Goal: Task Accomplishment & Management: Complete application form

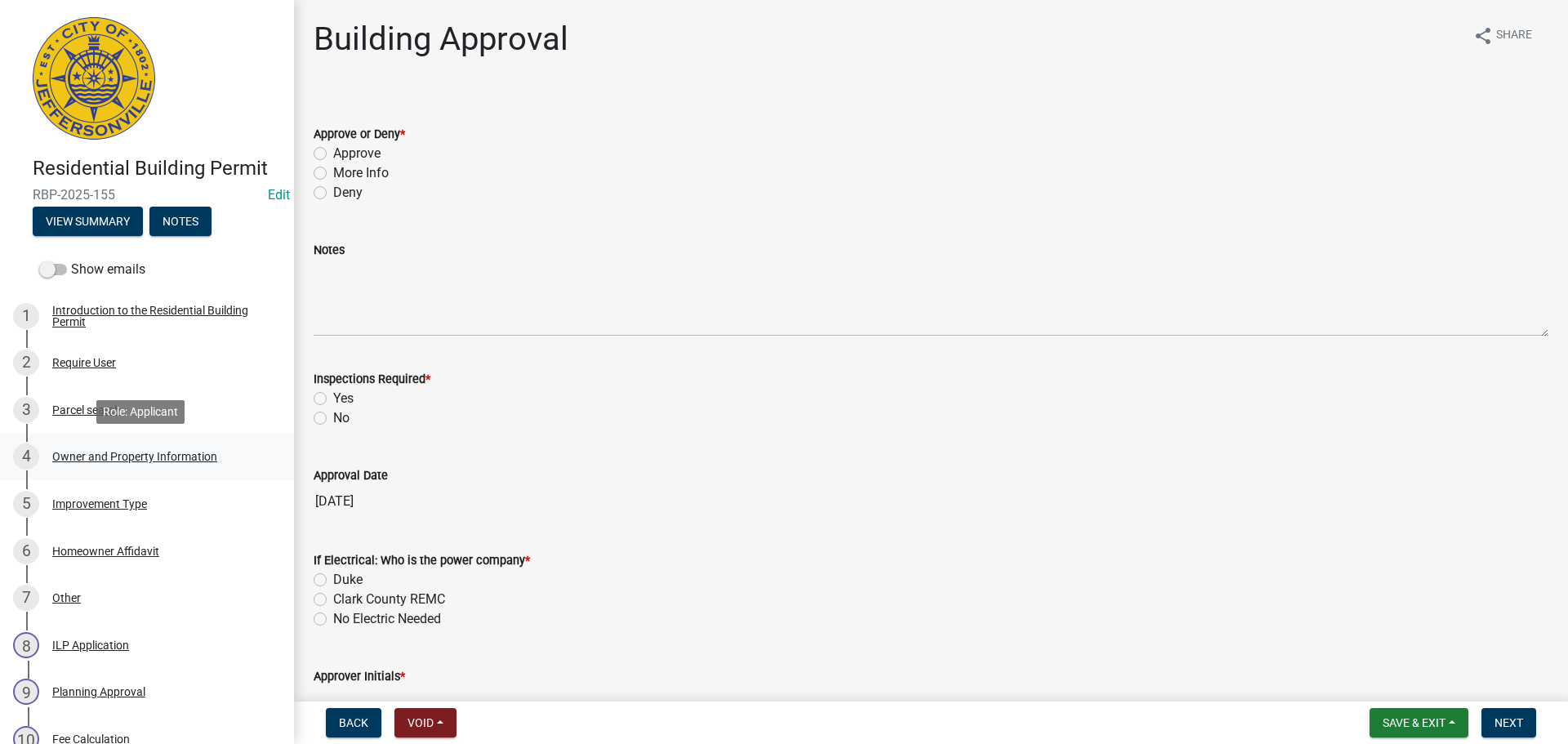
click at [114, 454] on div "Owner and Property Information" at bounding box center [134, 457] width 165 height 12
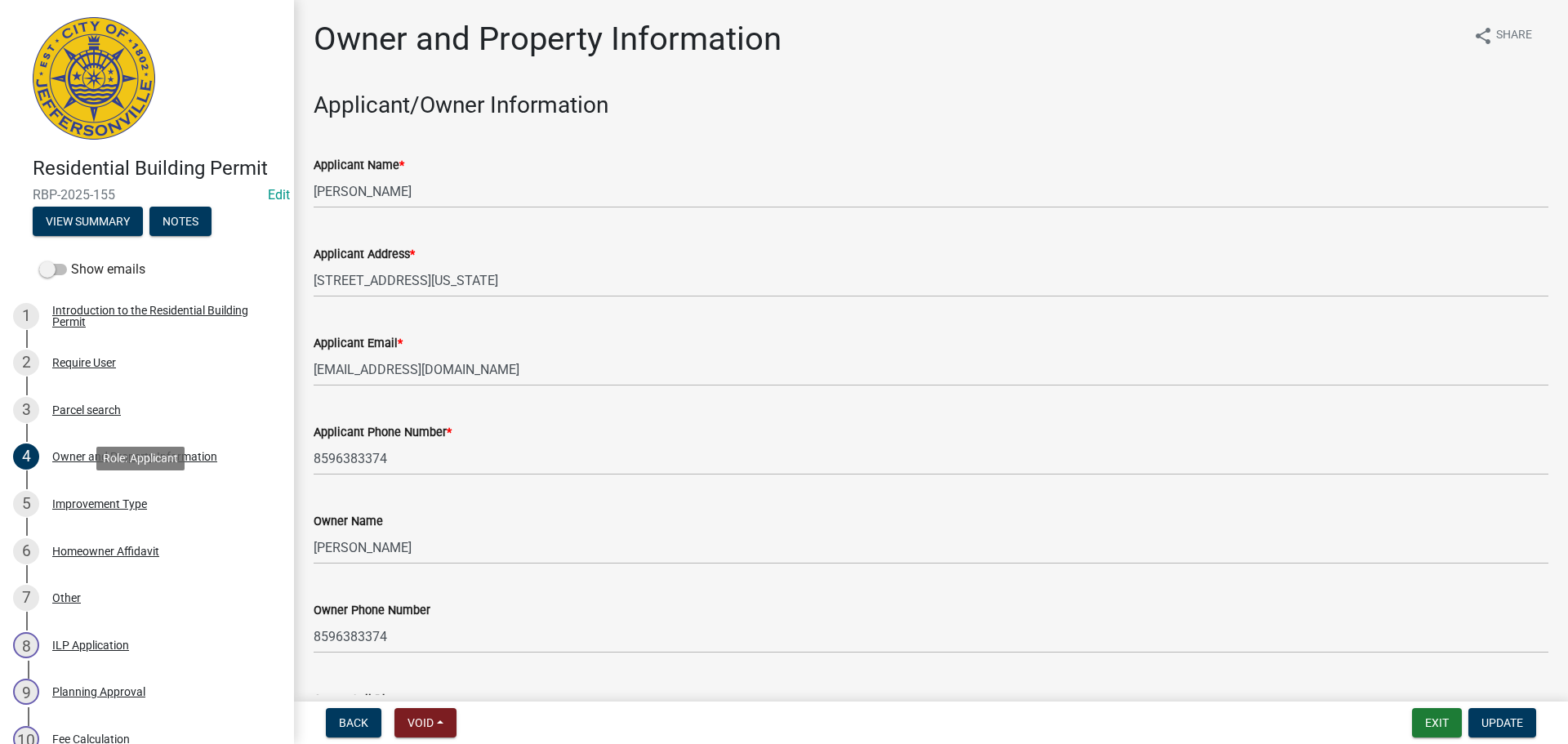
click at [108, 511] on div "5 Improvement Type" at bounding box center [140, 504] width 255 height 26
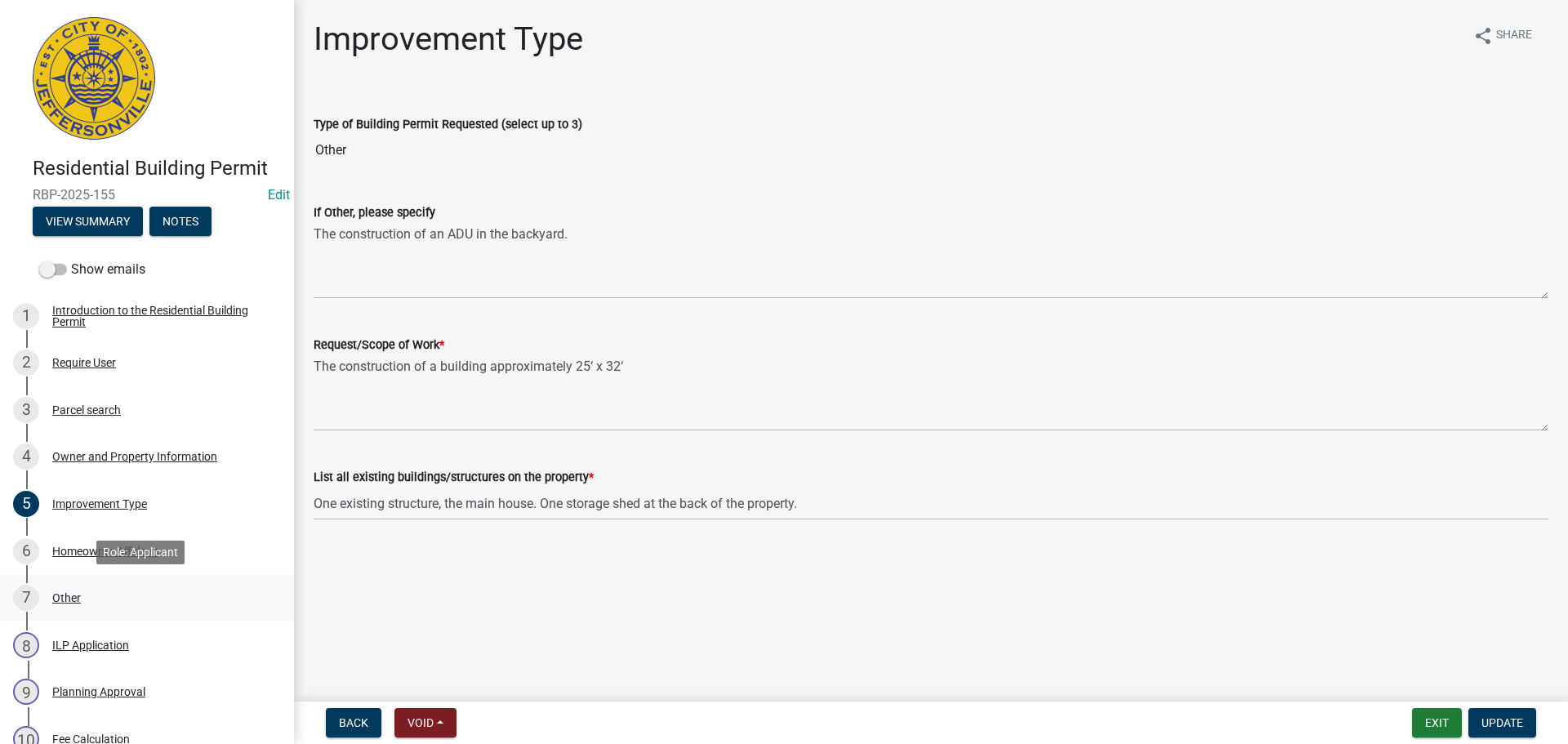
click at [67, 589] on div "7 Other" at bounding box center [140, 598] width 255 height 26
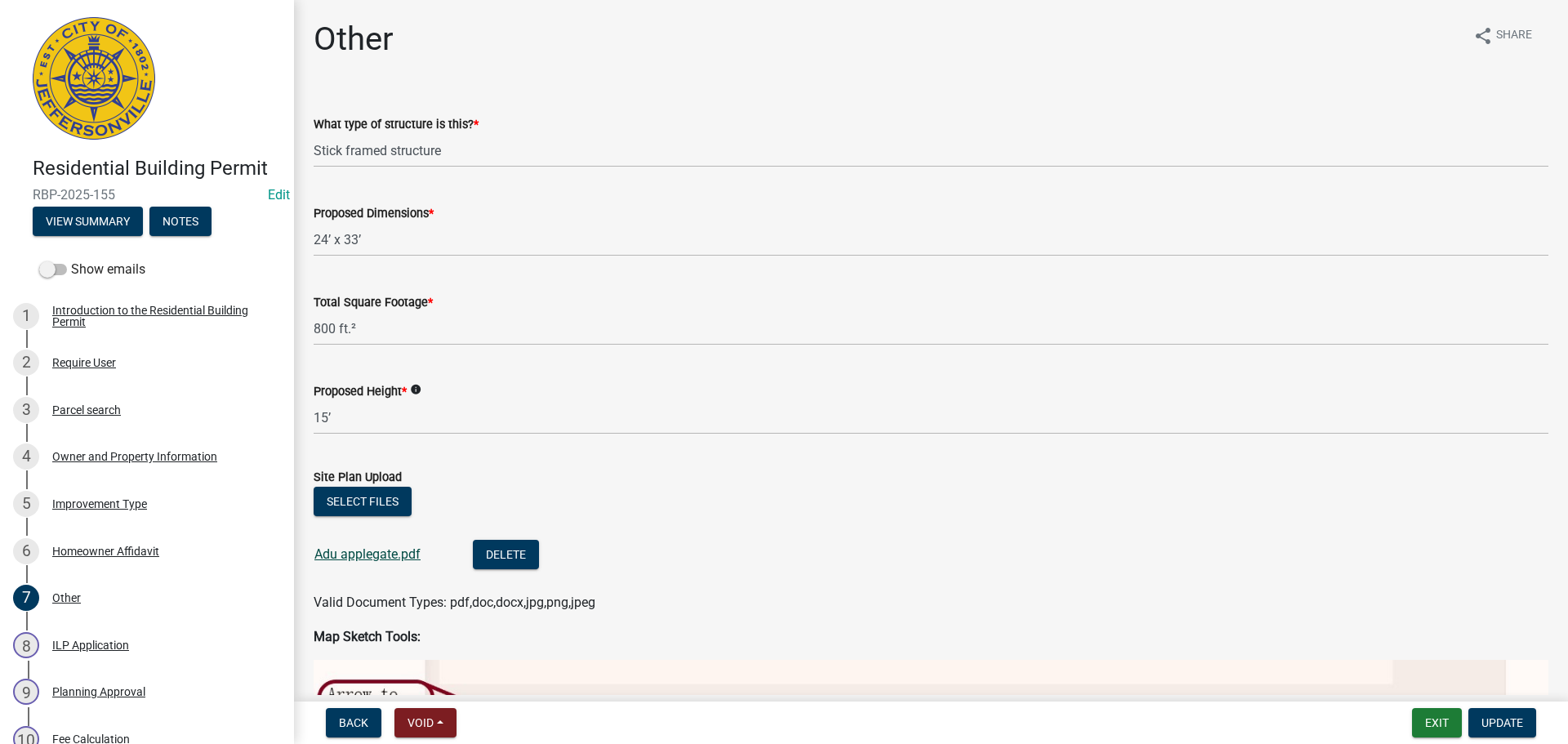
click at [372, 558] on link "Adu applegate.pdf" at bounding box center [367, 554] width 106 height 15
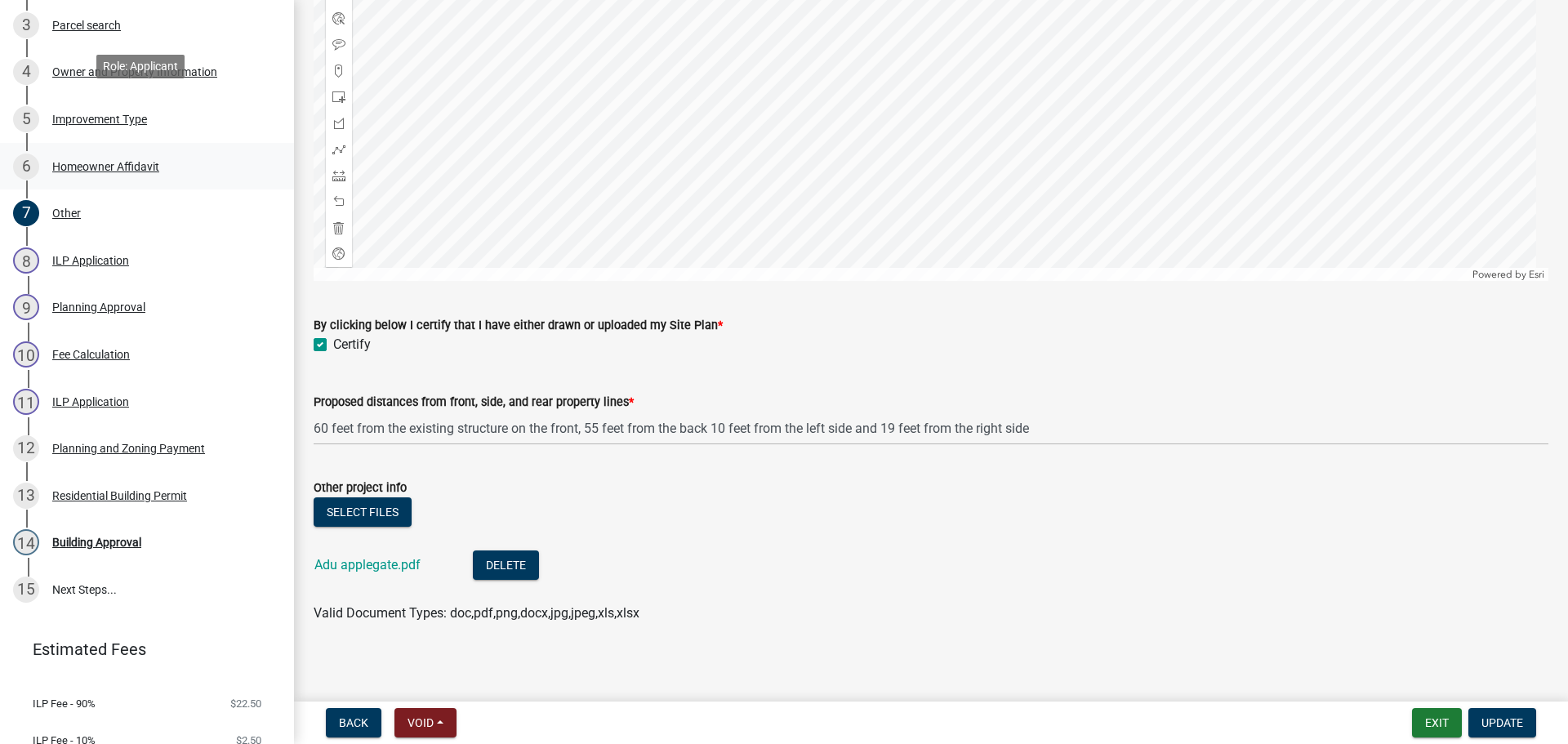
scroll to position [443, 0]
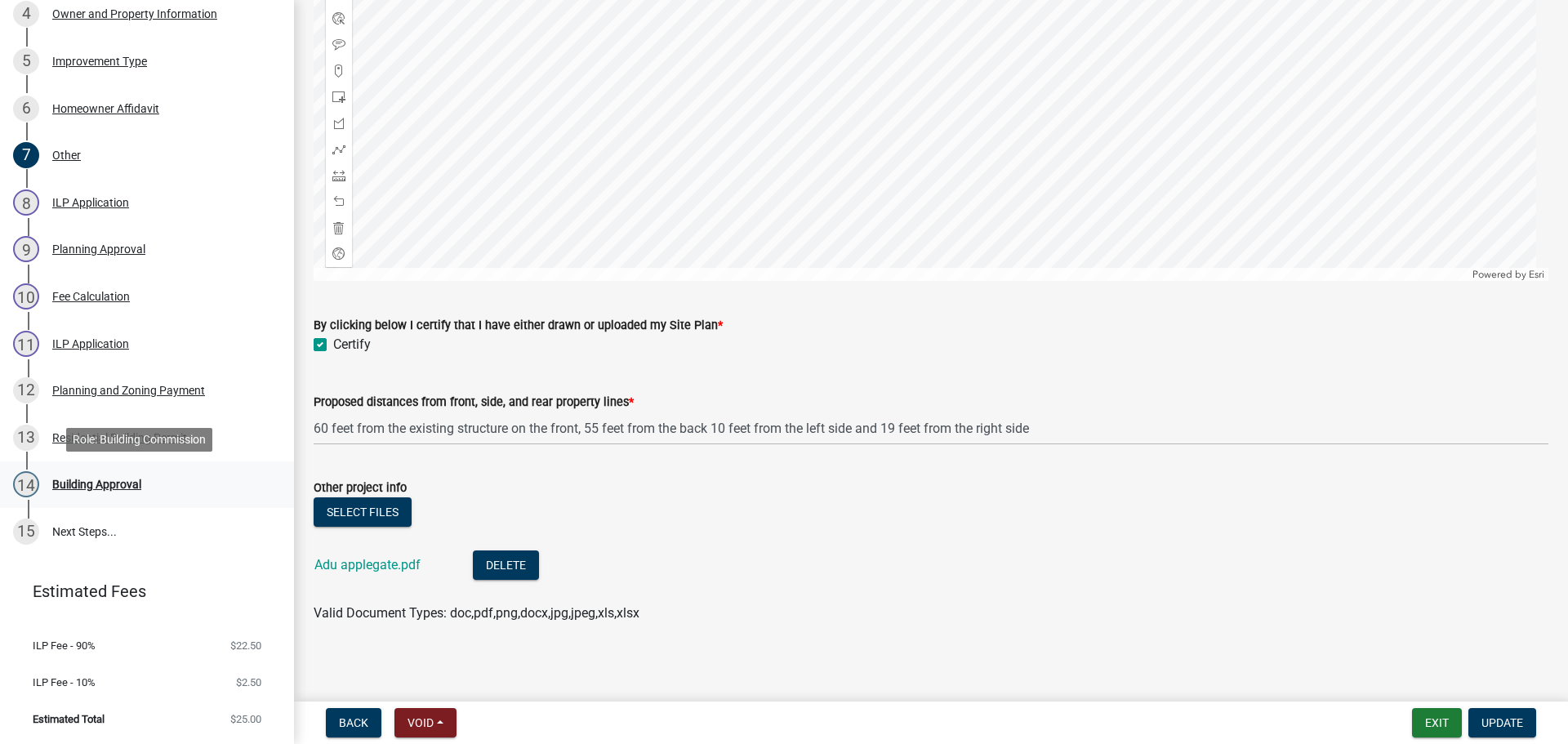
click at [78, 483] on div "Building Approval" at bounding box center [96, 484] width 89 height 12
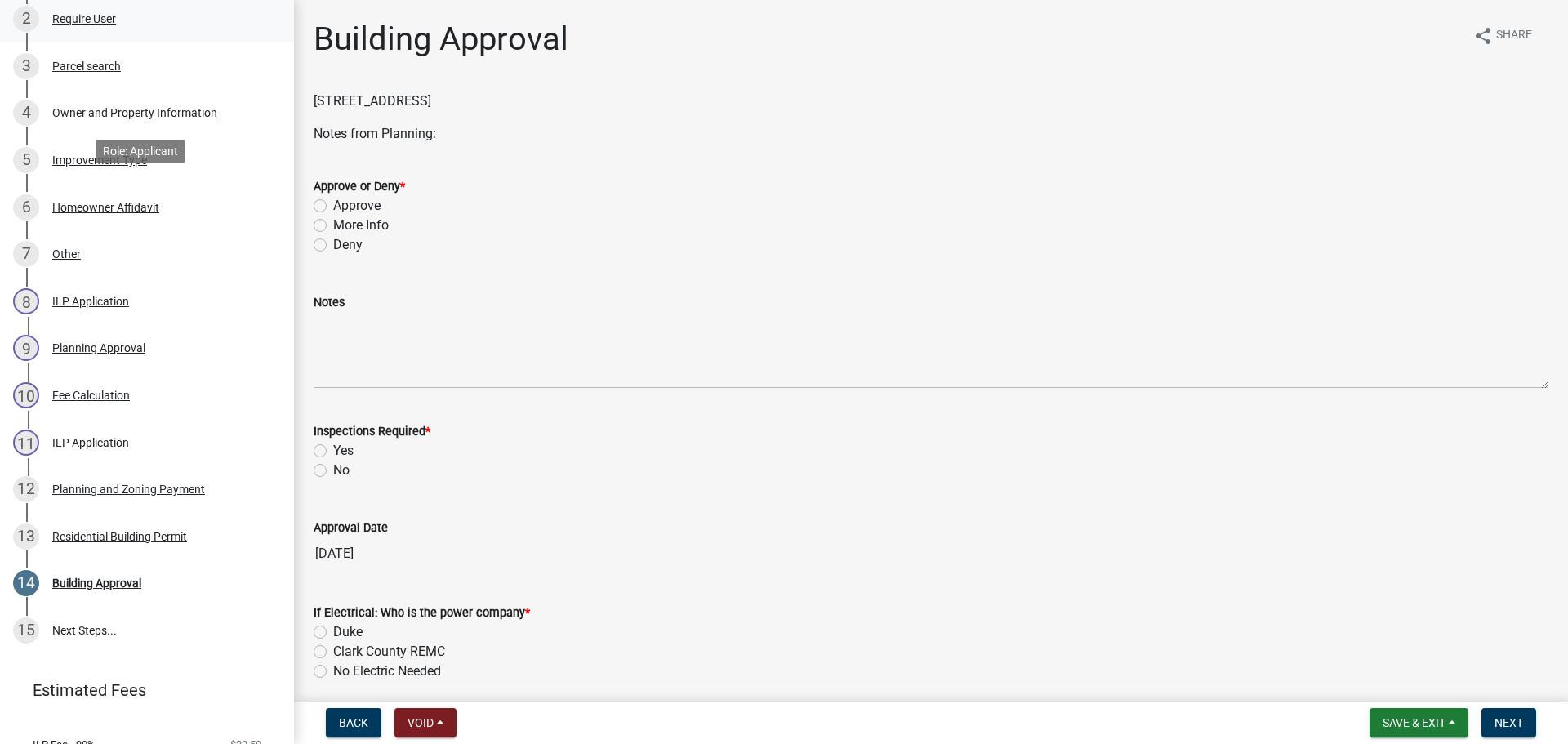
scroll to position [197, 0]
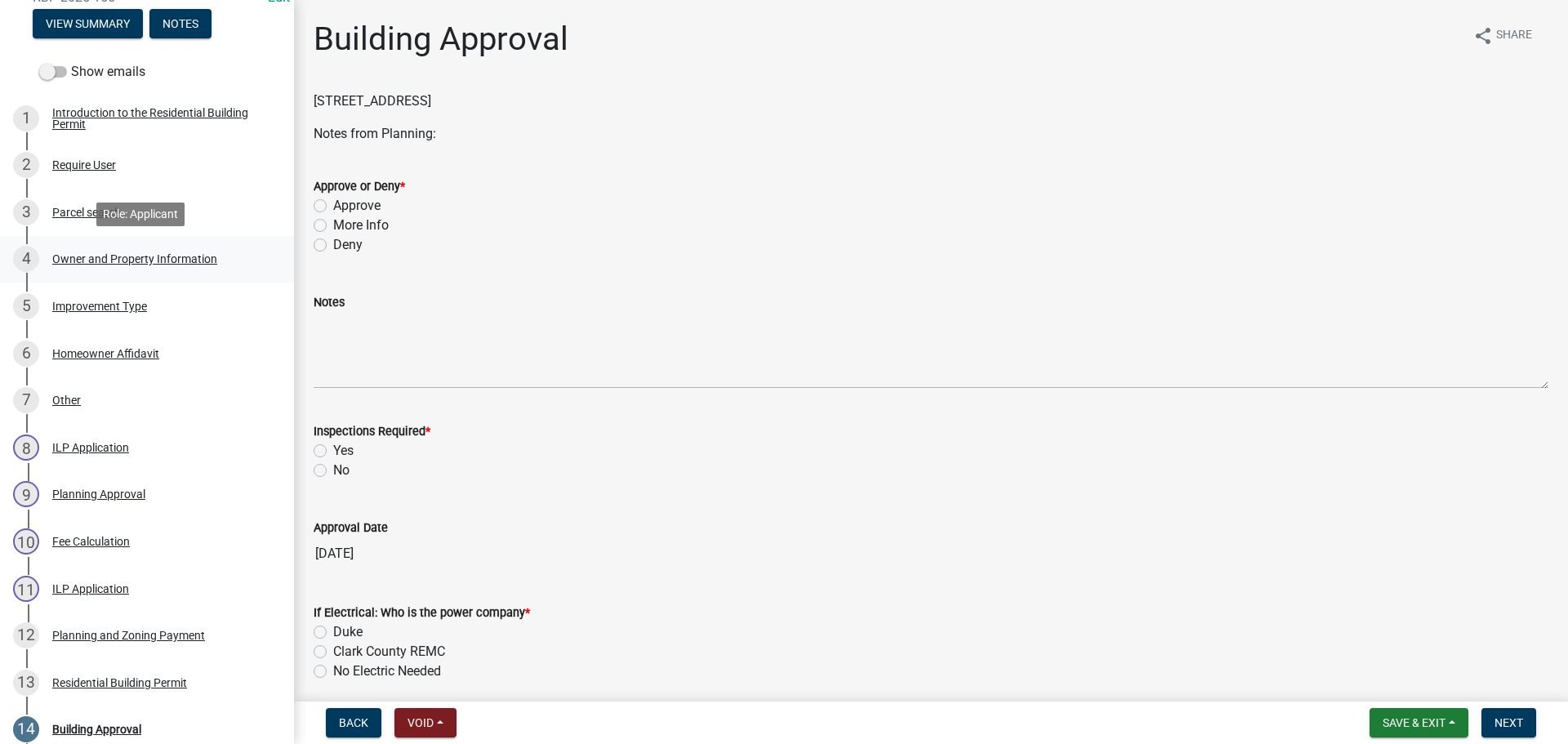
click at [132, 259] on div "Owner and Property Information" at bounding box center [134, 259] width 165 height 12
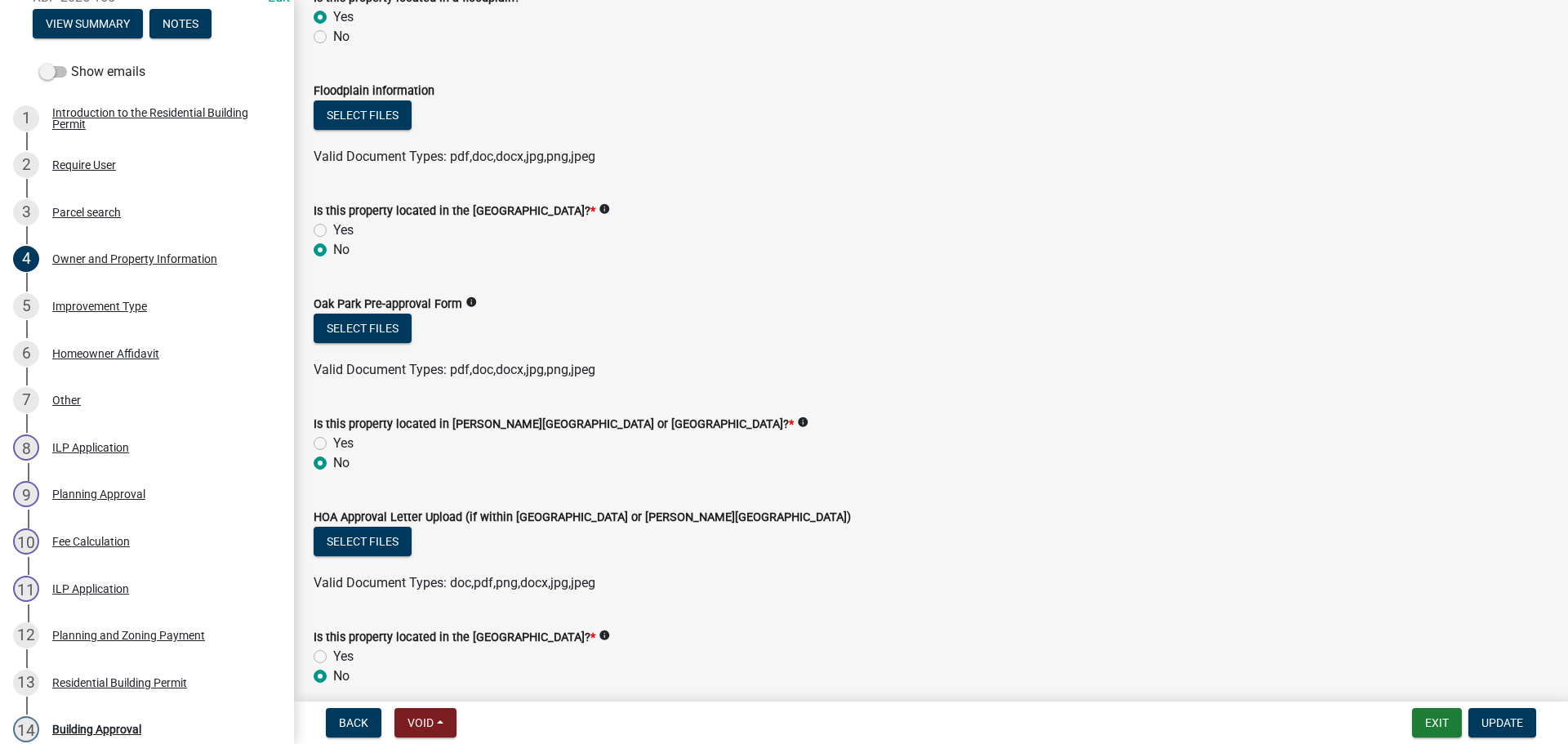
scroll to position [1373, 0]
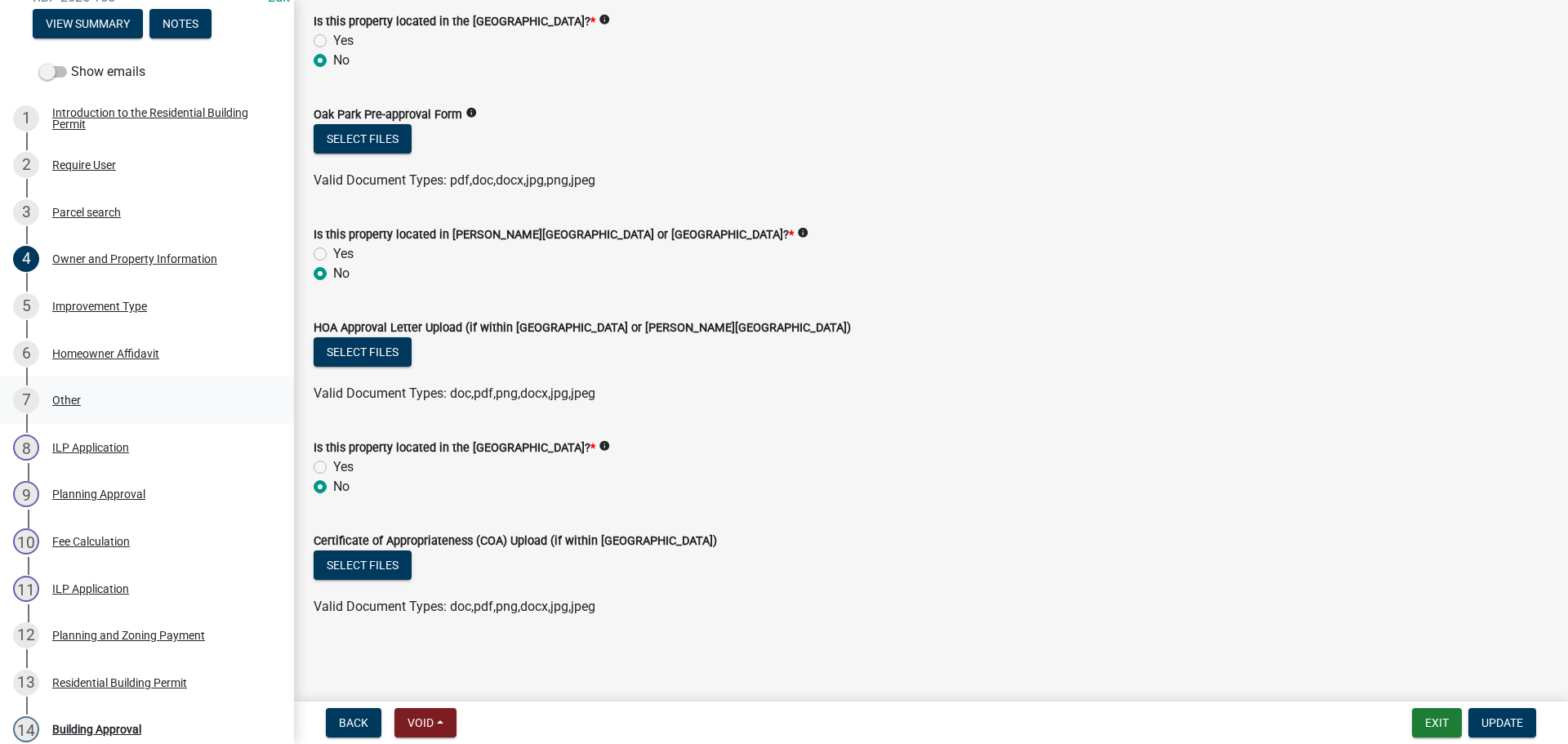
click at [58, 398] on div "Other" at bounding box center [65, 400] width 28 height 12
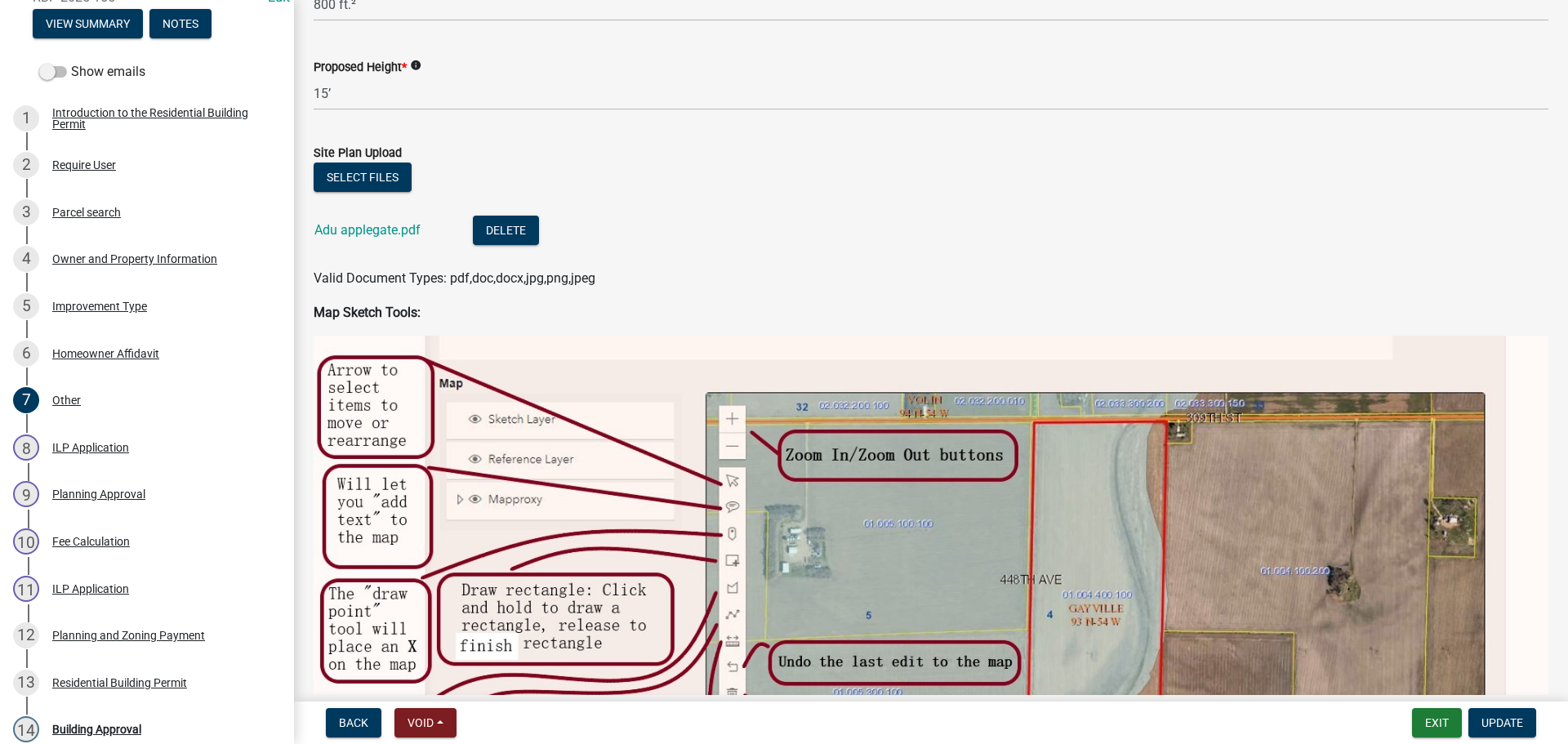
scroll to position [327, 0]
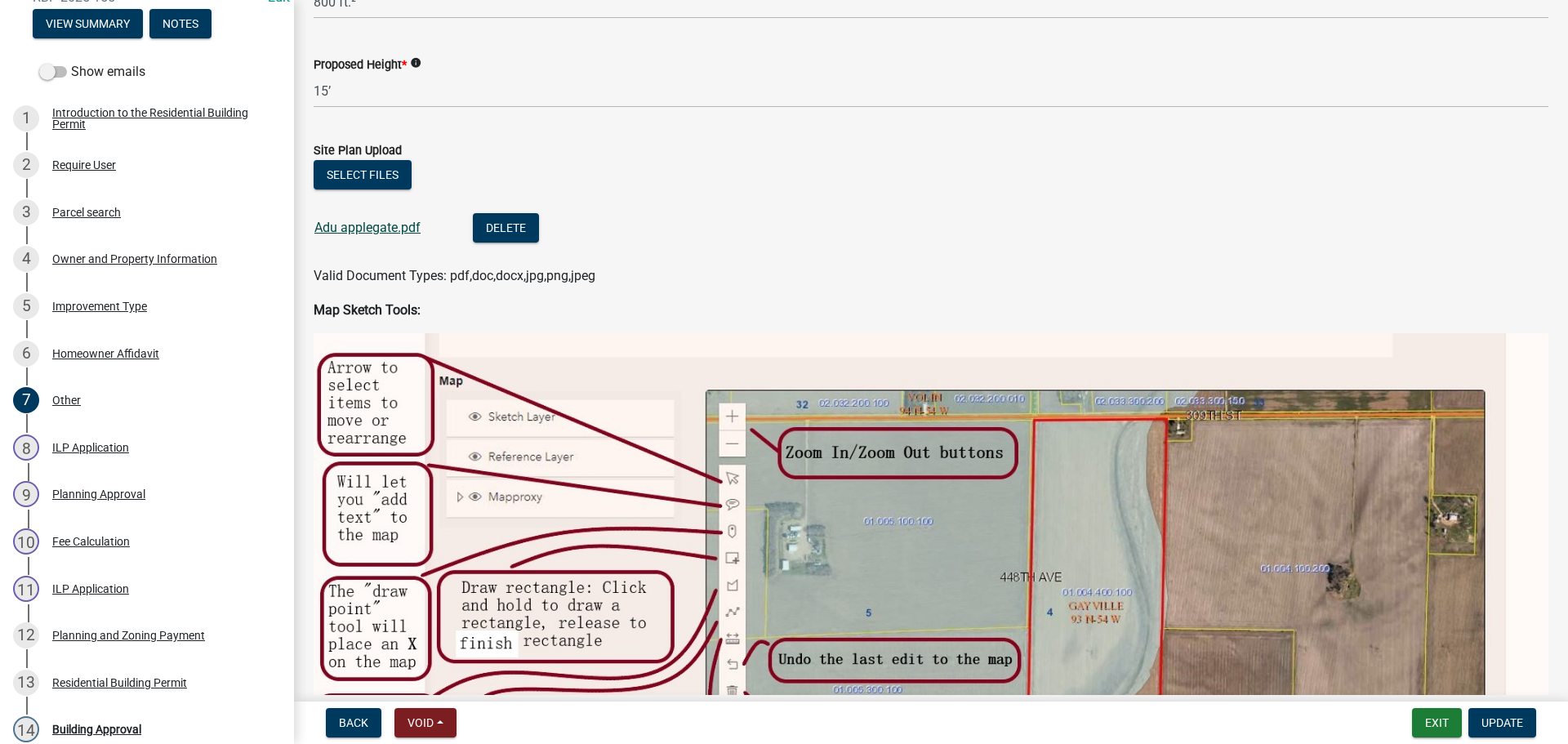
click at [386, 228] on link "Adu applegate.pdf" at bounding box center [367, 227] width 106 height 15
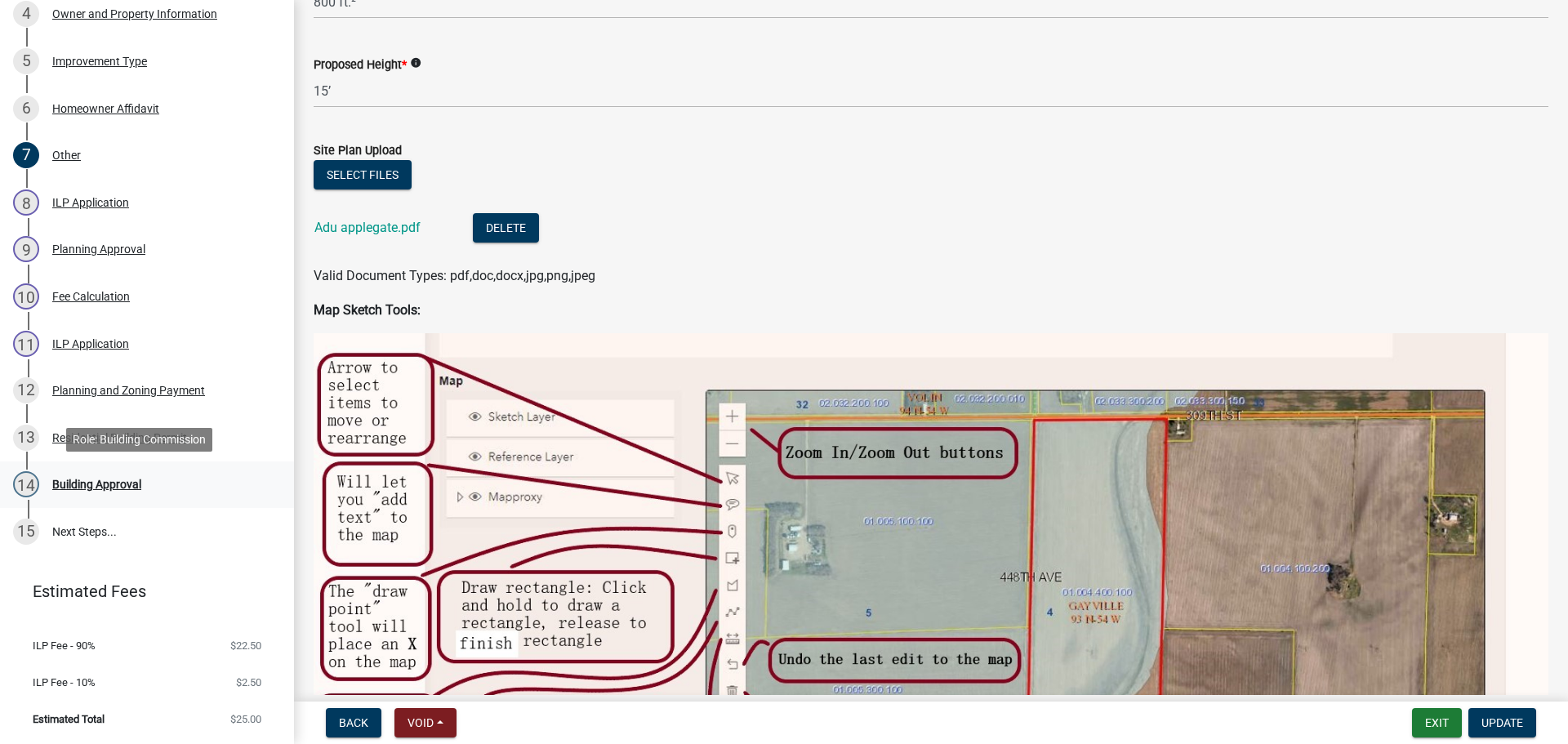
click at [110, 488] on div "Building Approval" at bounding box center [96, 484] width 89 height 12
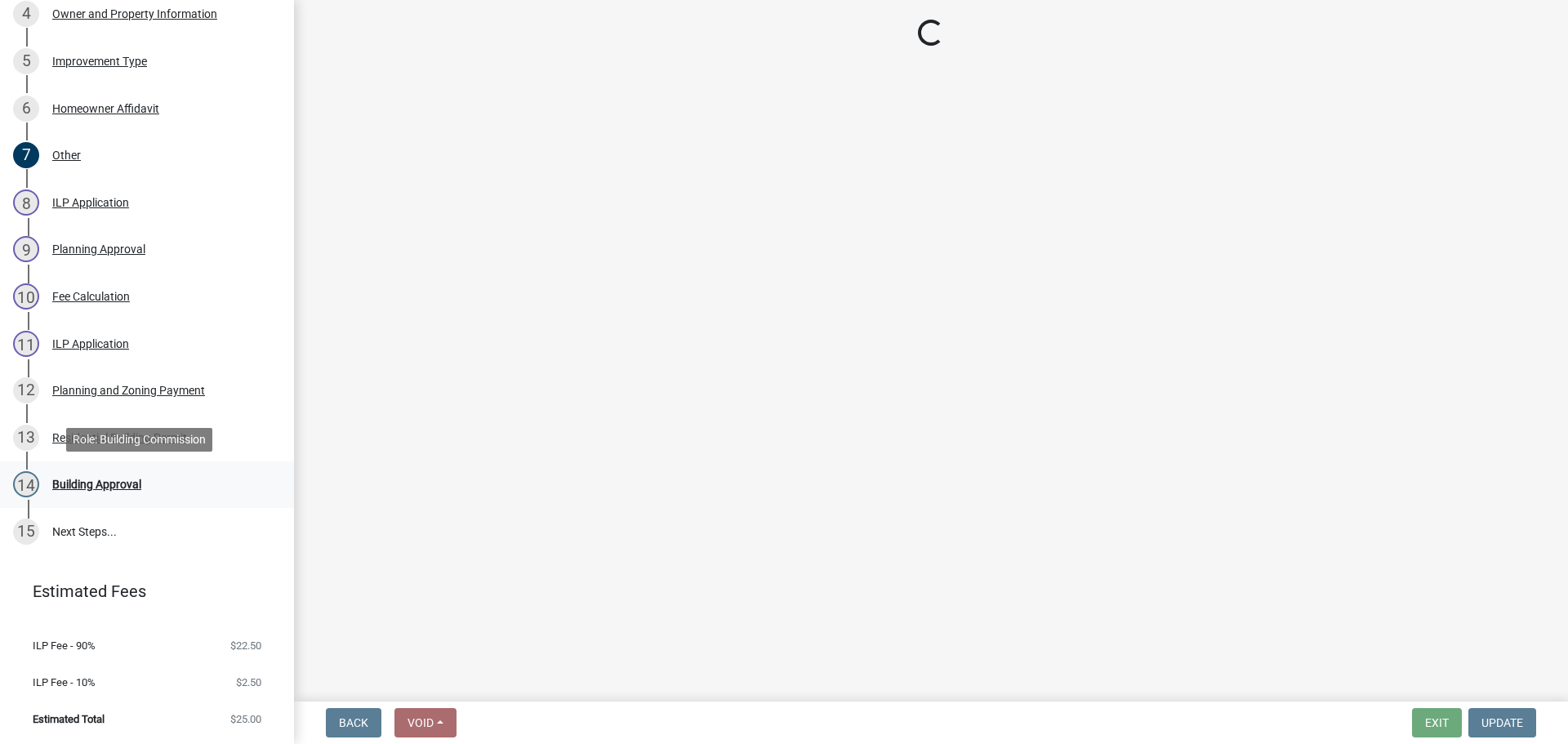
scroll to position [0, 0]
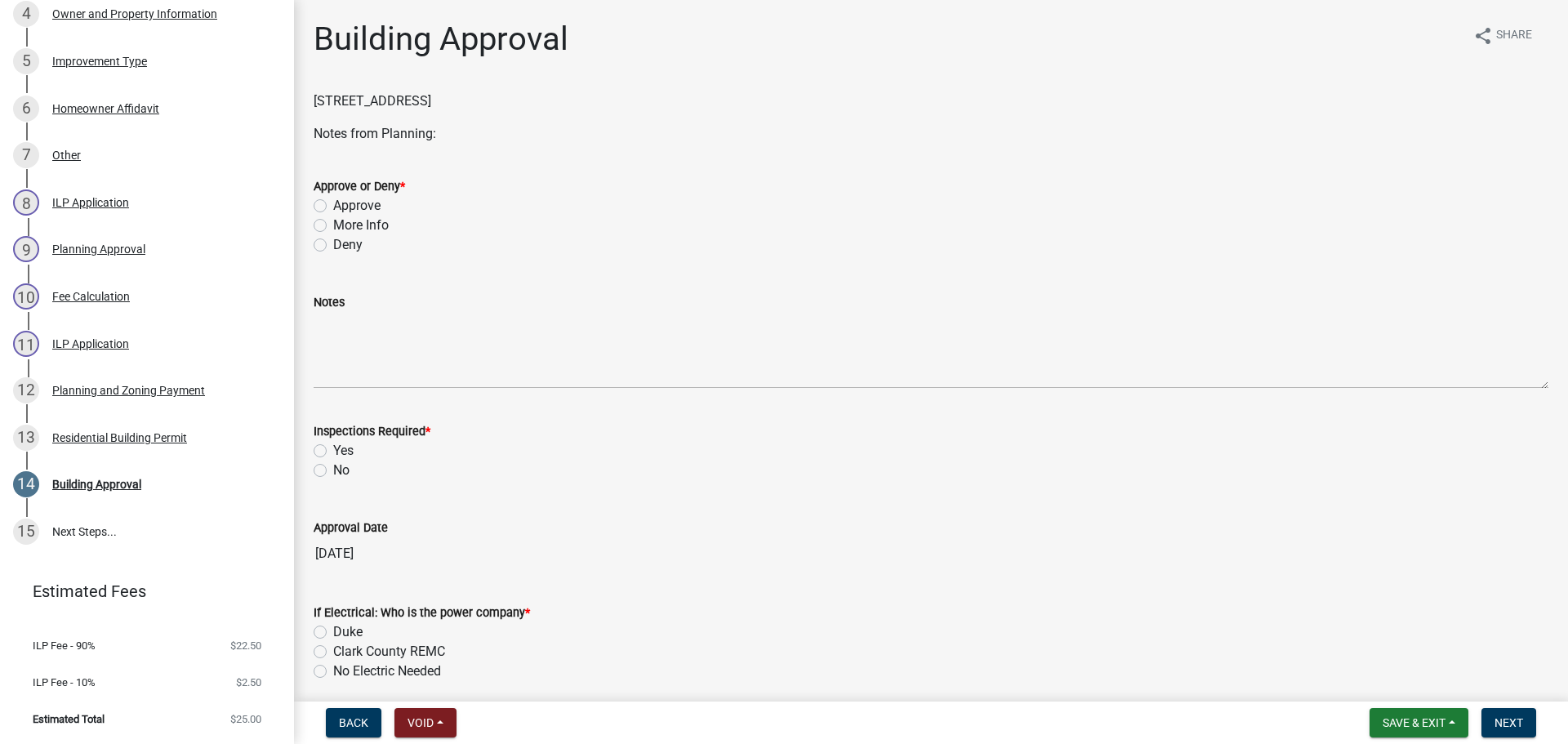
click at [357, 212] on label "Approve" at bounding box center [357, 206] width 47 height 20
click at [344, 206] on input "Approve" at bounding box center [339, 202] width 11 height 11
radio input "true"
click at [341, 449] on label "Yes" at bounding box center [344, 451] width 20 height 20
click at [341, 449] on input "Yes" at bounding box center [339, 447] width 11 height 11
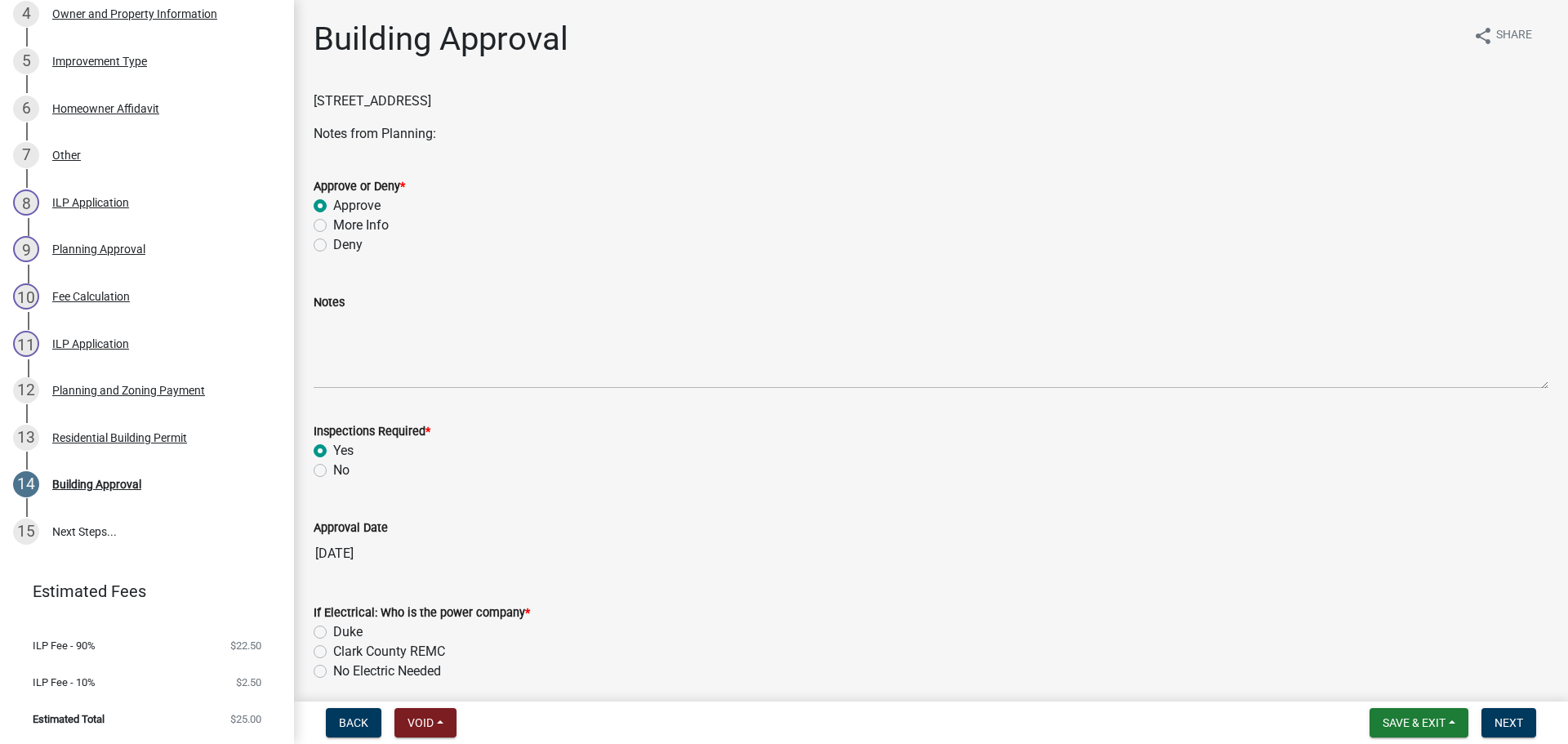
radio input "true"
click at [352, 631] on label "Duke" at bounding box center [348, 633] width 29 height 20
click at [344, 631] on input "Duke" at bounding box center [339, 628] width 11 height 11
radio input "true"
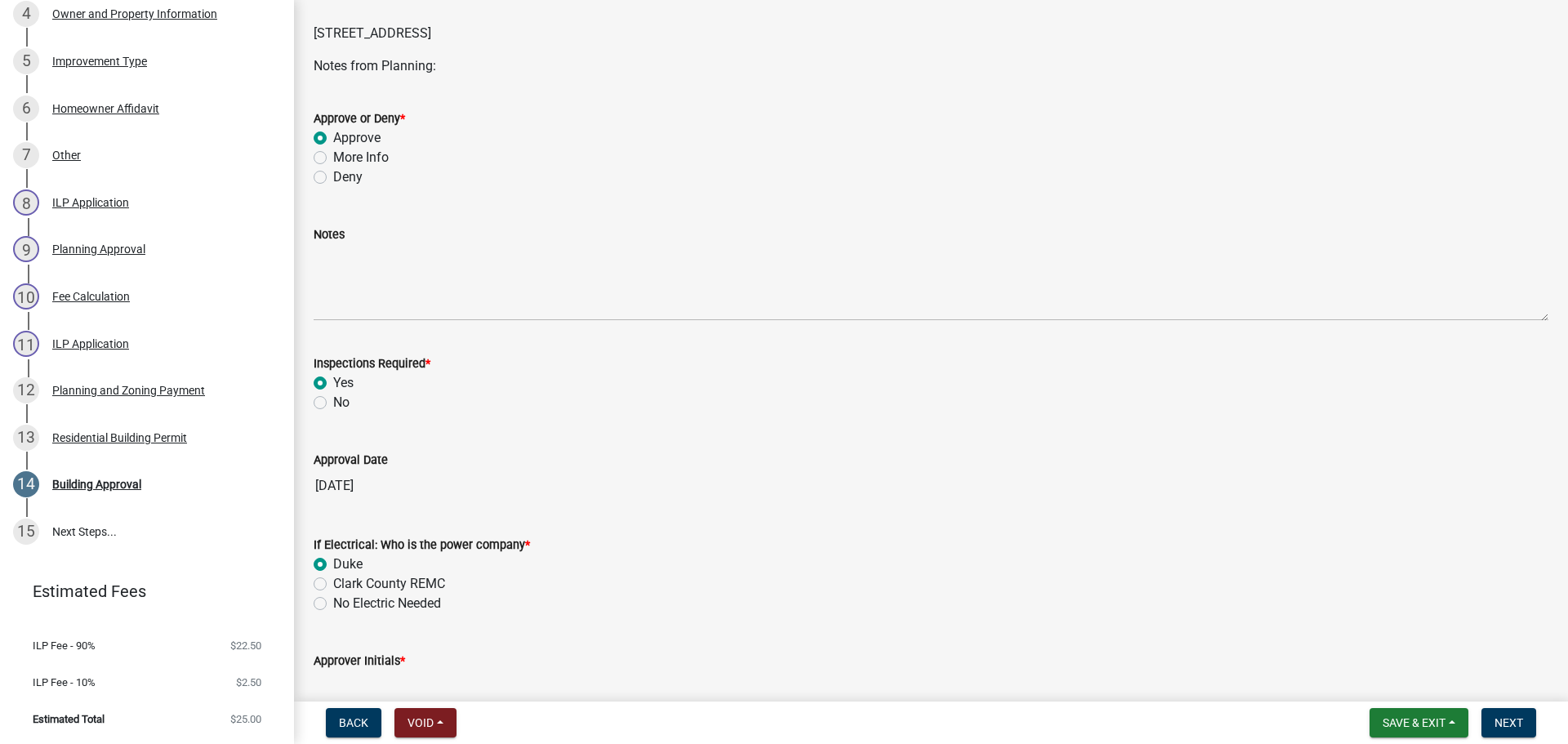
scroll to position [154, 0]
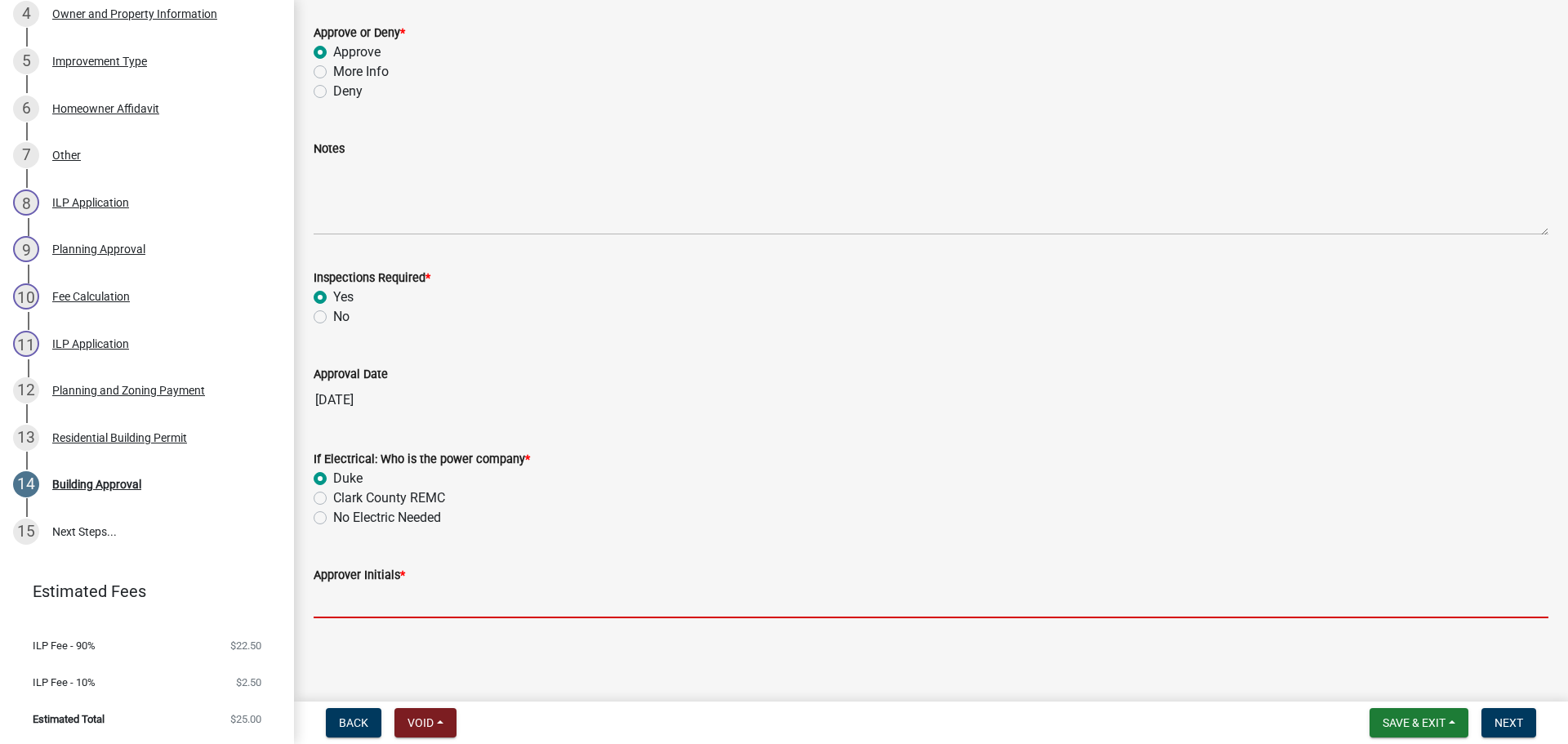
click at [388, 603] on input "Approver Initials *" at bounding box center [931, 601] width 1234 height 34
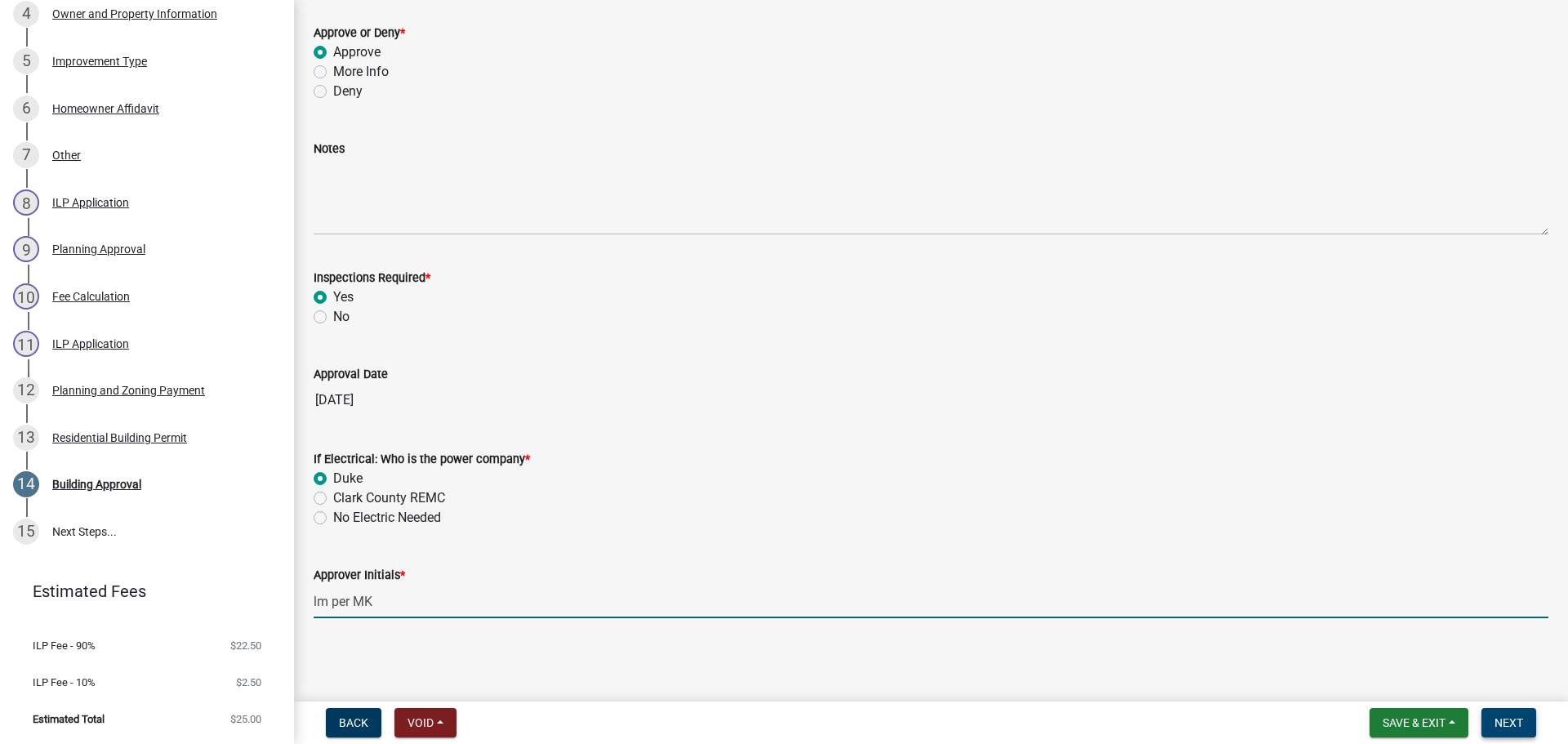
type input "lm per MK"
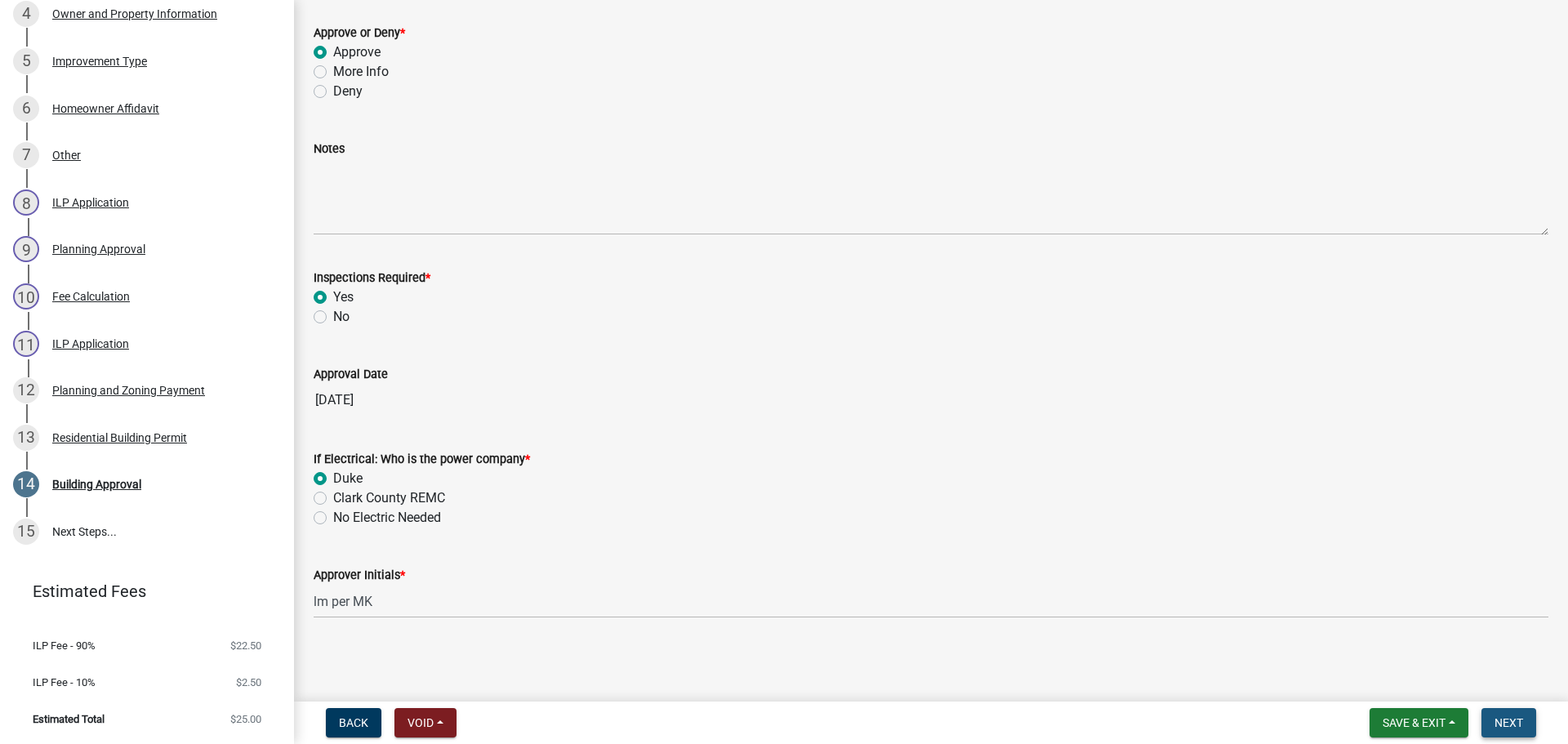
click at [1488, 719] on button "Next" at bounding box center [1509, 723] width 55 height 29
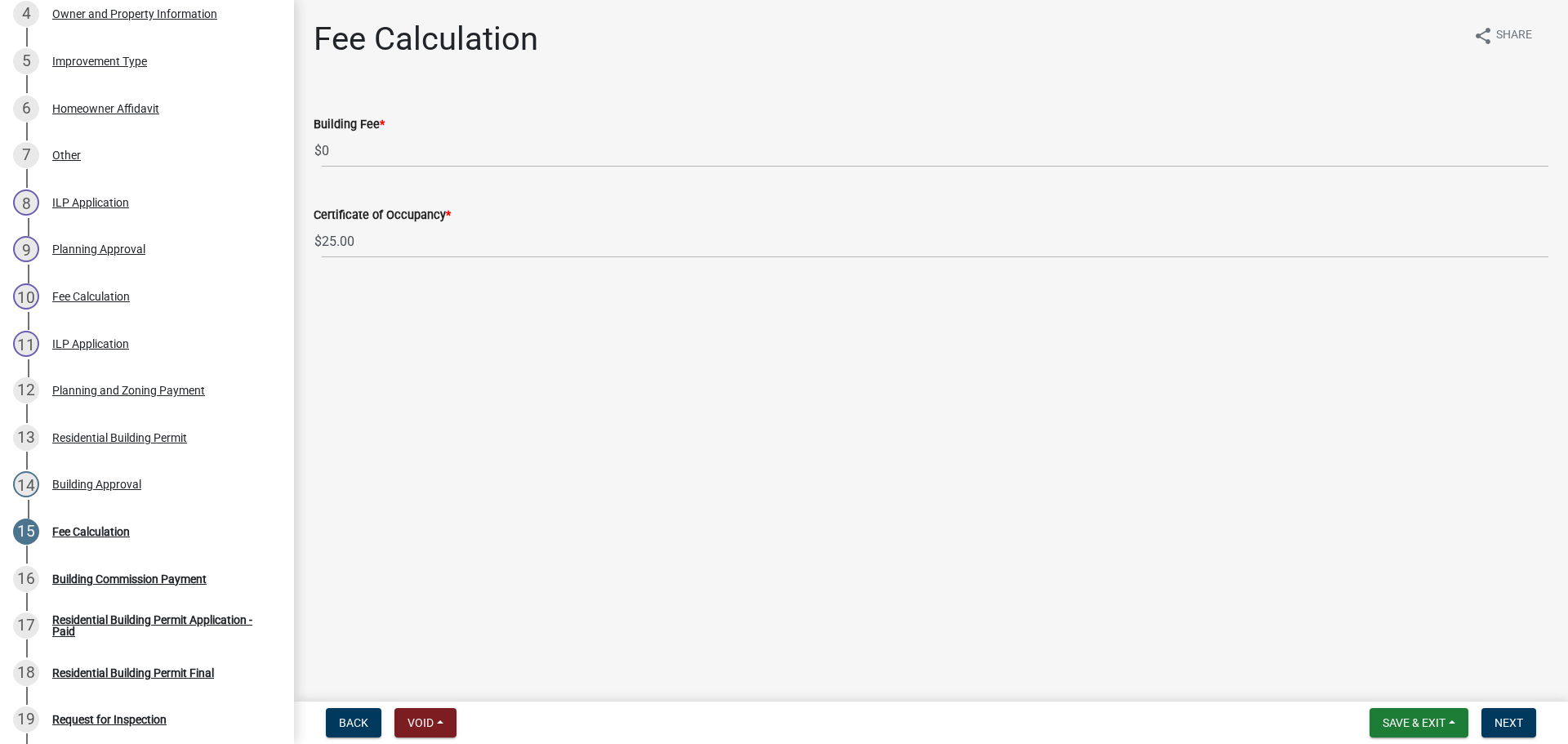
scroll to position [772, 0]
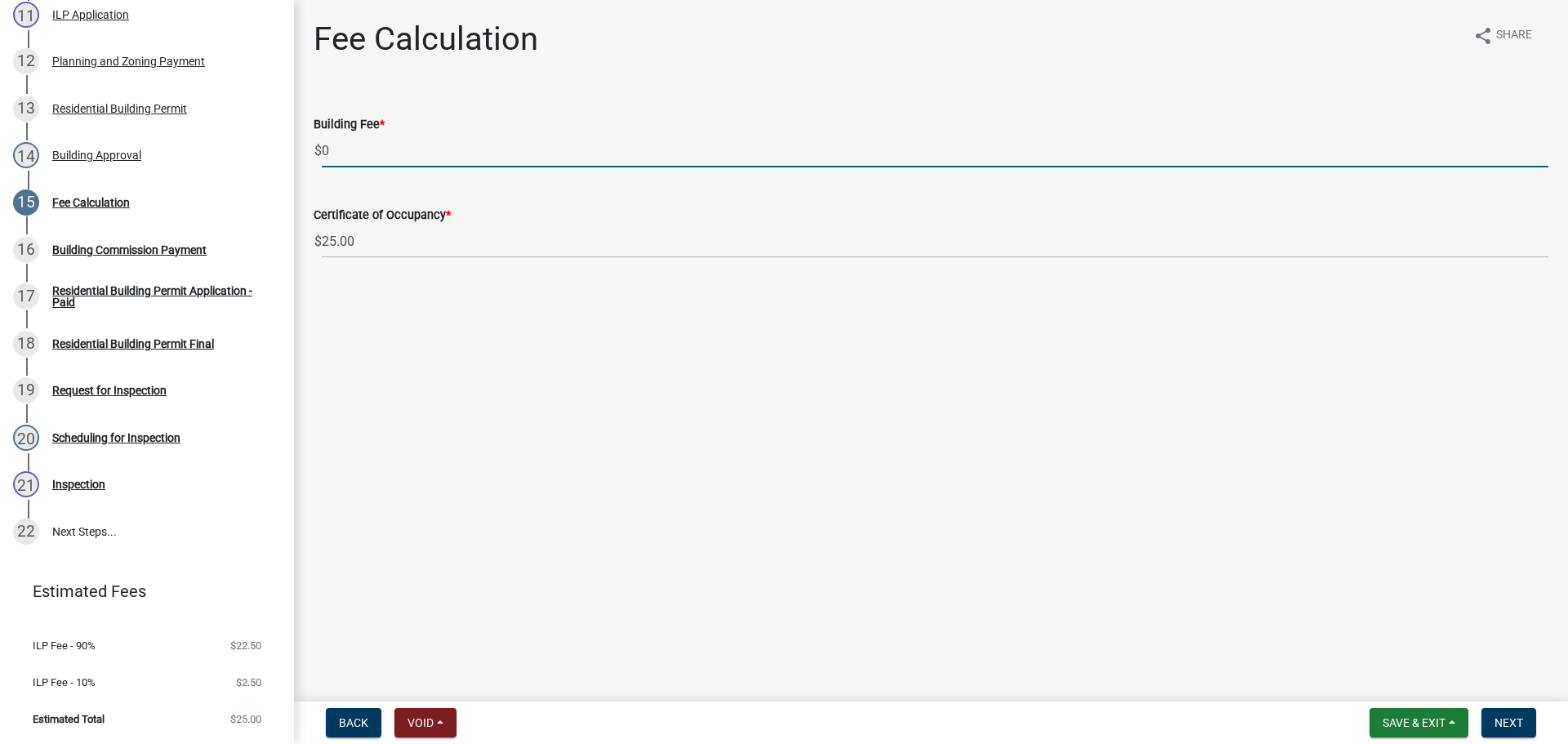
drag, startPoint x: 326, startPoint y: 148, endPoint x: 295, endPoint y: 150, distance: 31.1
click at [295, 150] on div "Fee Calculation share Share Building Fee * $ 0 Certificate of Occupancy * $ 25.…" at bounding box center [931, 154] width 1274 height 268
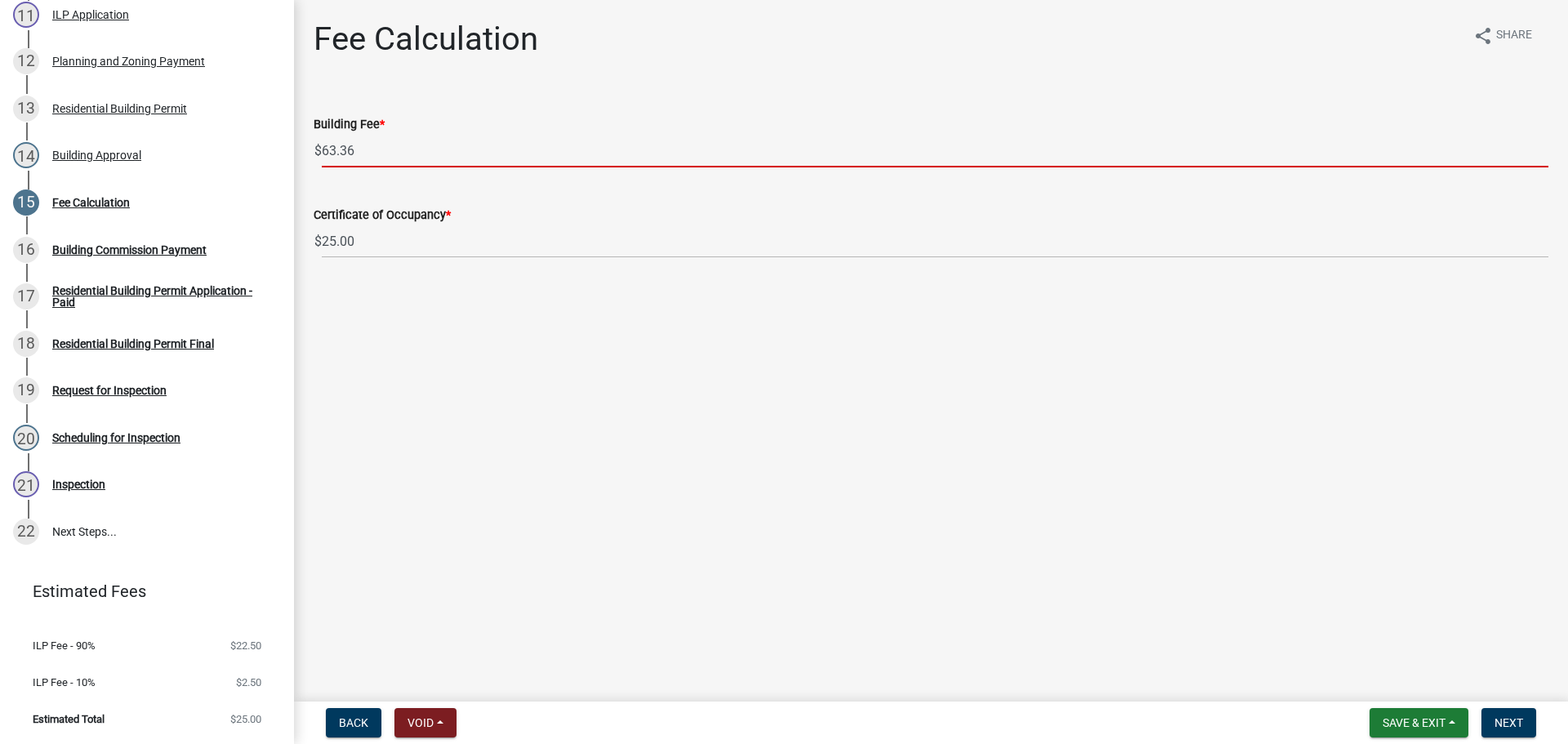
type input "63.36"
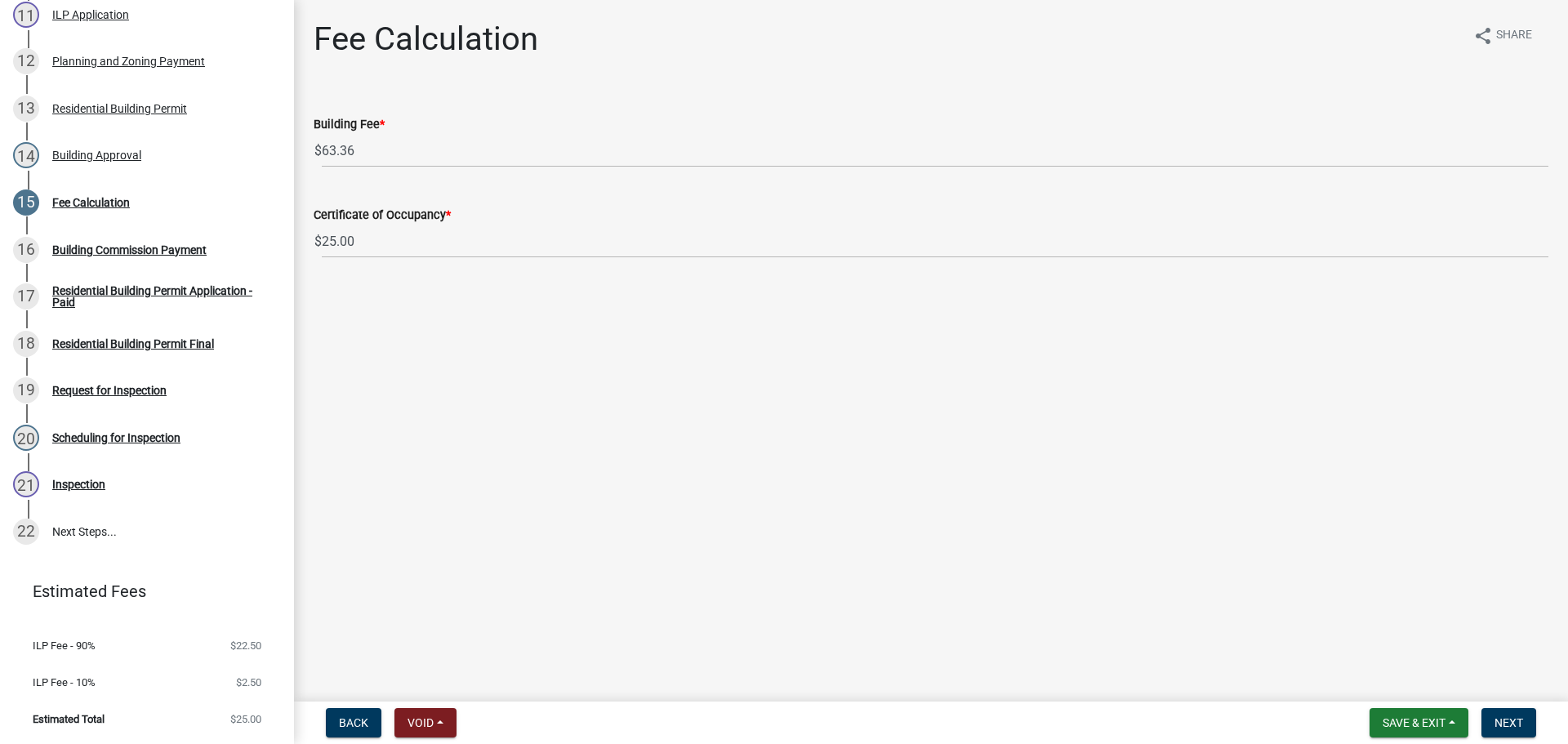
click at [1478, 719] on form "Save & Exit Save Save & Exit Next" at bounding box center [1453, 723] width 180 height 29
click at [1493, 715] on button "Next" at bounding box center [1509, 723] width 55 height 29
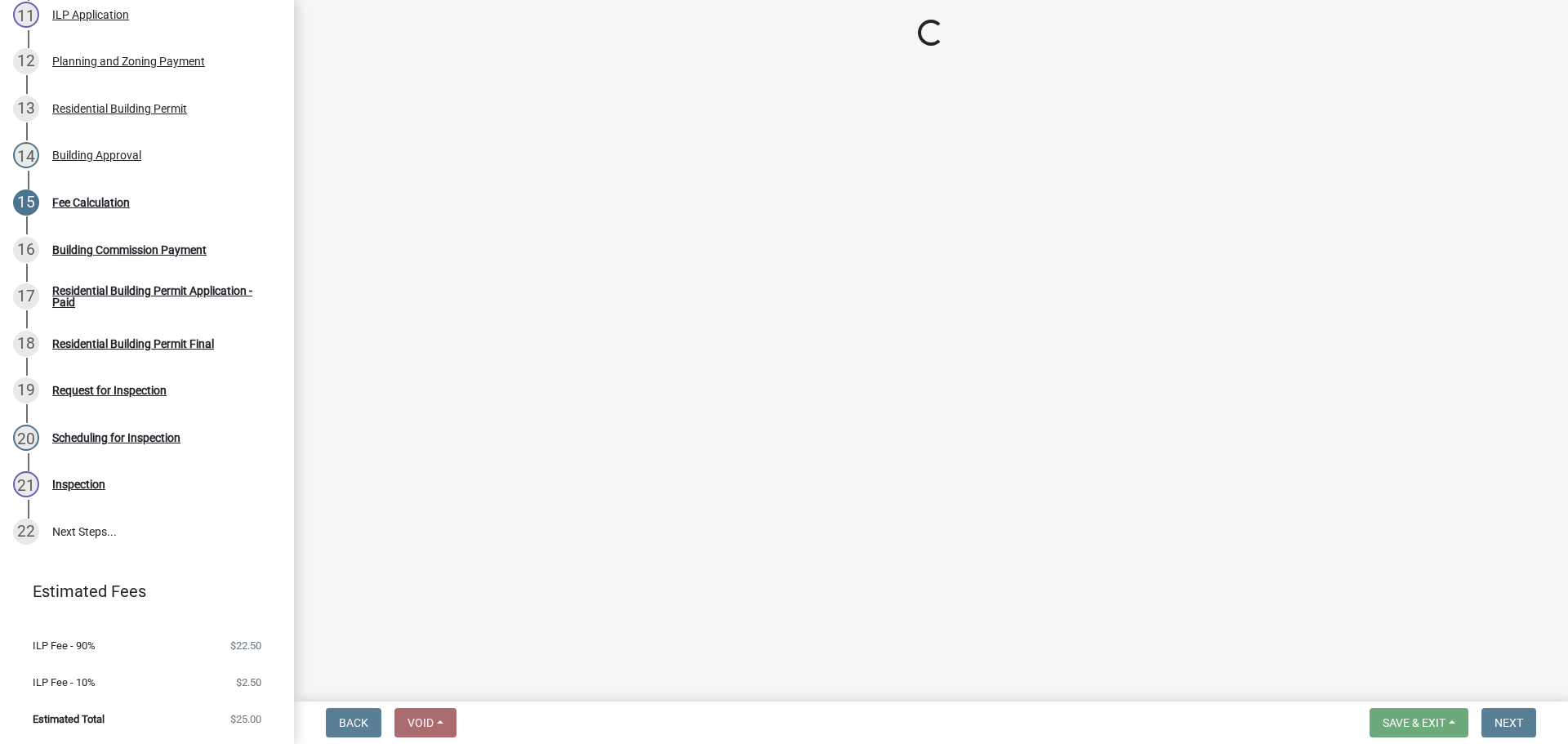
select select "3: 3"
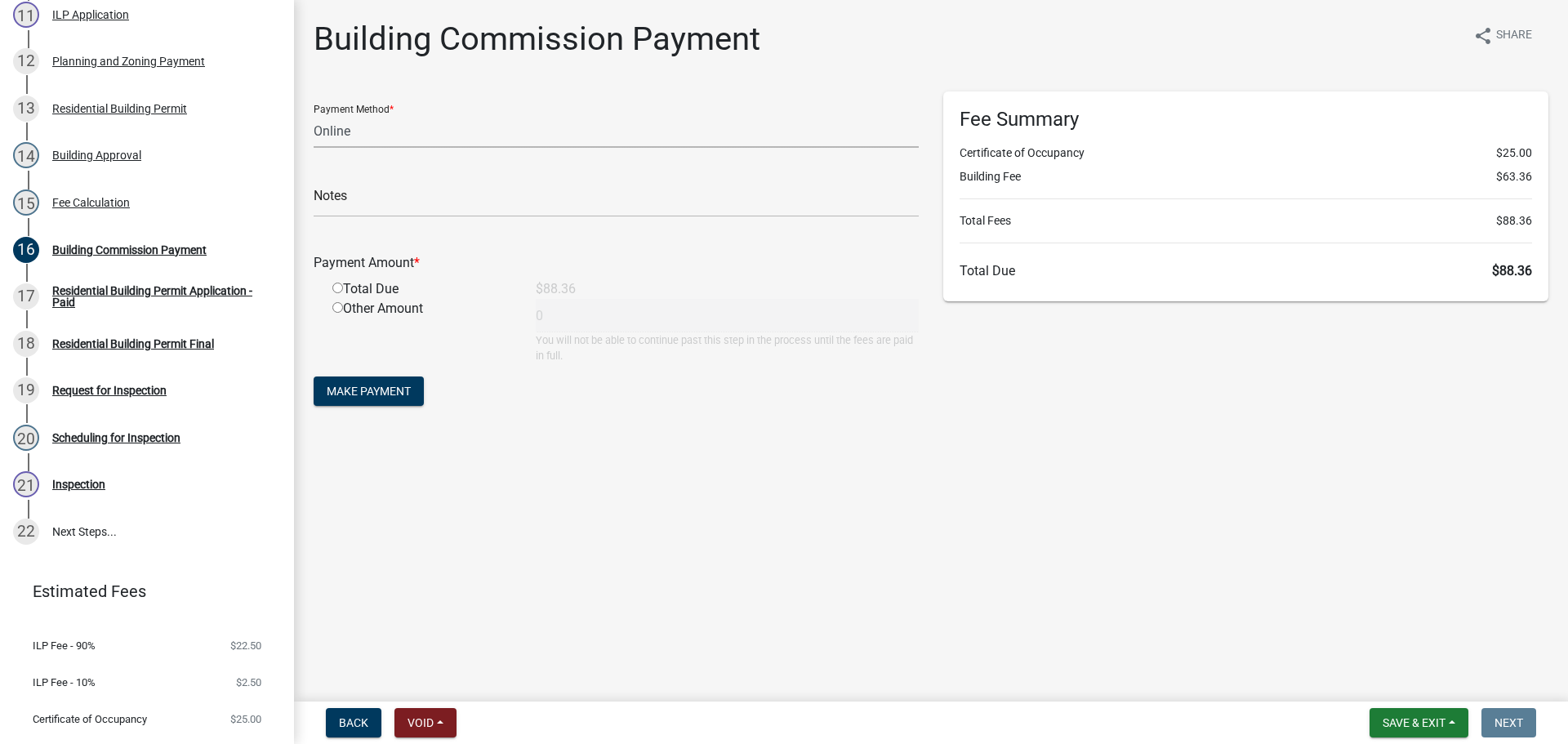
click at [484, 129] on select "Credit Card POS Check Cash Online" at bounding box center [616, 131] width 605 height 34
click at [314, 115] on select "Credit Card POS Check Cash Online" at bounding box center [616, 131] width 605 height 34
click at [337, 288] on input "radio" at bounding box center [338, 288] width 11 height 11
radio input "true"
type input "88.36"
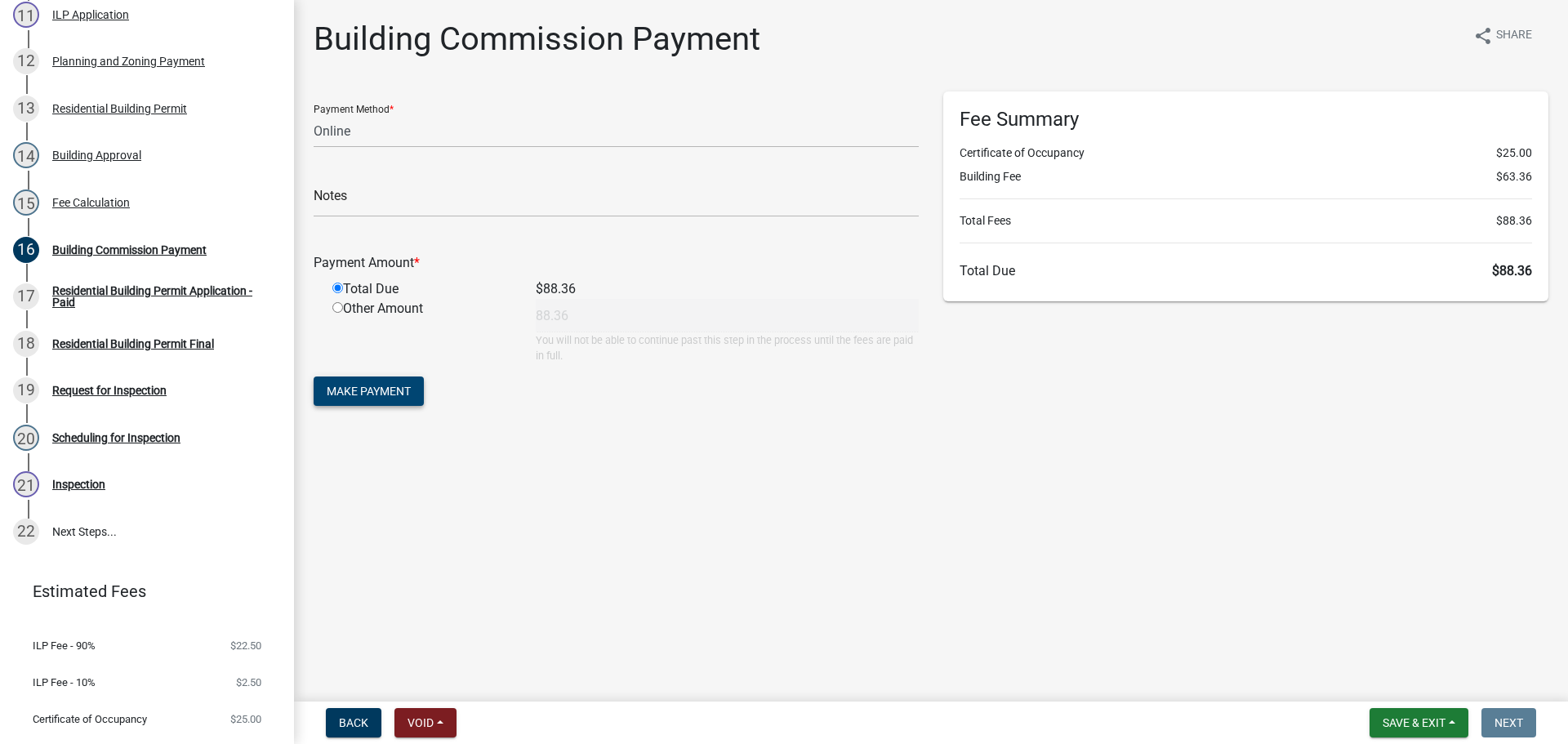
click at [358, 387] on span "Make Payment" at bounding box center [368, 391] width 85 height 13
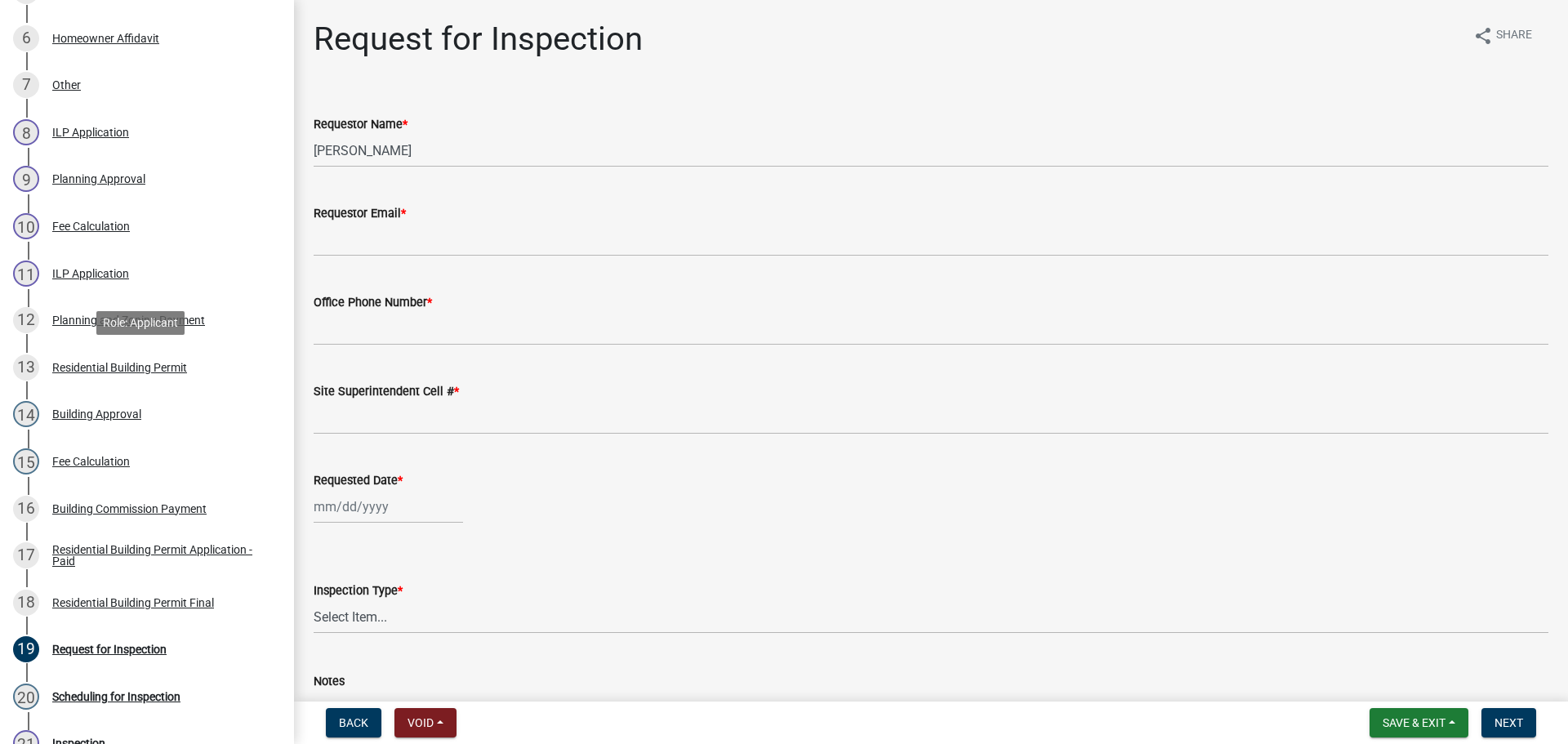
scroll to position [572, 0]
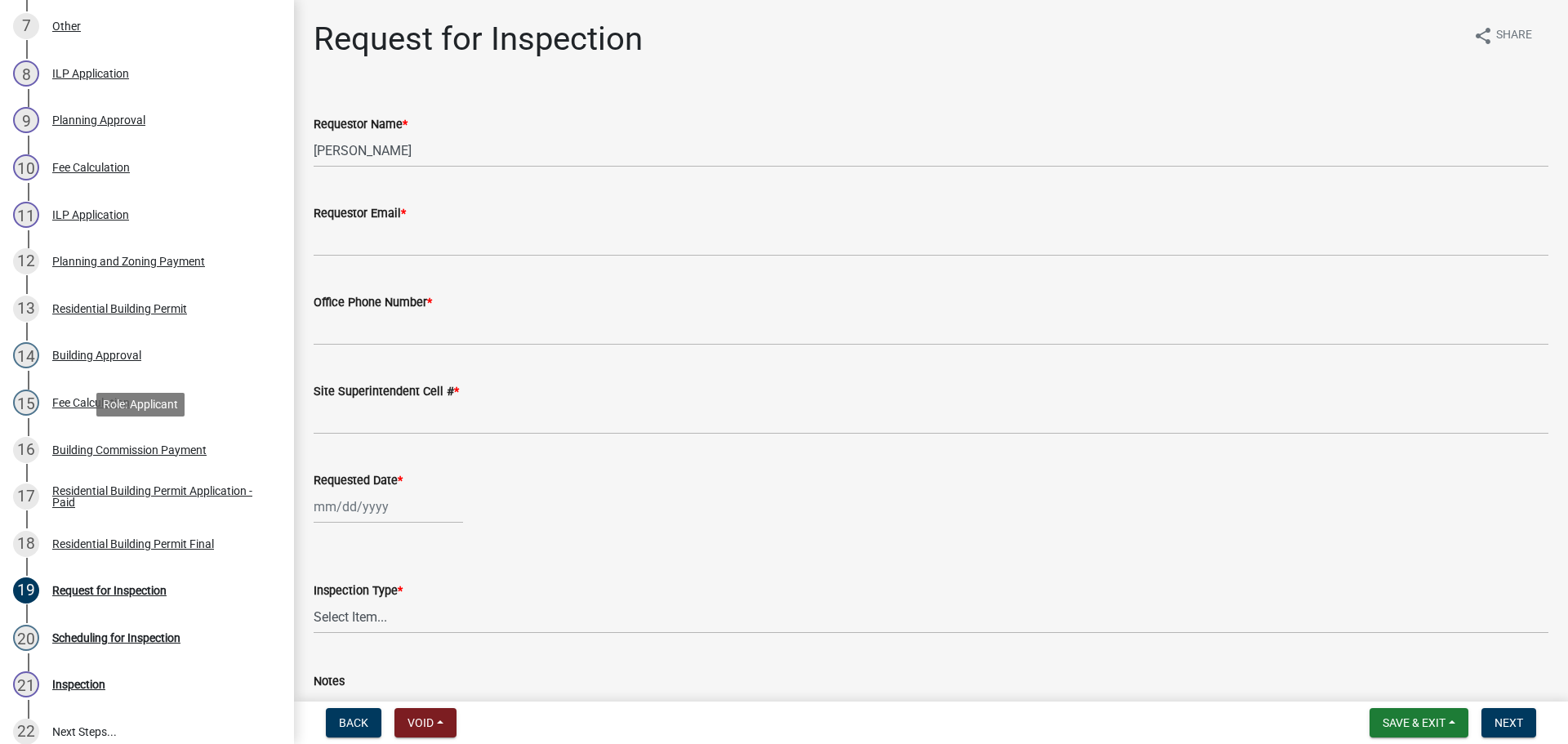
click at [105, 447] on div "Building Commission Payment" at bounding box center [129, 450] width 155 height 12
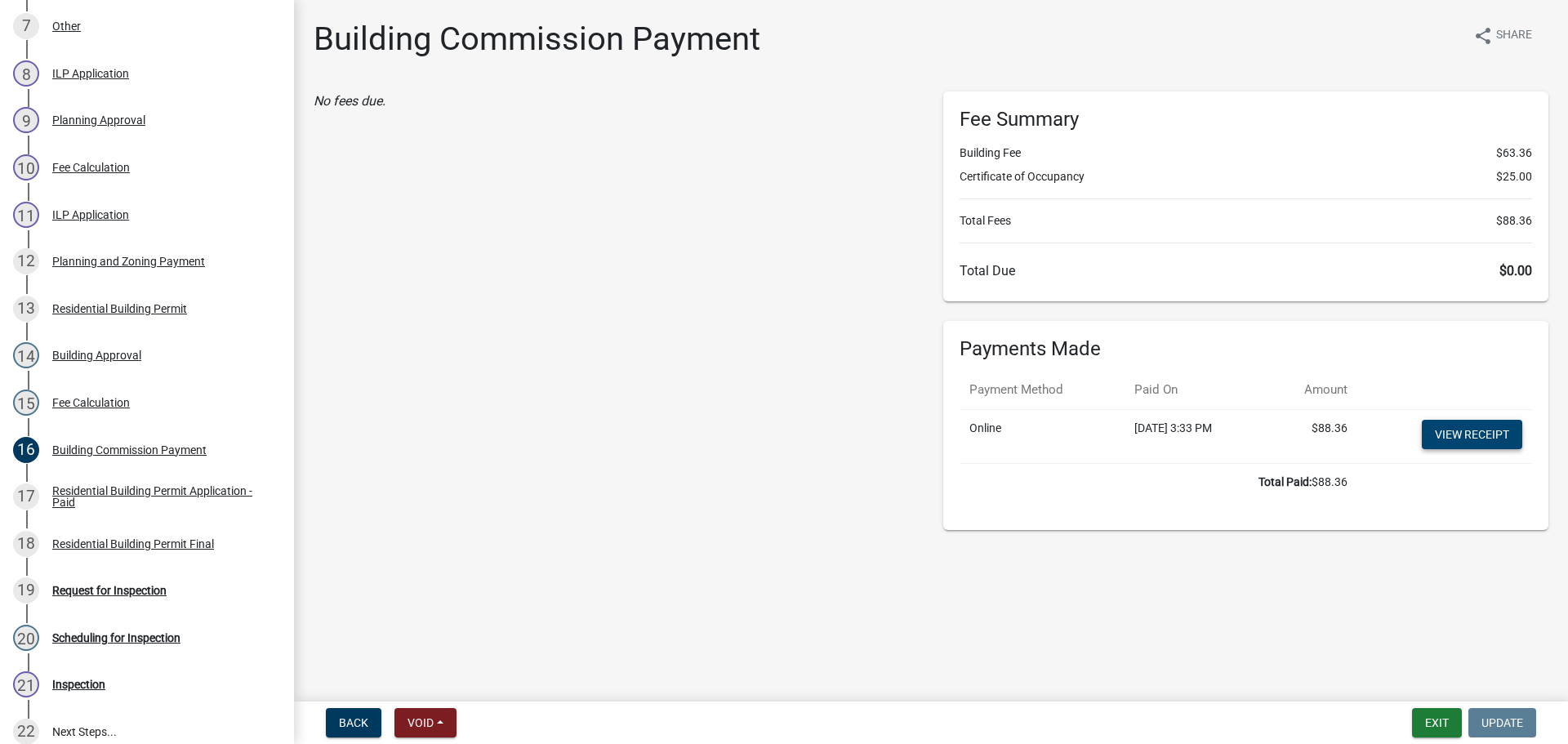
click at [1473, 437] on link "View receipt" at bounding box center [1472, 435] width 101 height 29
click at [138, 542] on div "Residential Building Permit Final" at bounding box center [133, 544] width 162 height 12
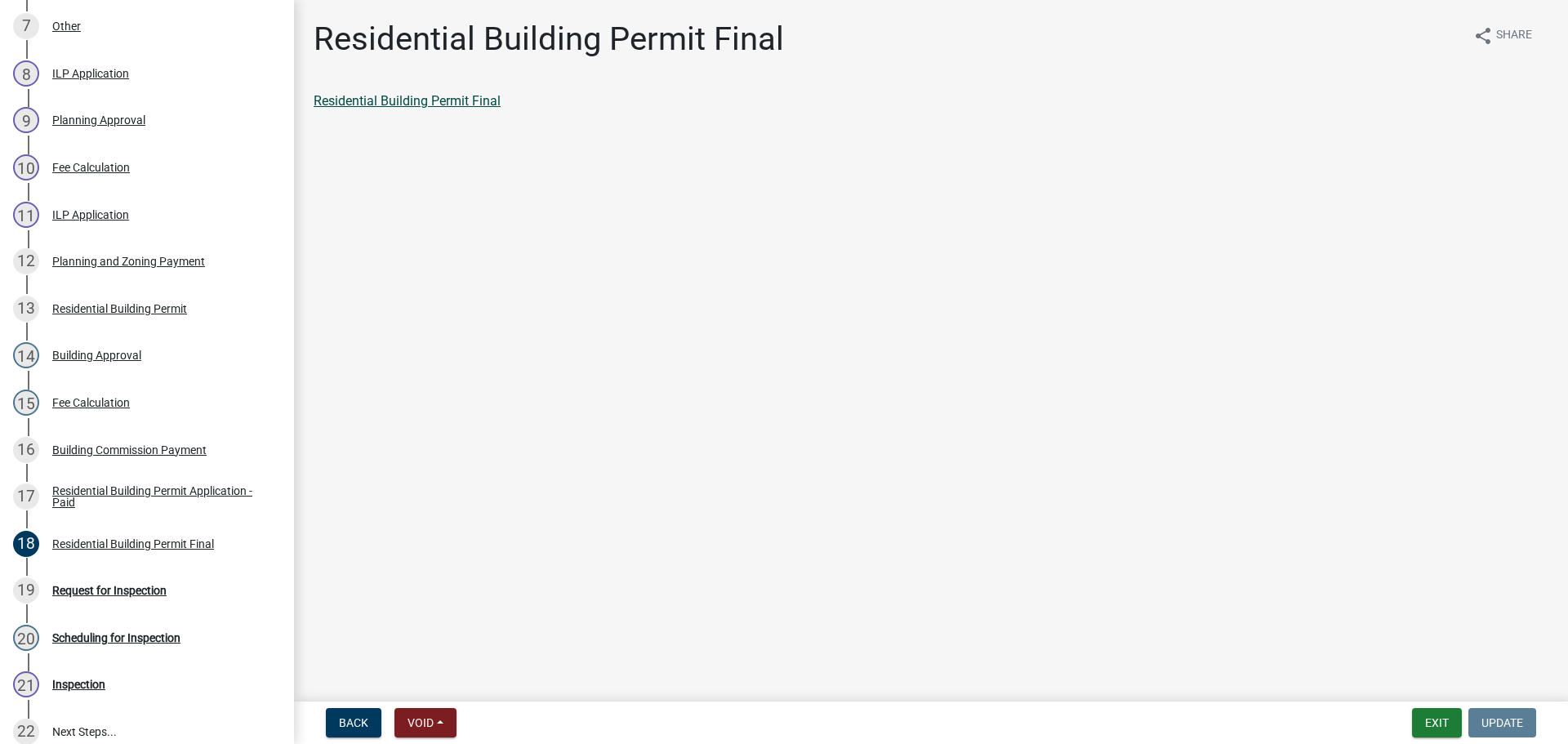
click at [460, 105] on link "Residential Building Permit Final" at bounding box center [407, 100] width 187 height 15
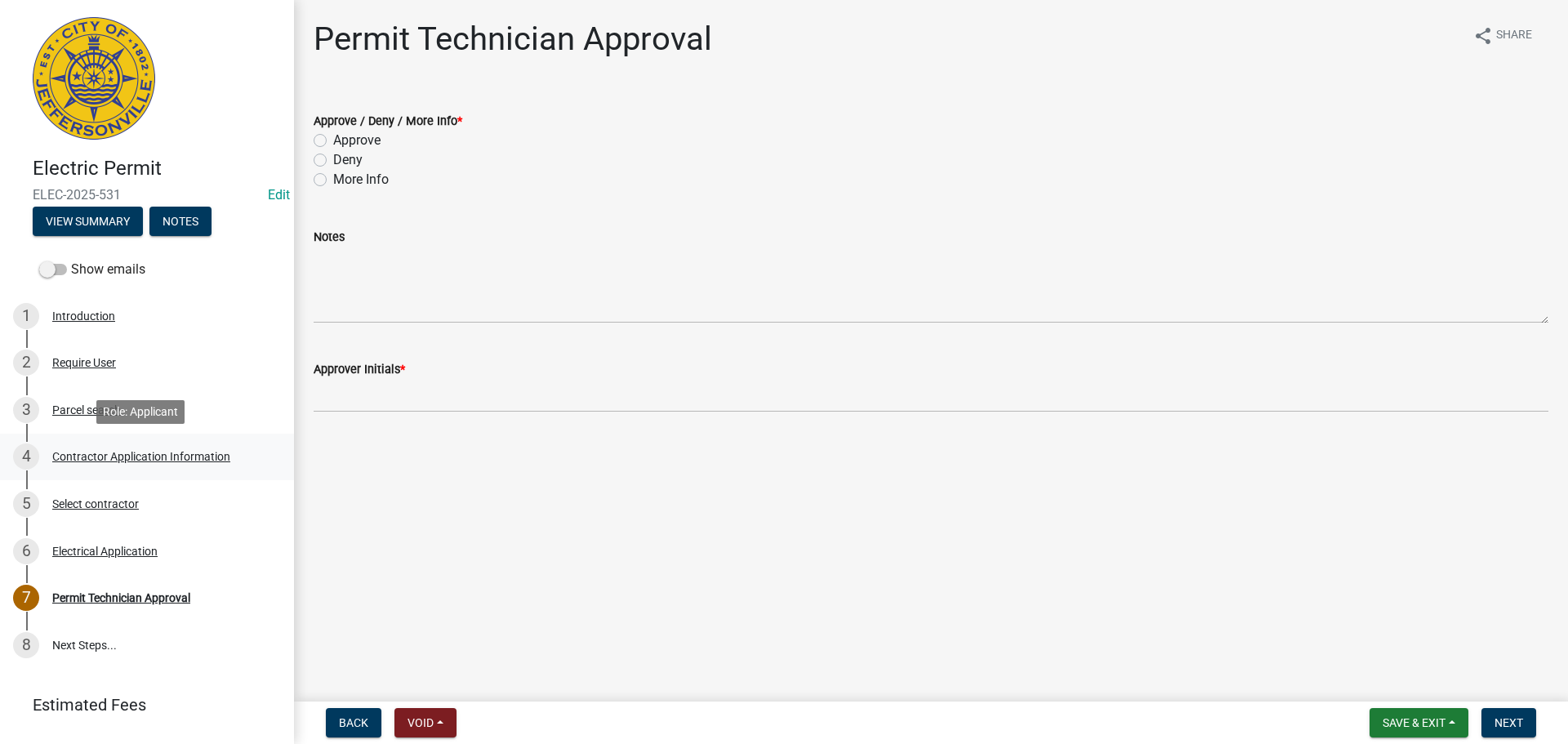
click at [145, 459] on div "Contractor Application Information" at bounding box center [141, 457] width 178 height 12
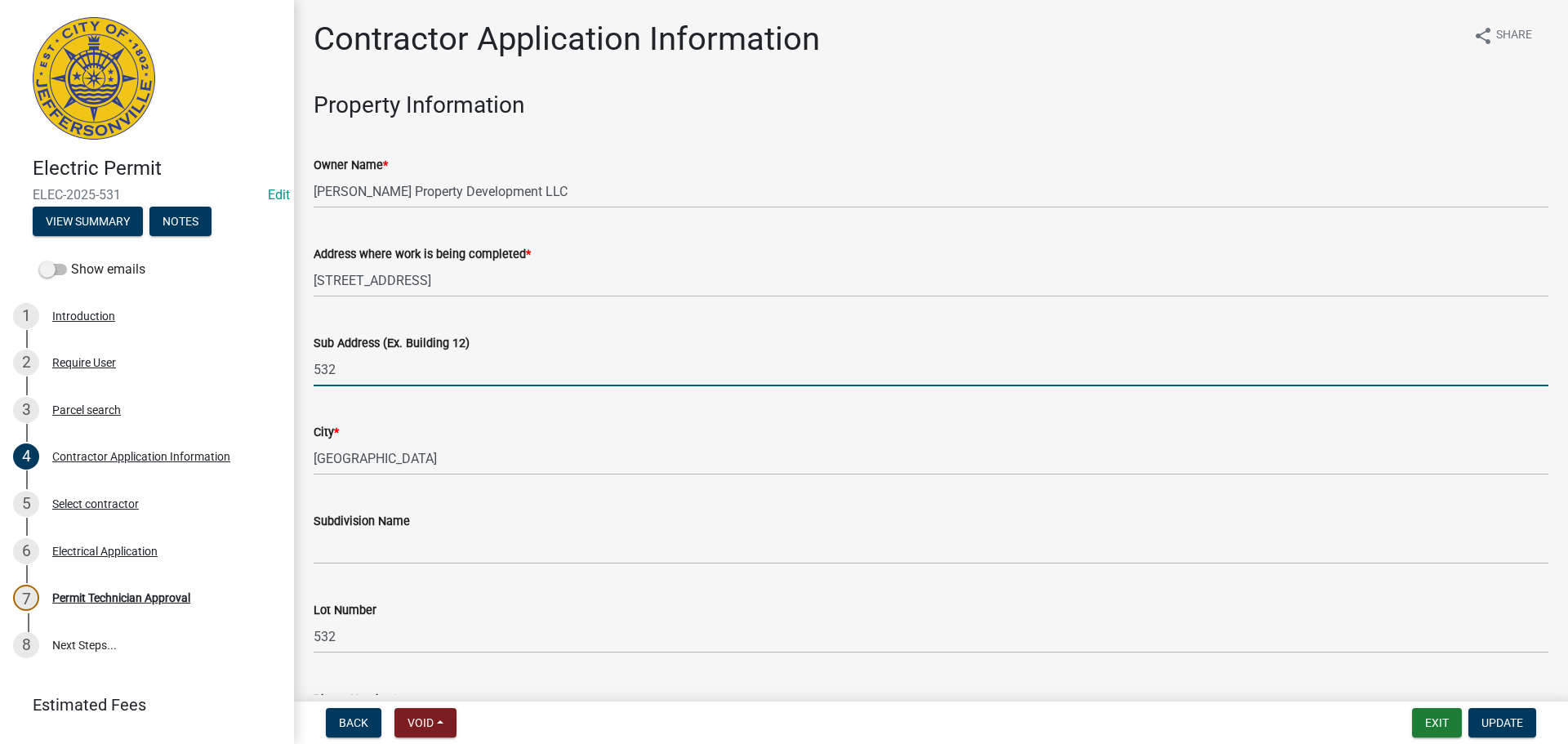
click at [317, 367] on input "532" at bounding box center [931, 369] width 1234 height 34
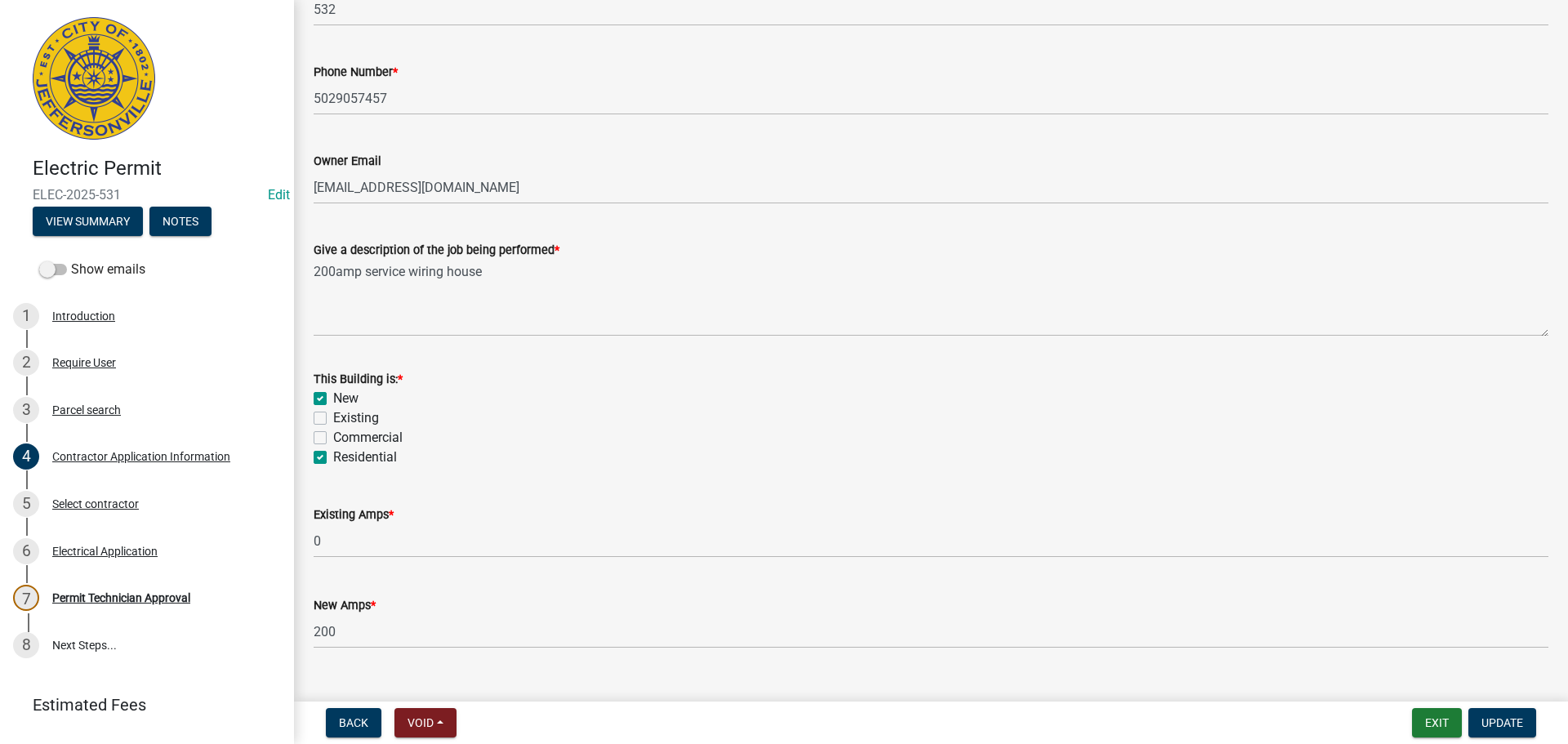
scroll to position [659, 0]
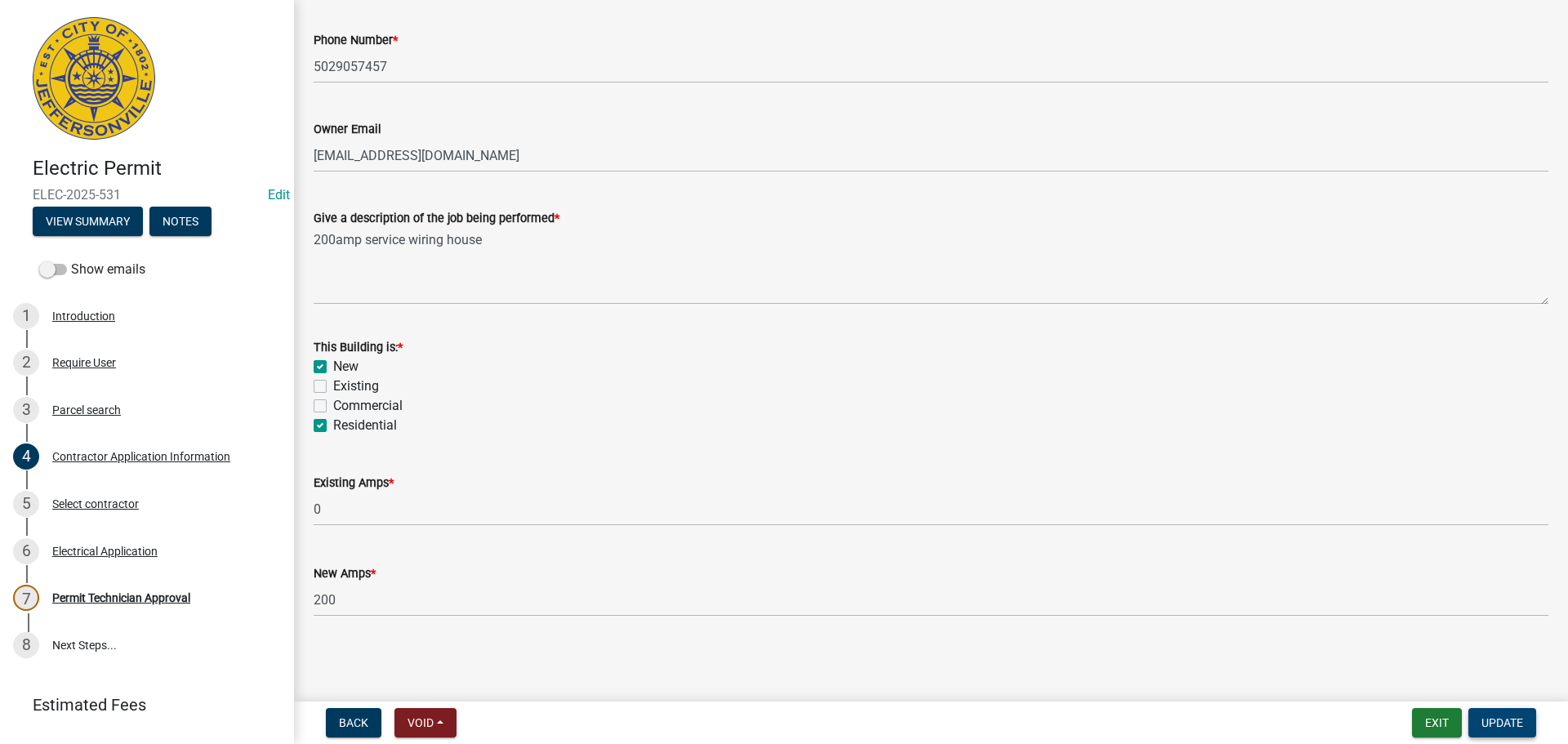
type input "[STREET_ADDRESS]"
click at [1509, 726] on span "Update" at bounding box center [1503, 723] width 42 height 13
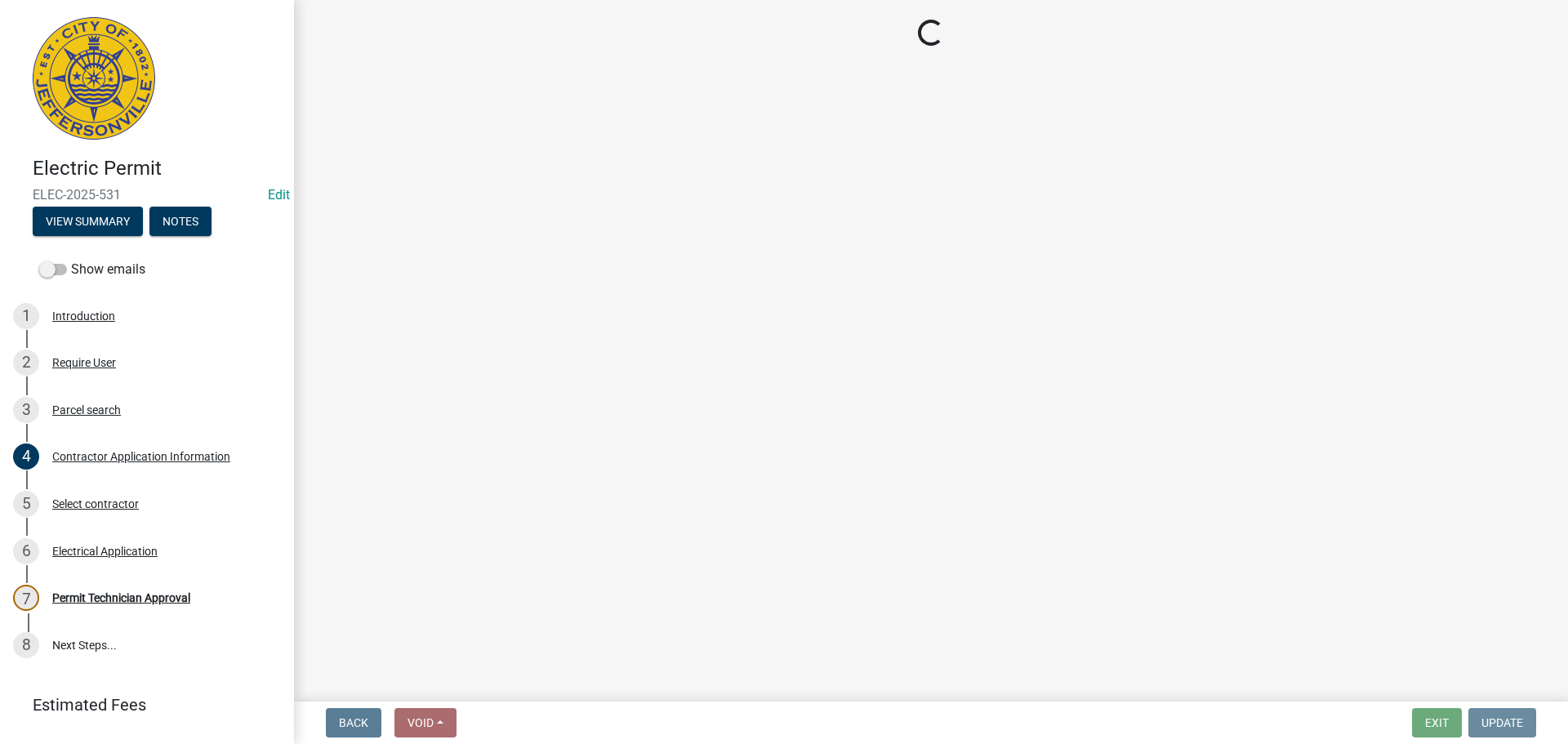
scroll to position [0, 0]
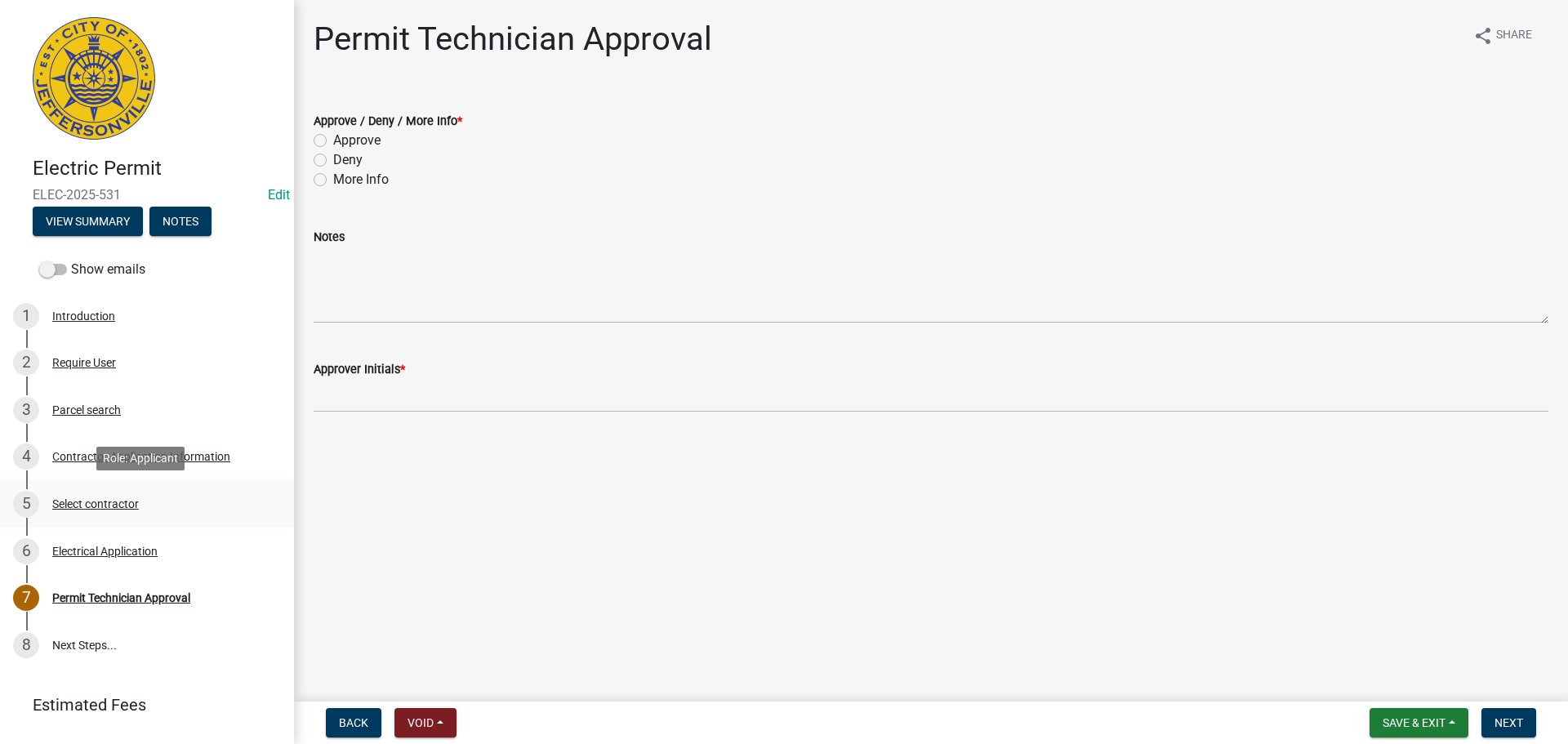
click at [106, 494] on div "5 Select contractor" at bounding box center [140, 504] width 255 height 26
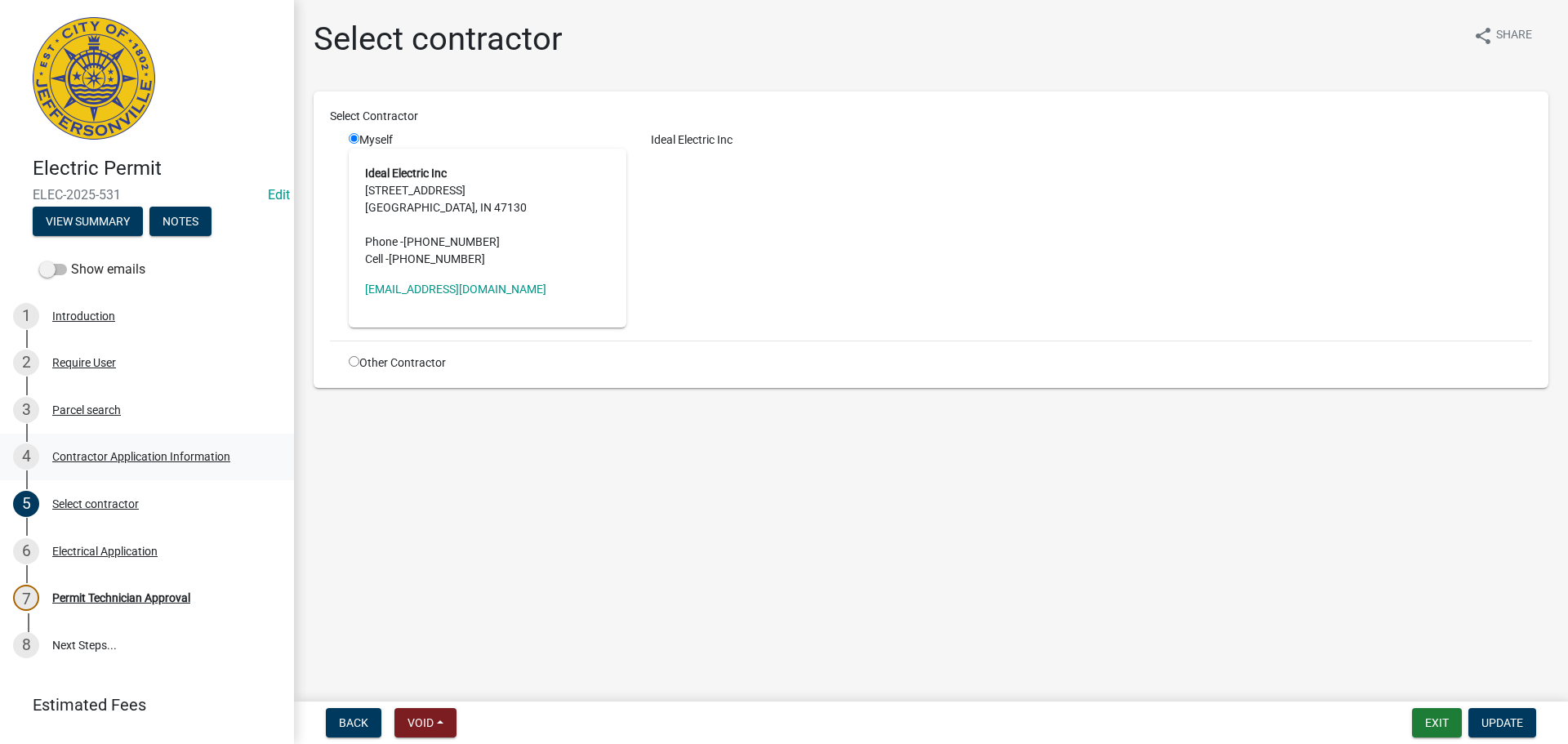
click at [142, 448] on div "4 Contractor Application Information" at bounding box center [140, 457] width 255 height 26
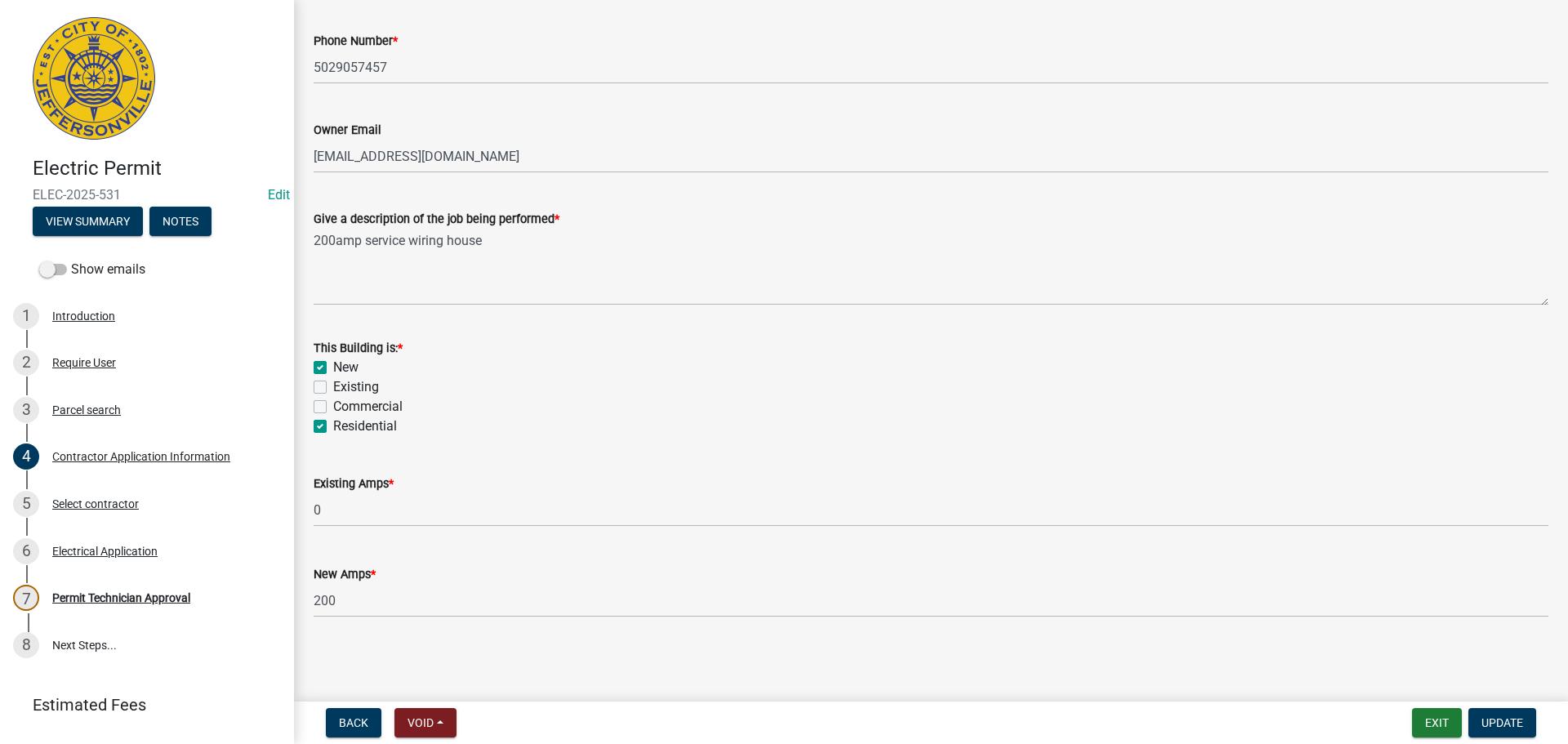
scroll to position [659, 0]
click at [69, 610] on div "7 Permit Technician Approval" at bounding box center [140, 598] width 255 height 26
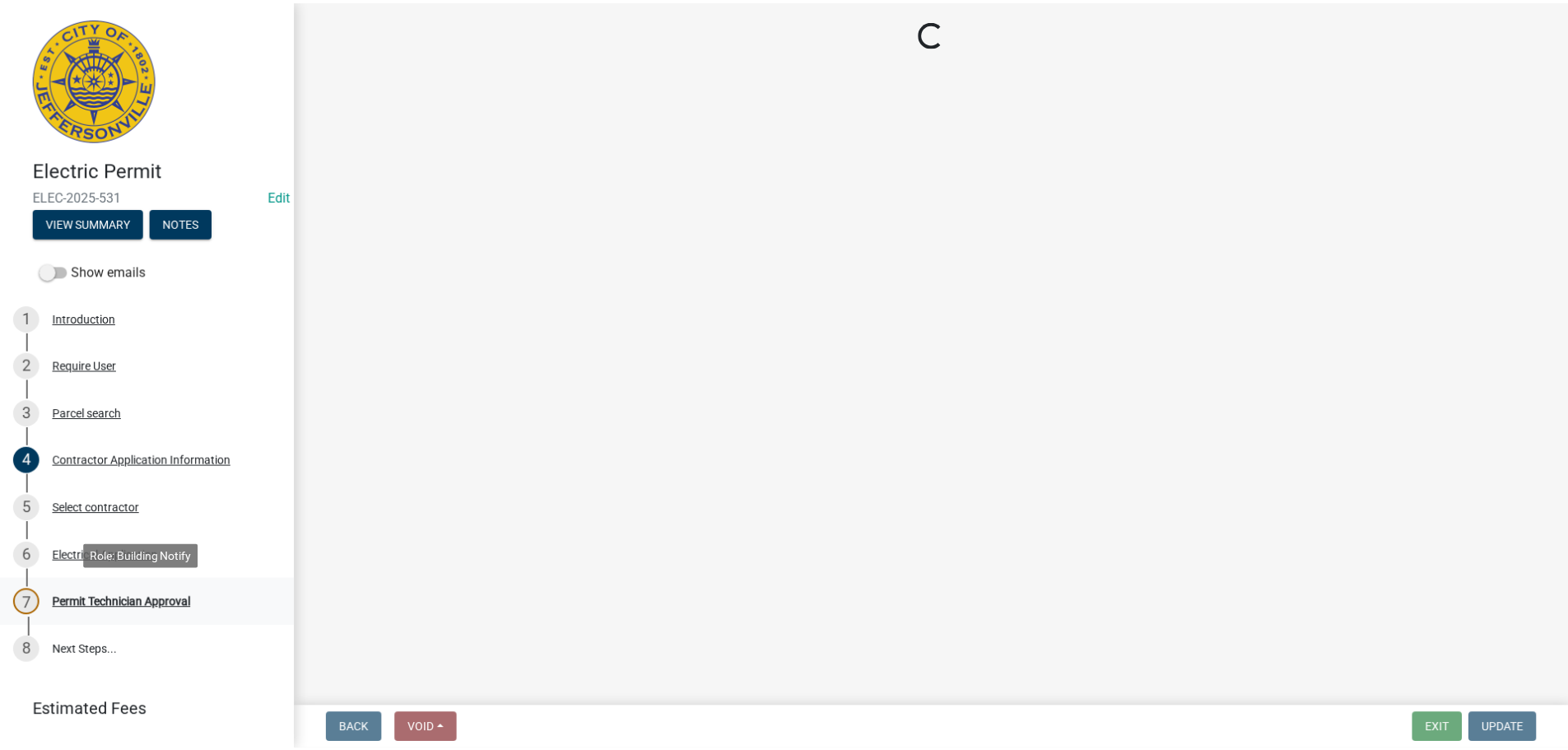
scroll to position [0, 0]
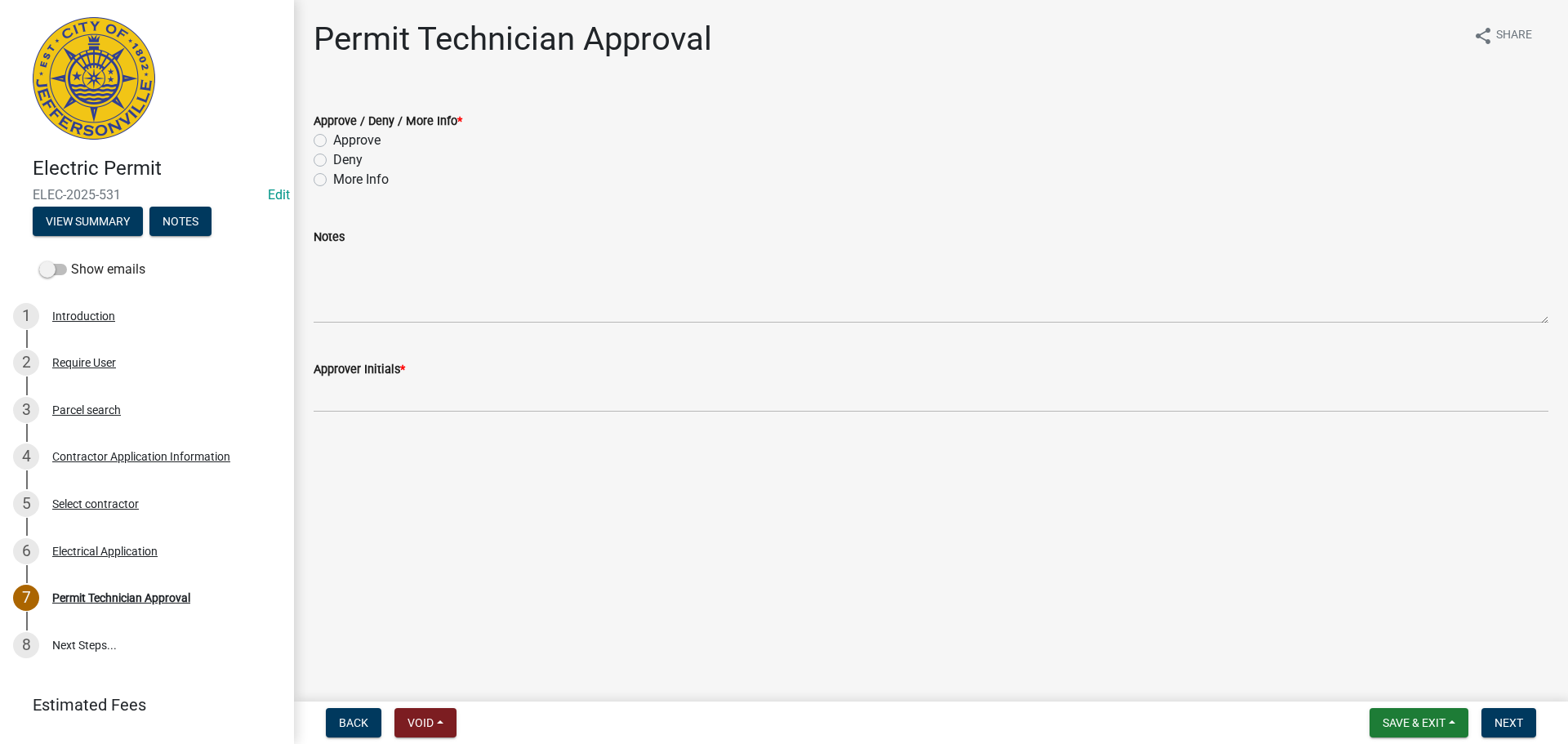
click at [369, 139] on label "Approve" at bounding box center [357, 141] width 47 height 20
click at [344, 139] on input "Approve" at bounding box center [339, 136] width 11 height 11
radio input "true"
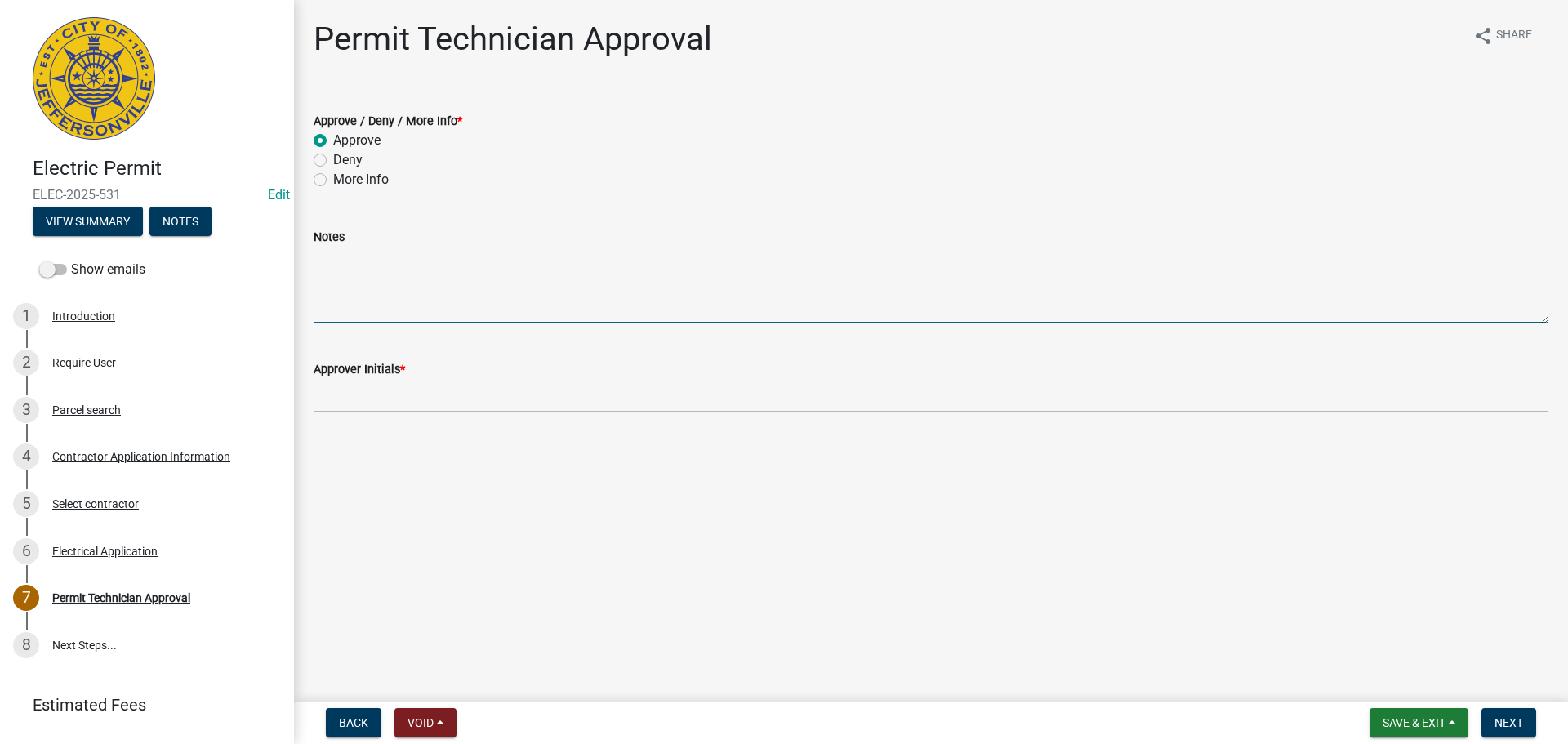
click at [372, 294] on textarea "Notes" at bounding box center [931, 285] width 1234 height 76
type textarea "S"
type textarea "No temp pole"
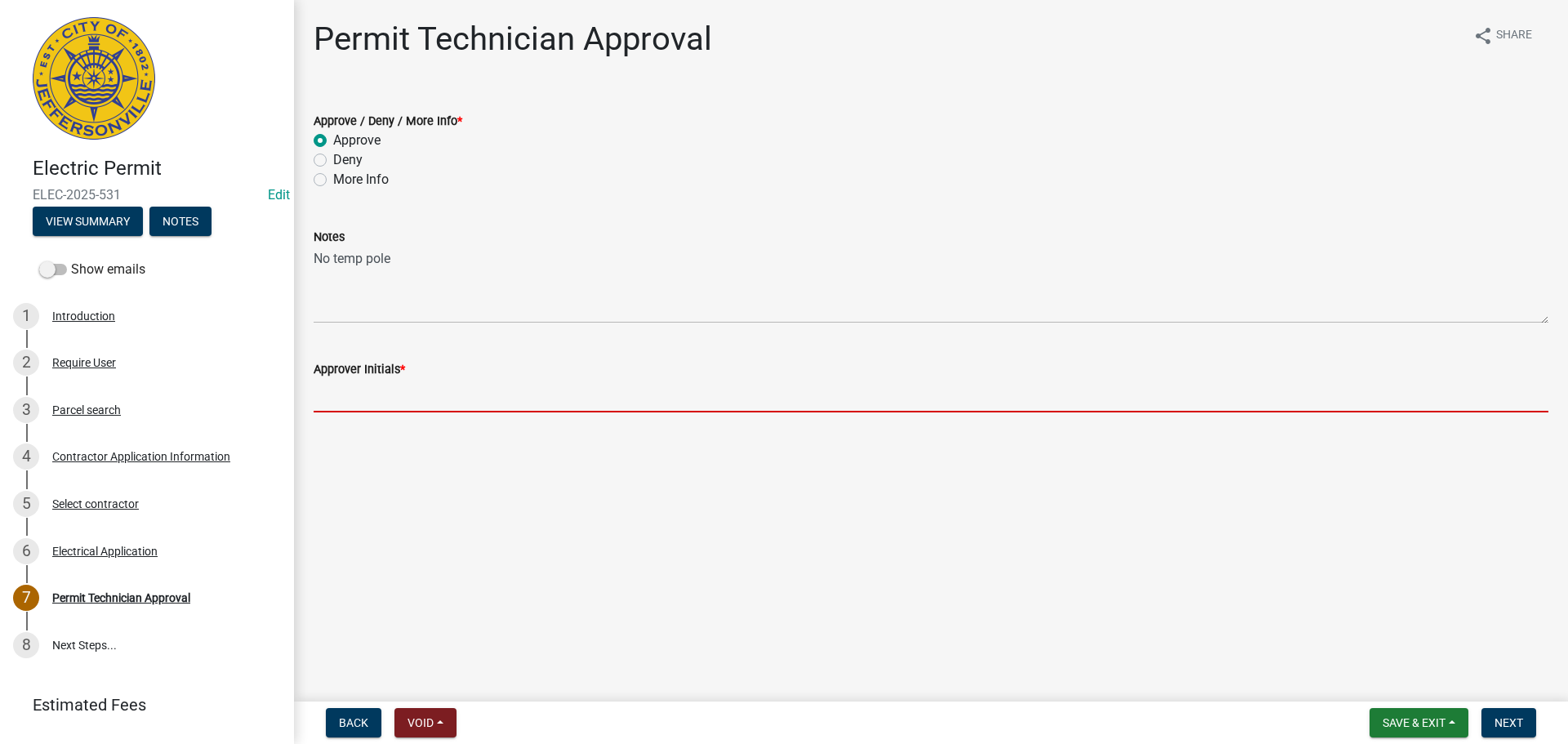
click at [385, 411] on input "Approver Initials *" at bounding box center [931, 396] width 1234 height 34
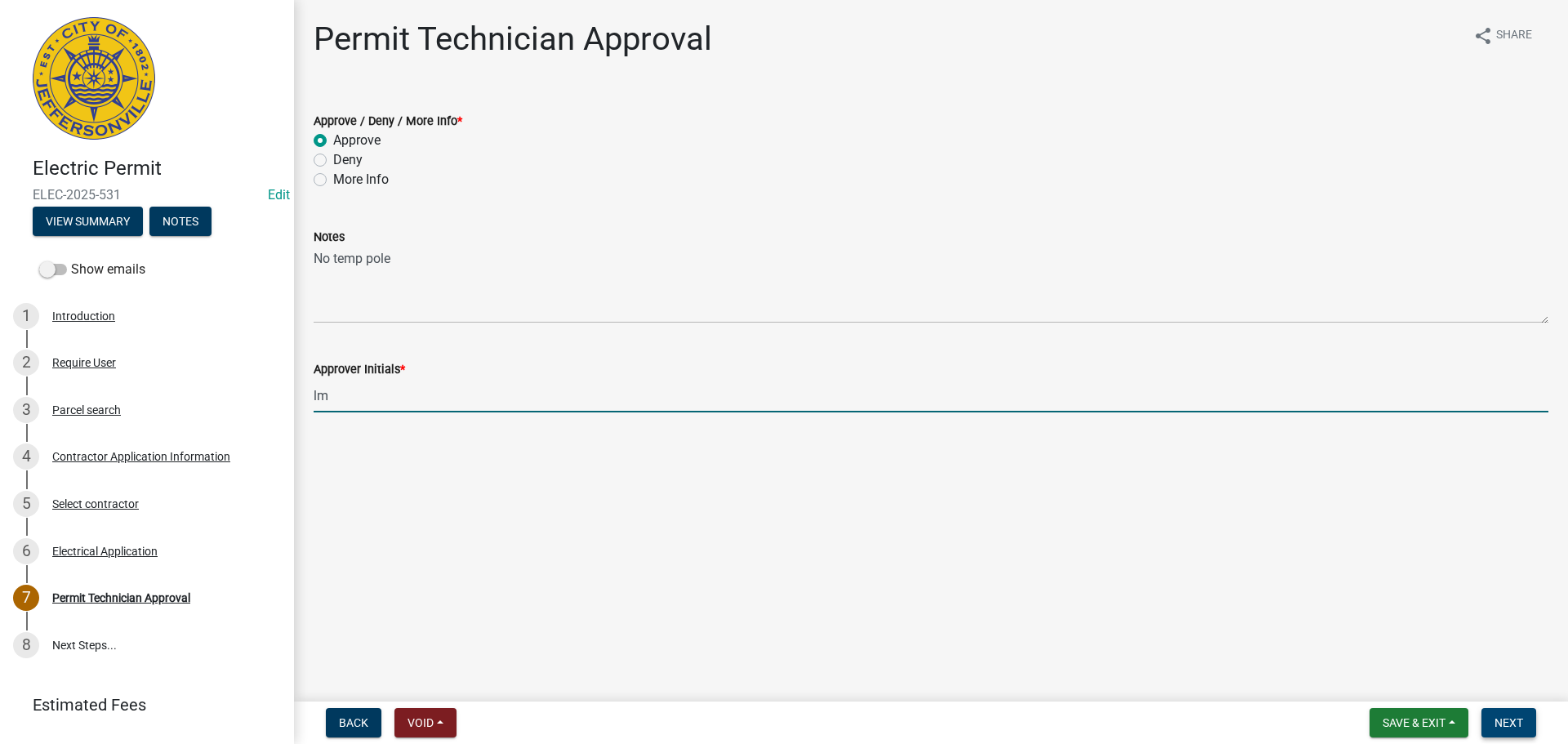
type input "lm"
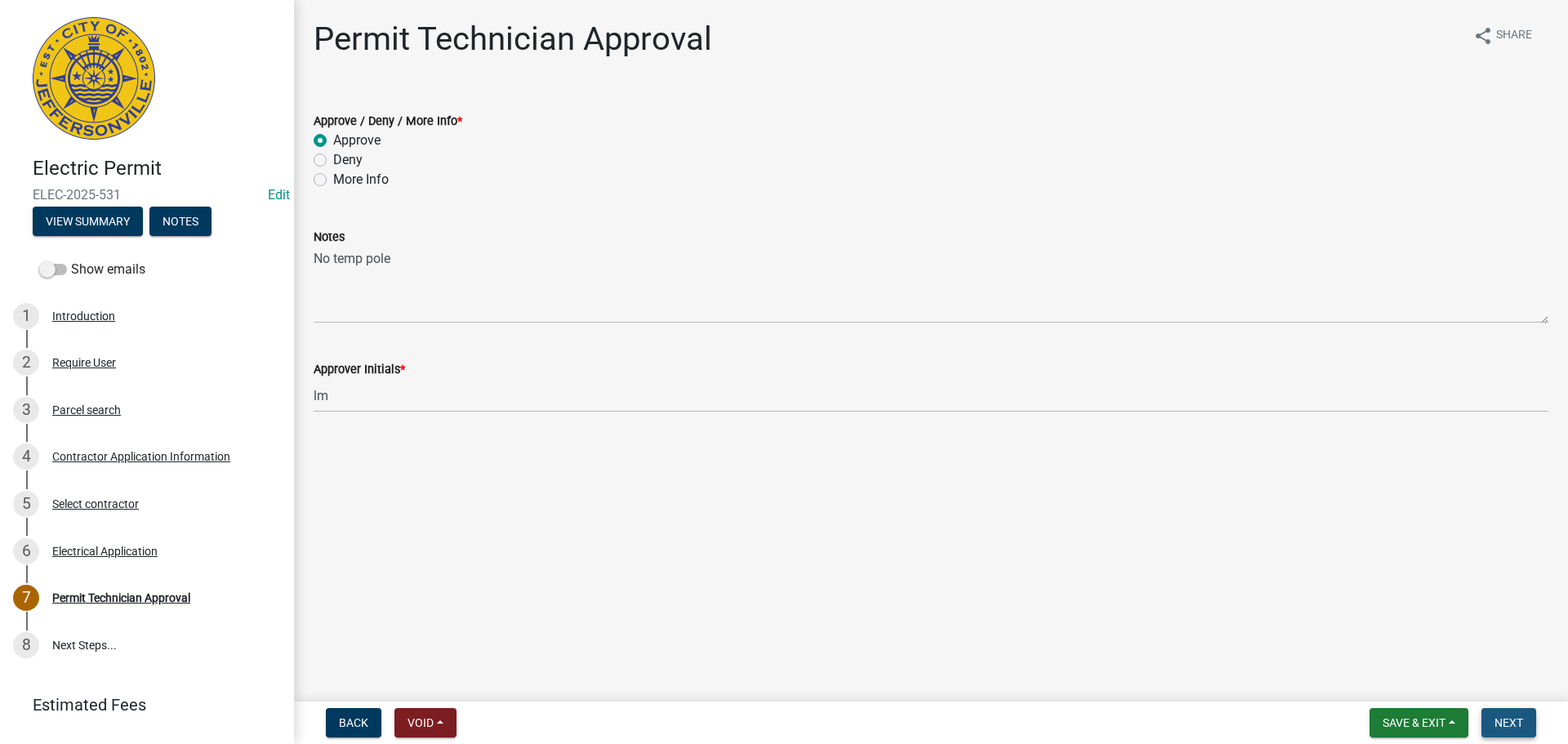
click at [1525, 728] on button "Next" at bounding box center [1509, 723] width 55 height 29
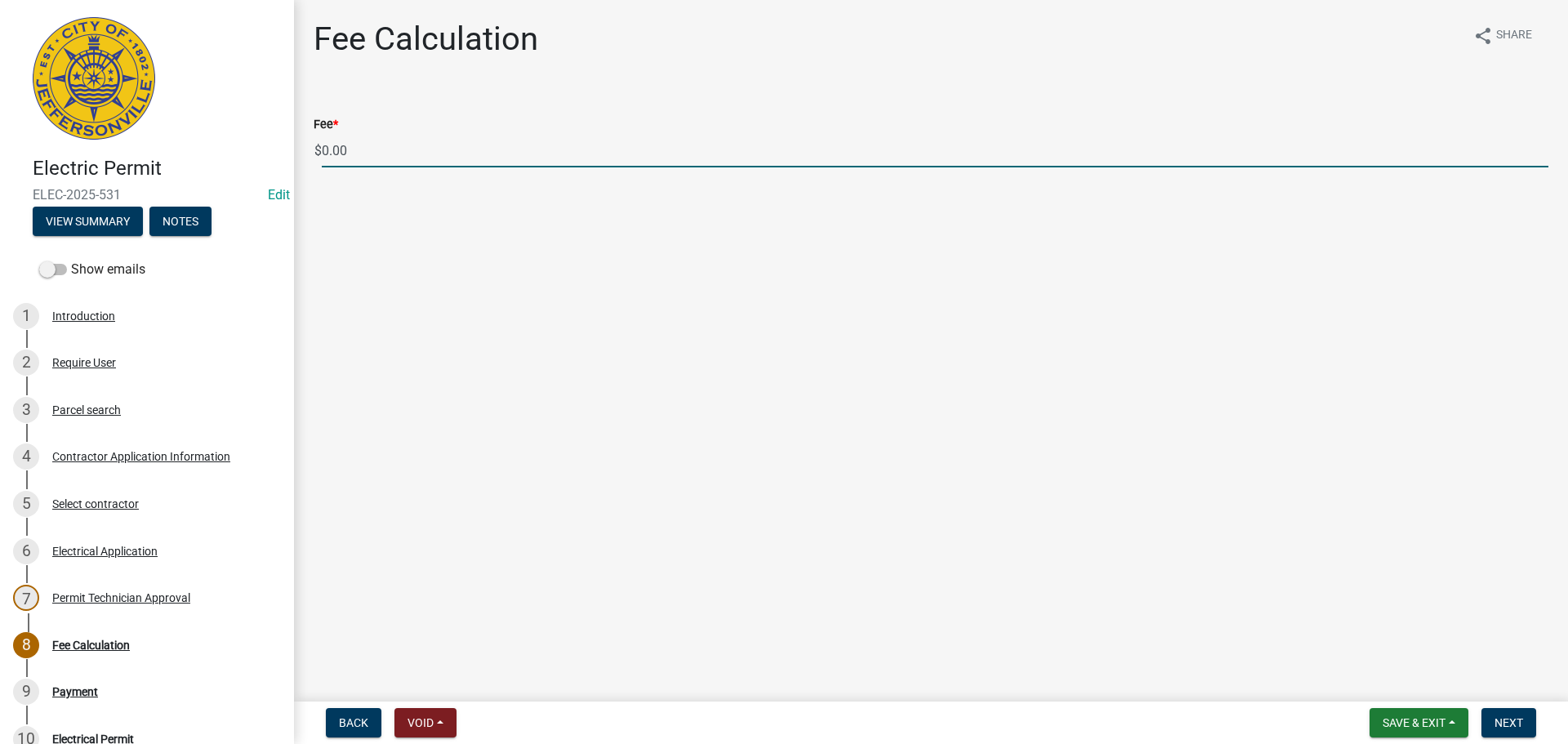
drag, startPoint x: 437, startPoint y: 152, endPoint x: 285, endPoint y: 142, distance: 152.3
click at [285, 142] on div "Electric Permit ELEC-2025-531 Edit View Summary Notes Show emails 1 Introductio…" at bounding box center [784, 372] width 1568 height 744
type input "100.00"
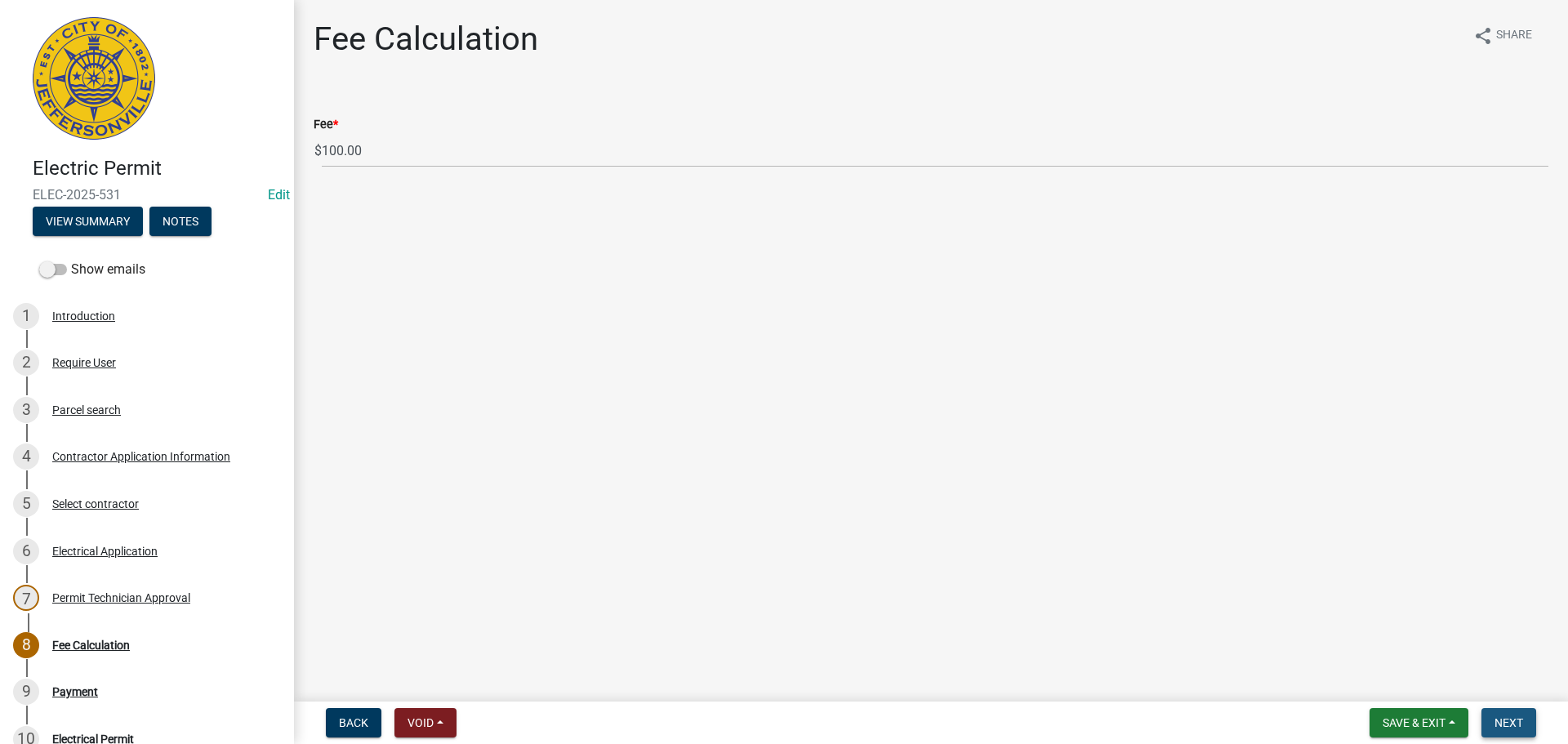
click at [1520, 719] on span "Next" at bounding box center [1508, 723] width 28 height 13
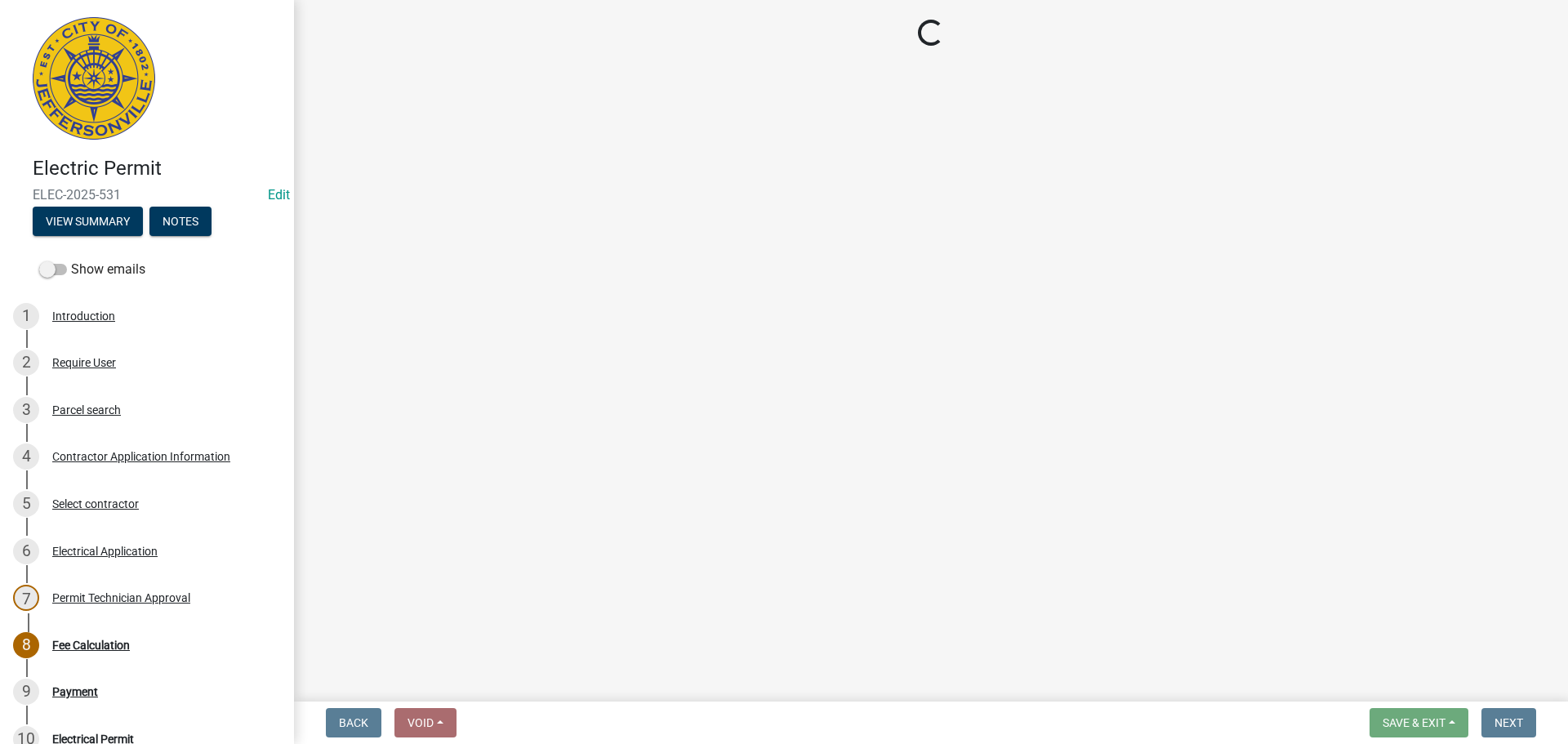
select select "3: 3"
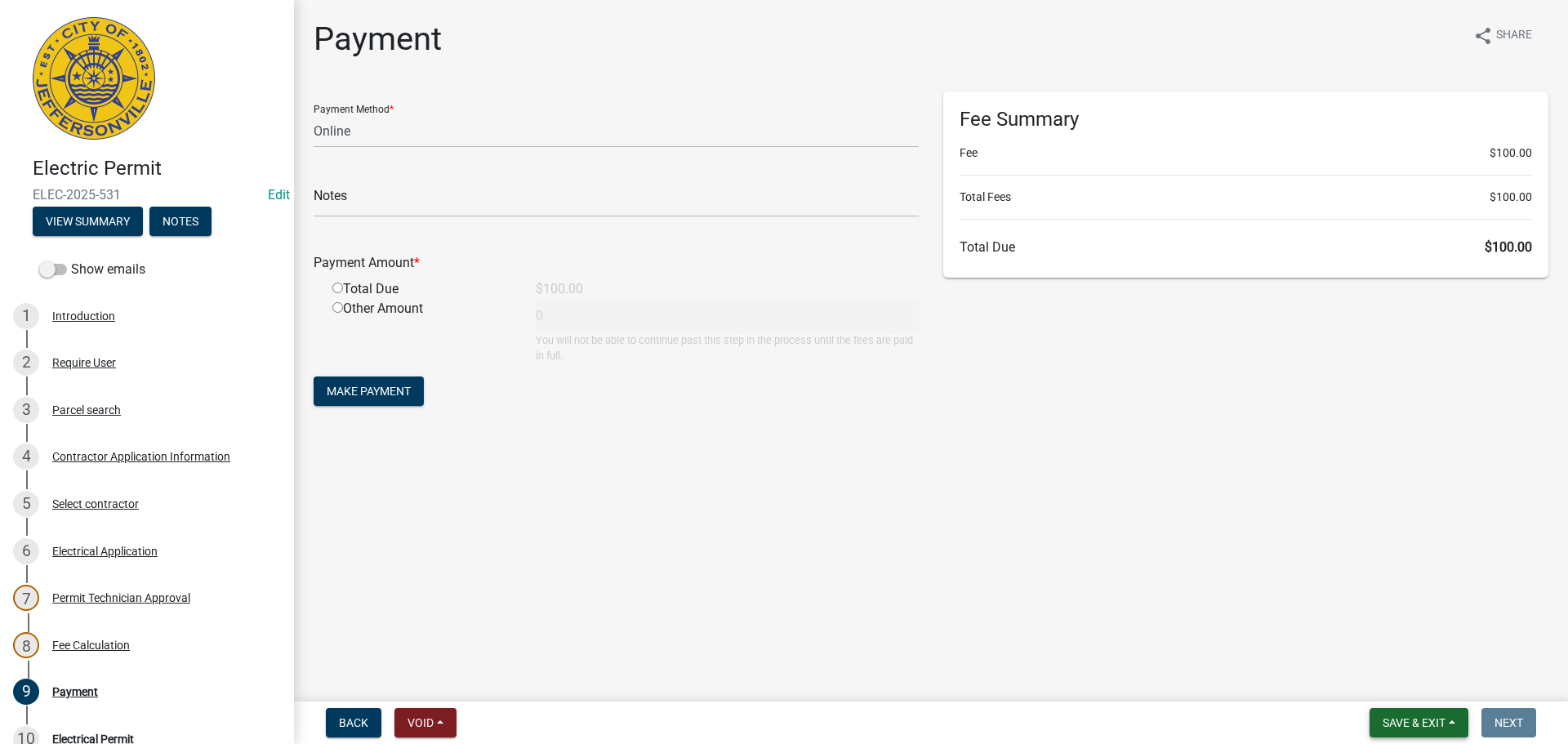
click at [1388, 724] on span "Save & Exit" at bounding box center [1413, 723] width 63 height 13
click at [1387, 671] on button "Save & Exit" at bounding box center [1403, 680] width 131 height 39
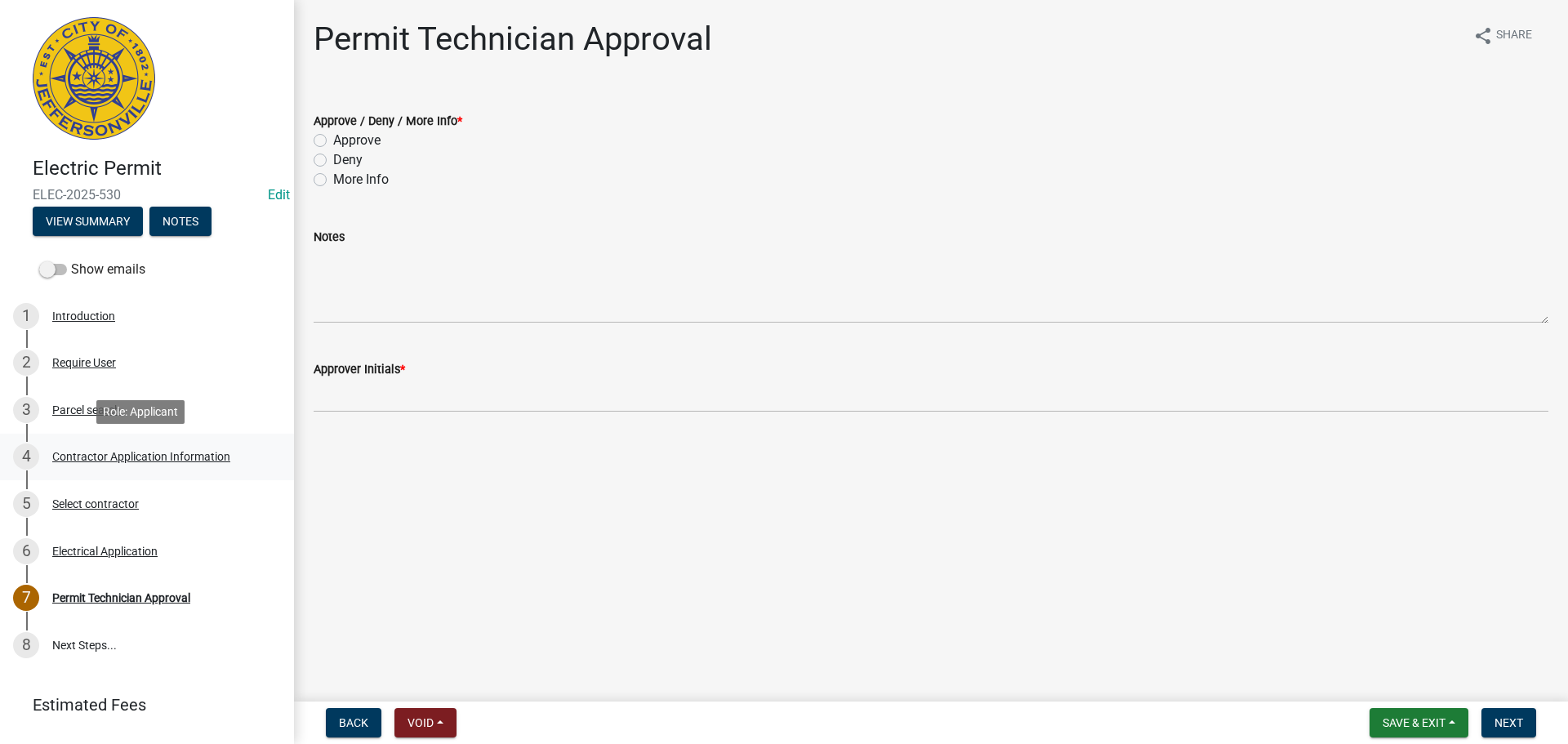
click at [112, 458] on div "Contractor Application Information" at bounding box center [141, 457] width 178 height 12
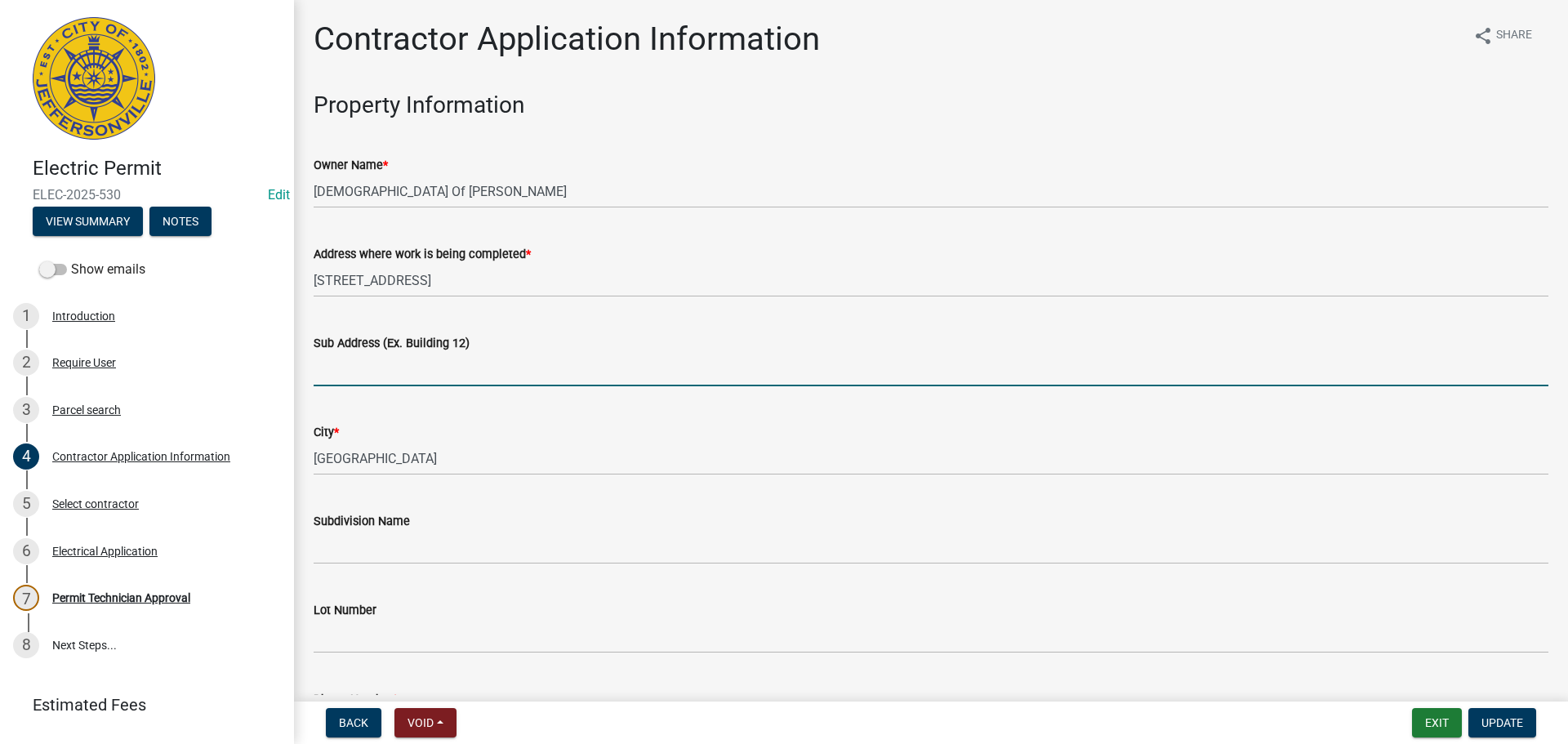
click at [448, 384] on input "Sub Address (Ex. Building 12)" at bounding box center [931, 369] width 1234 height 34
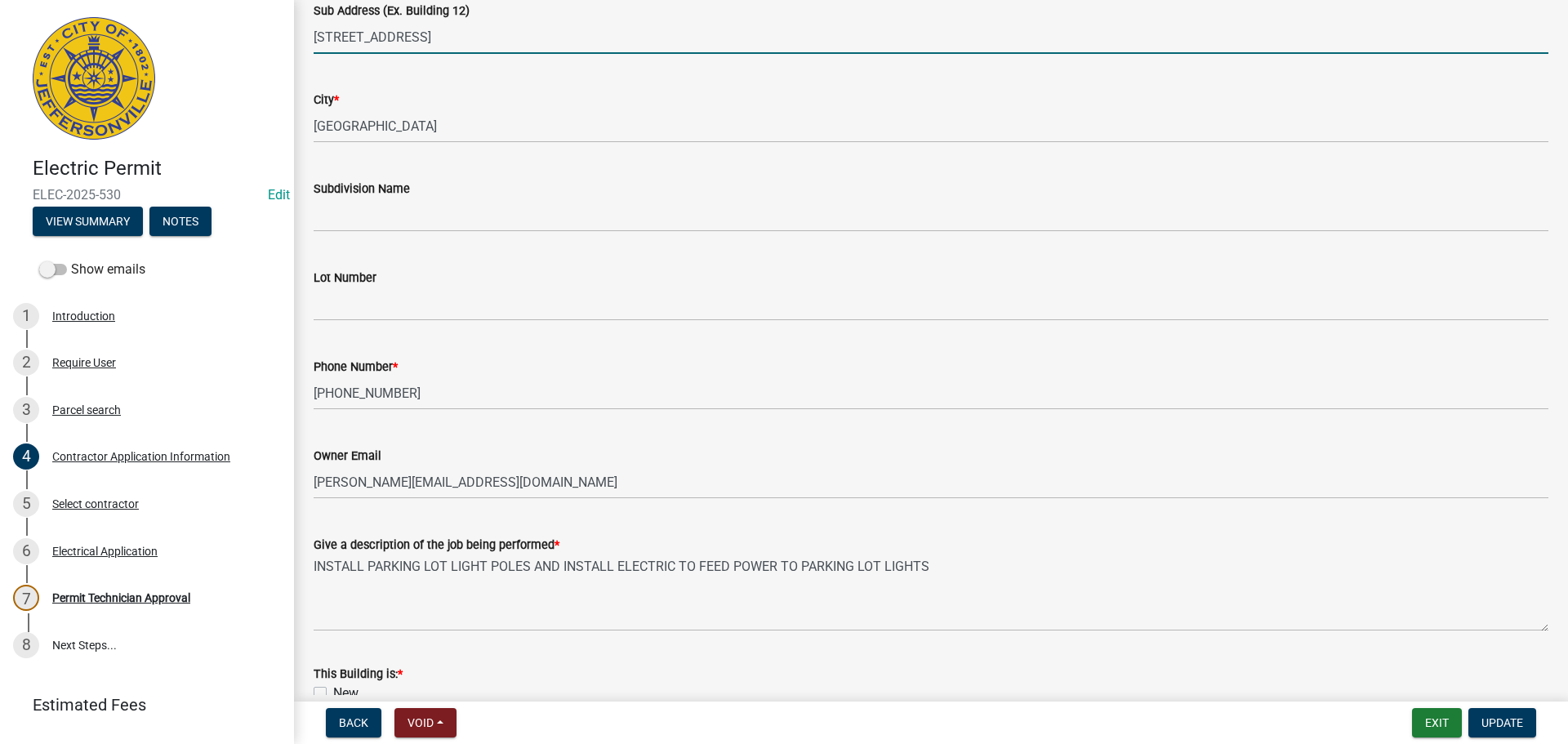
scroll to position [5, 0]
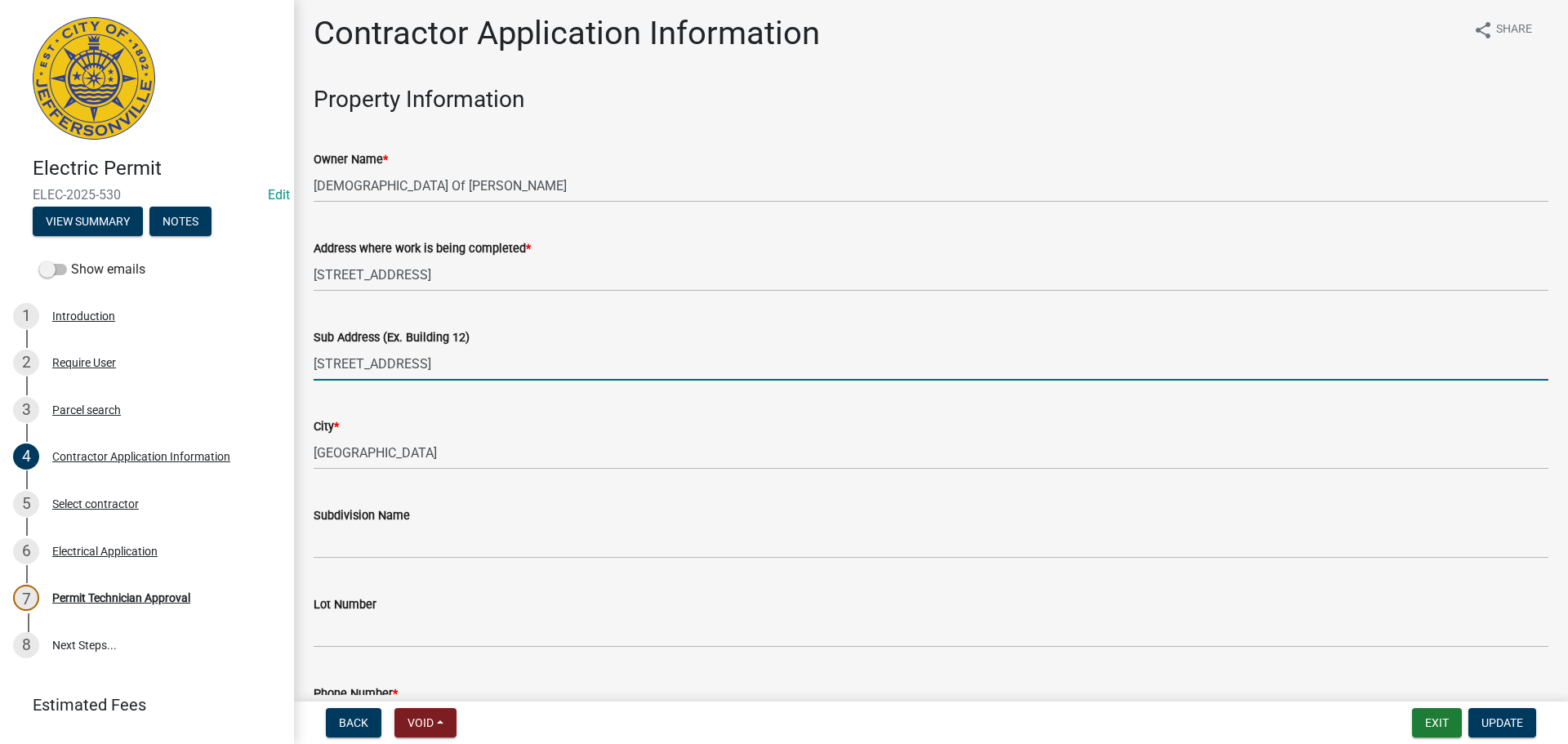
type input "[STREET_ADDRESS]"
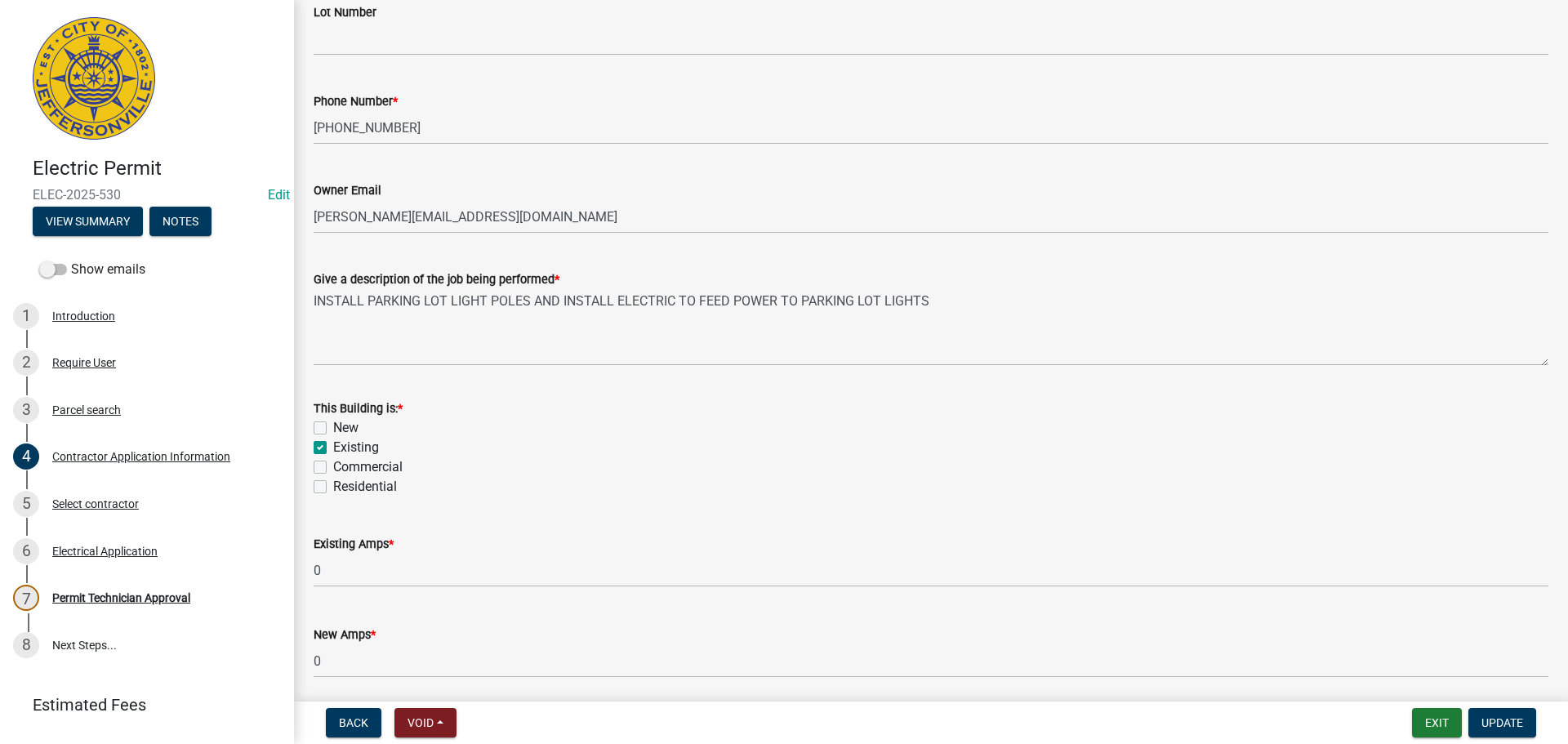
scroll to position [659, 0]
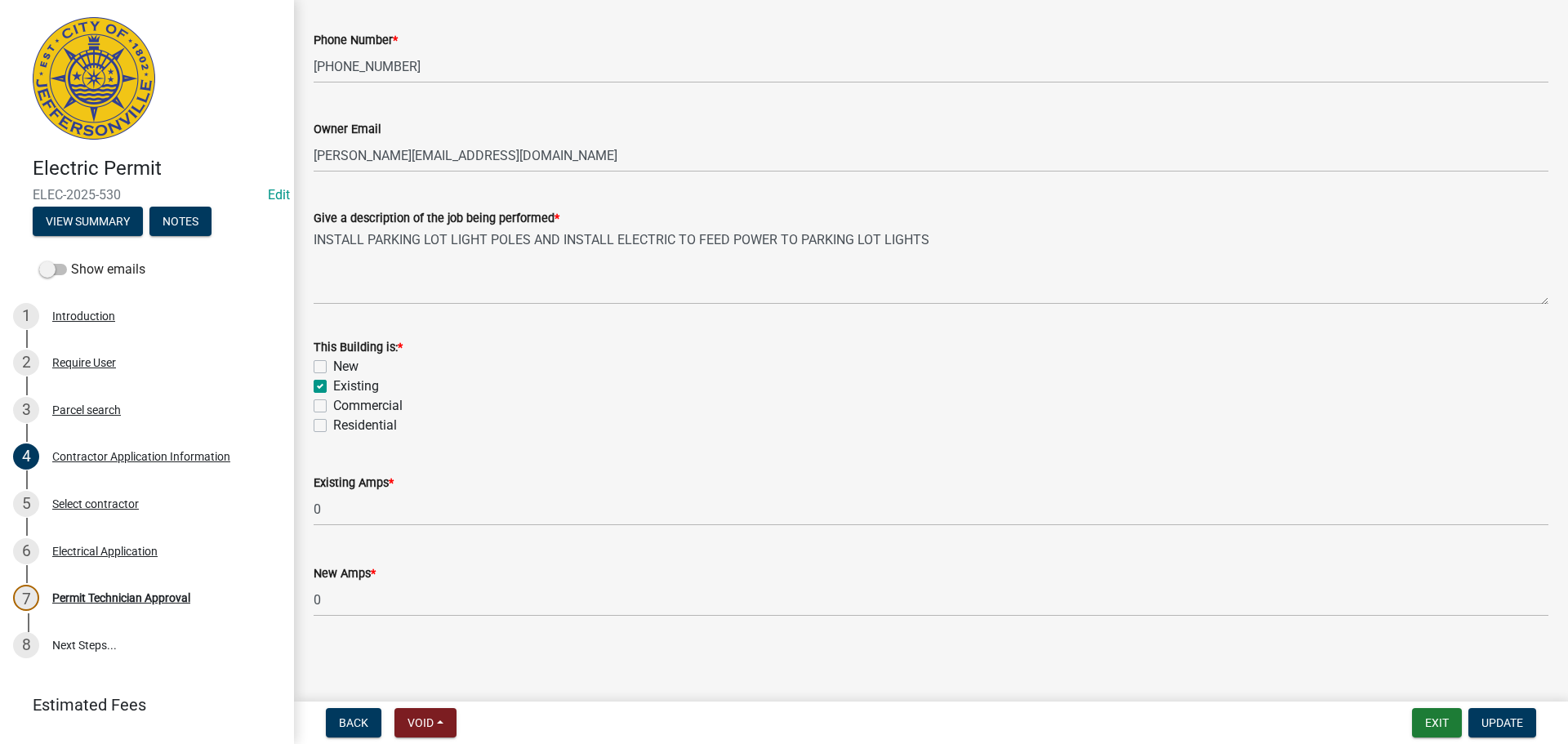
click at [334, 409] on label "Commercial" at bounding box center [368, 407] width 69 height 20
click at [334, 407] on input "Commercial" at bounding box center [339, 402] width 11 height 11
checkbox input "true"
checkbox input "false"
checkbox input "true"
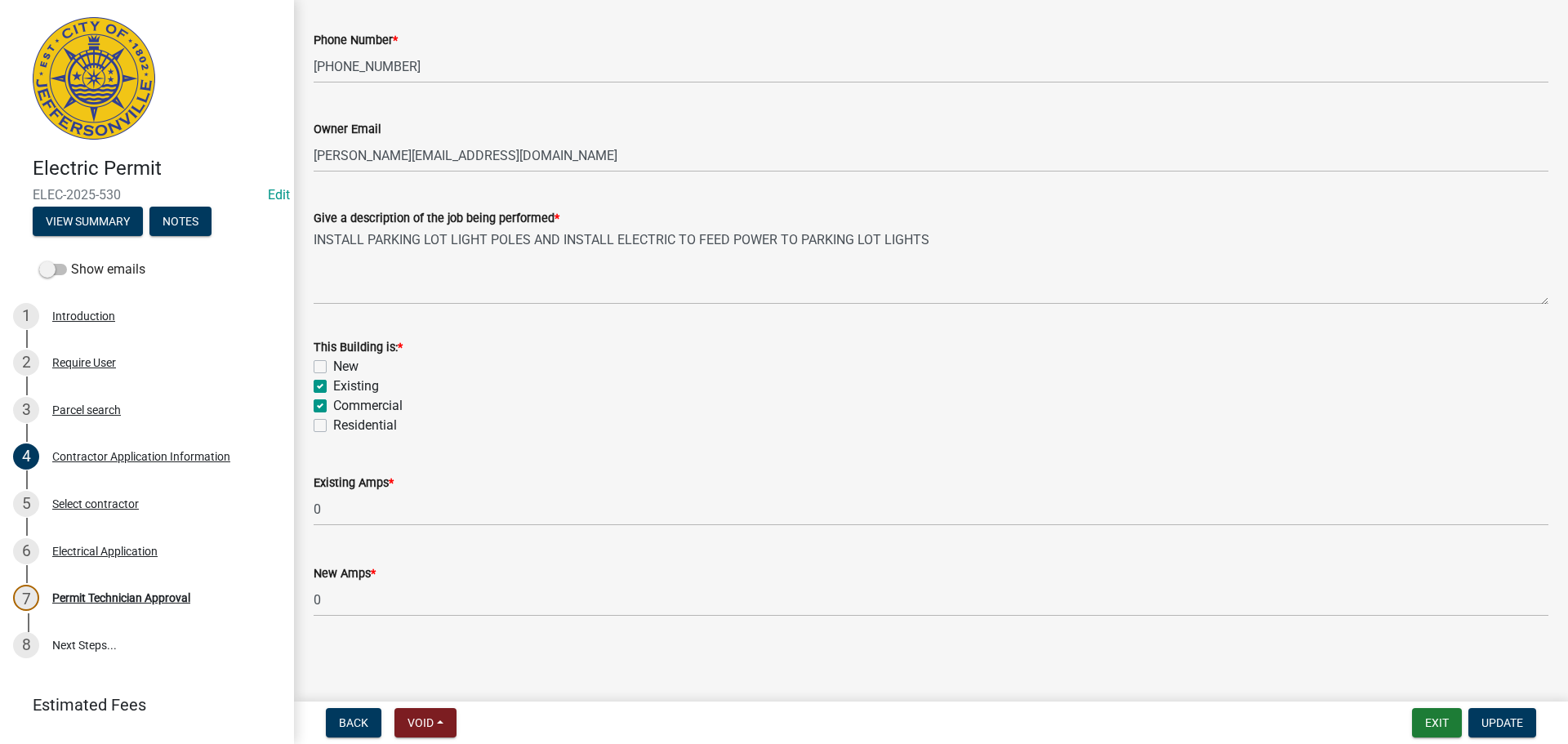
checkbox input "true"
checkbox input "false"
click at [1514, 725] on span "Update" at bounding box center [1503, 723] width 42 height 13
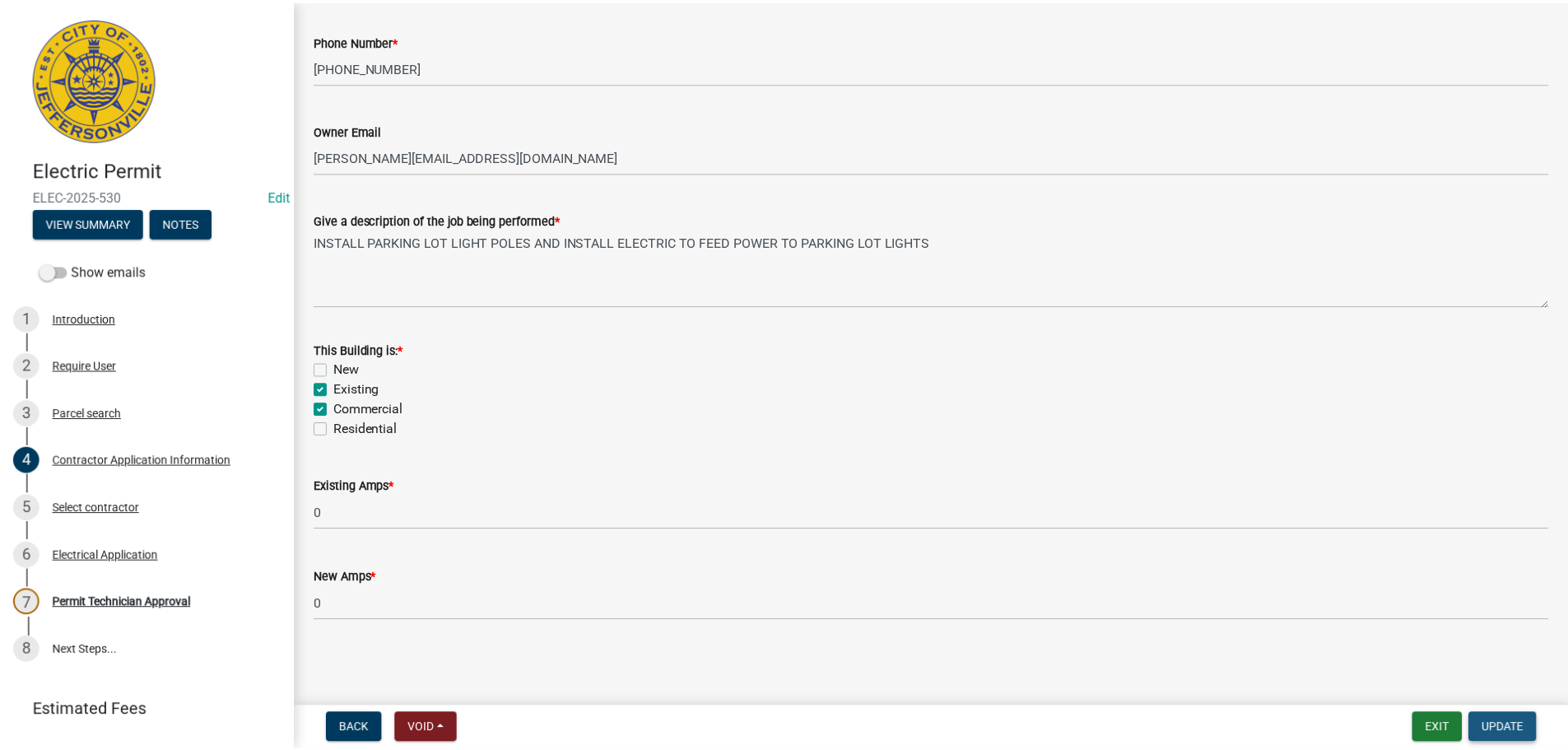
scroll to position [0, 0]
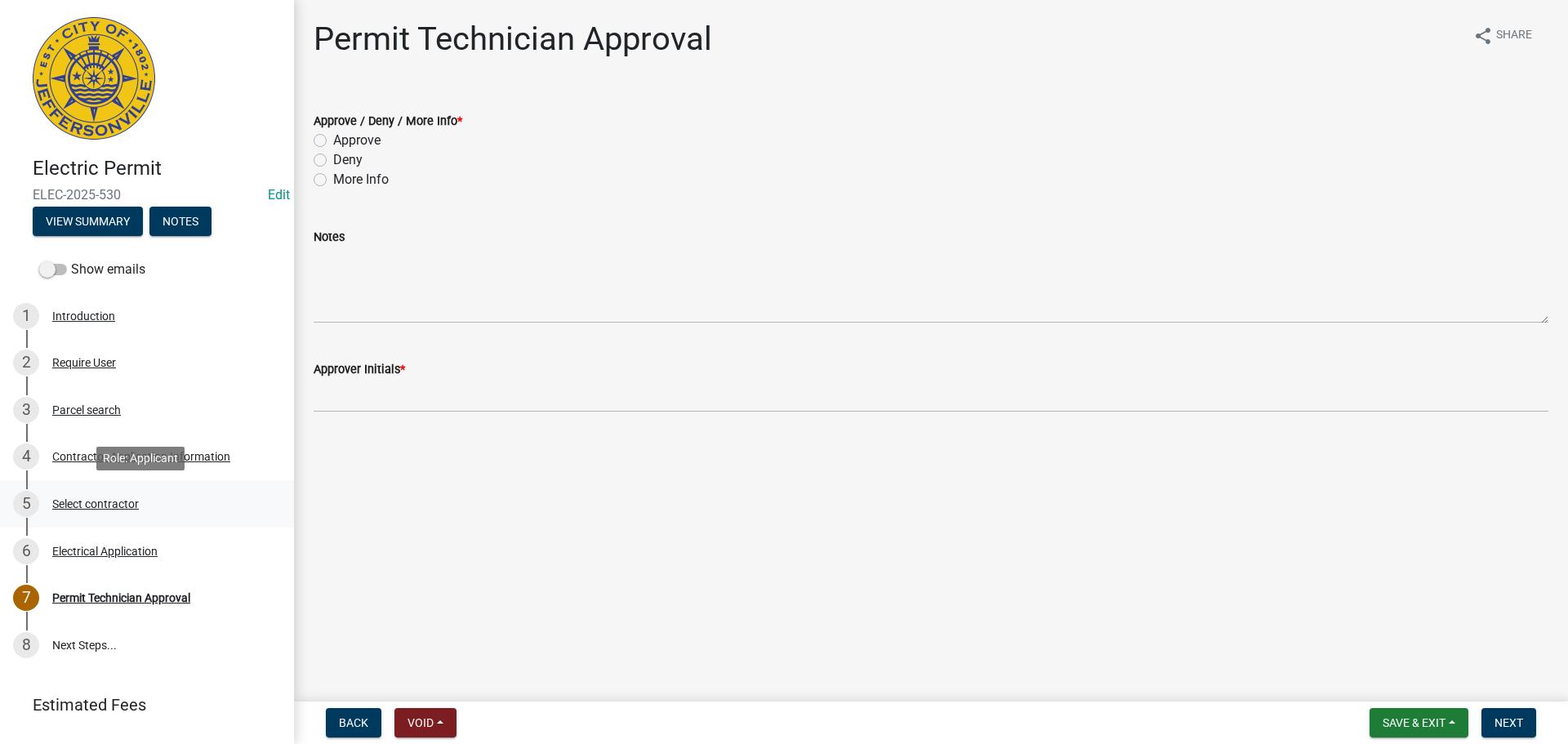
click at [99, 503] on div "Select contractor" at bounding box center [95, 504] width 86 height 12
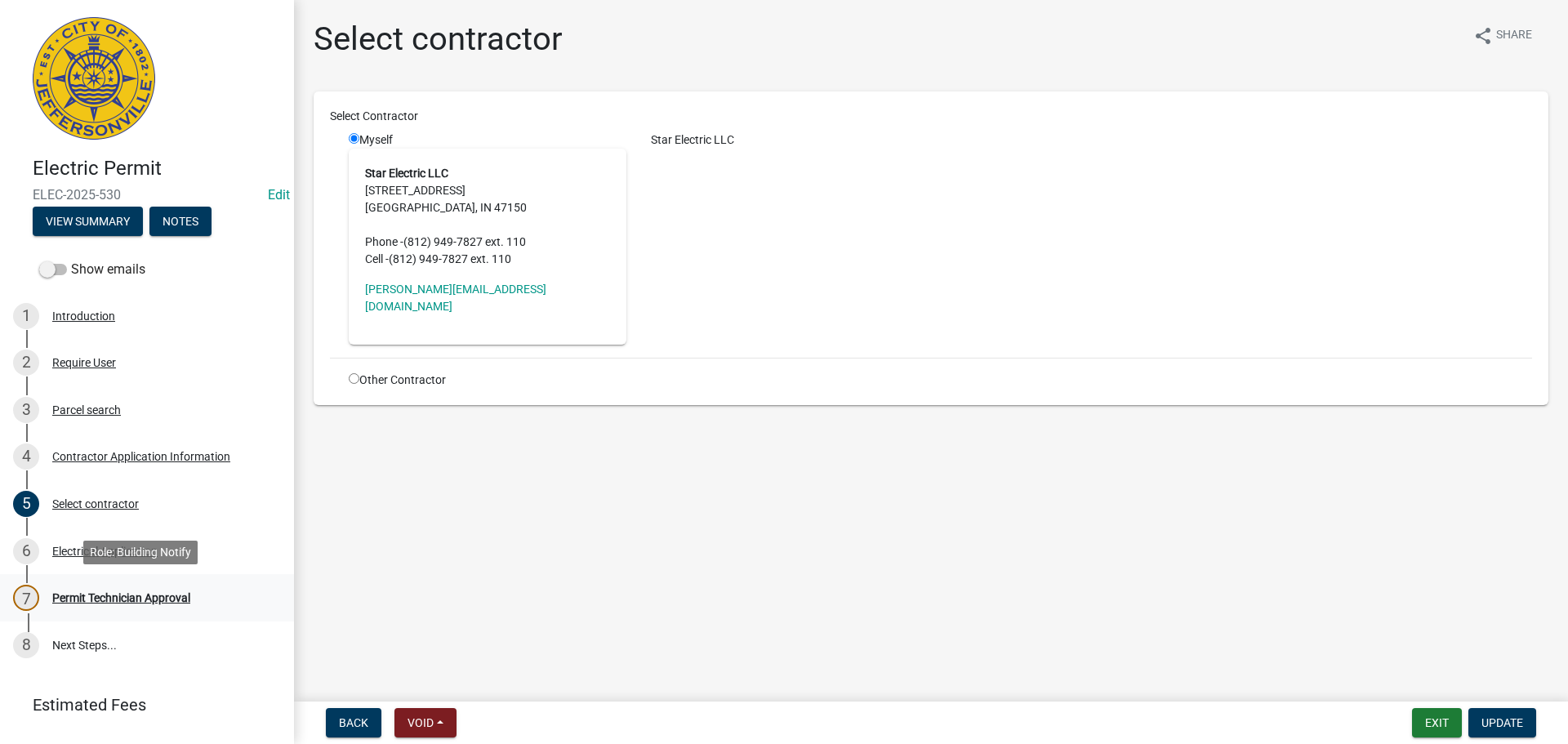
click at [95, 598] on div "Permit Technician Approval" at bounding box center [121, 598] width 138 height 12
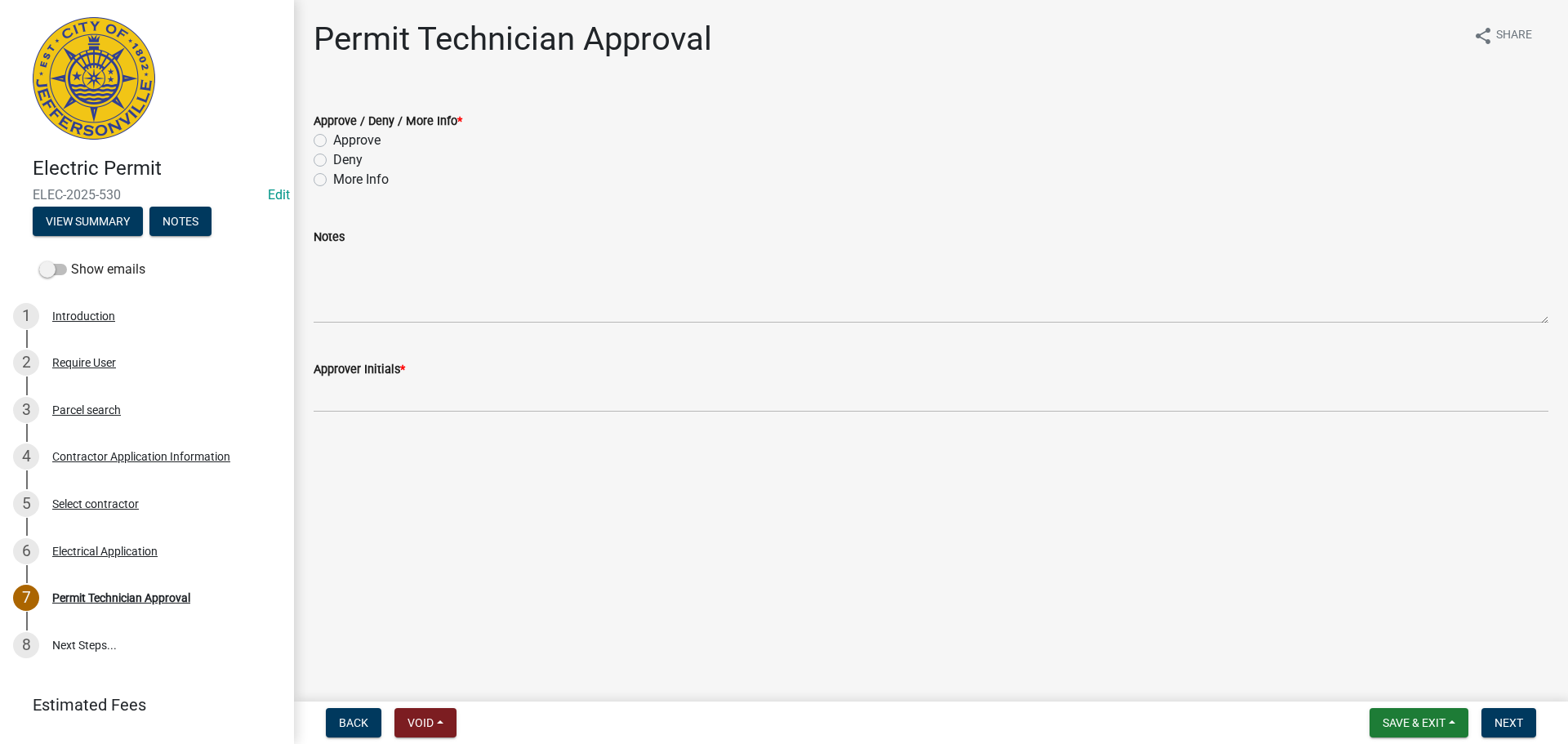
click at [381, 140] on label "Approve" at bounding box center [357, 141] width 47 height 20
click at [344, 140] on input "Approve" at bounding box center [339, 136] width 11 height 11
radio input "true"
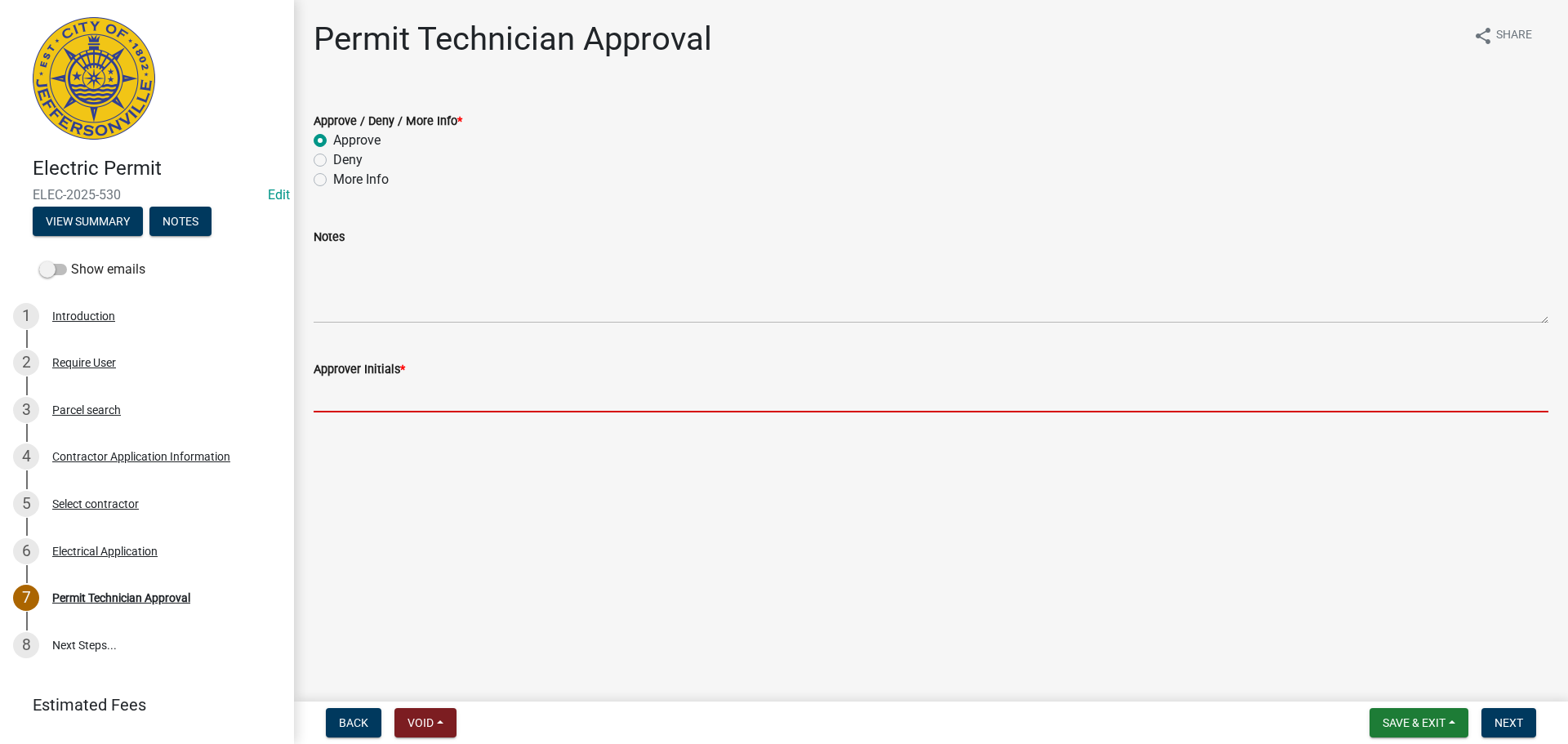
click at [345, 391] on input "Approver Initials *" at bounding box center [931, 396] width 1234 height 34
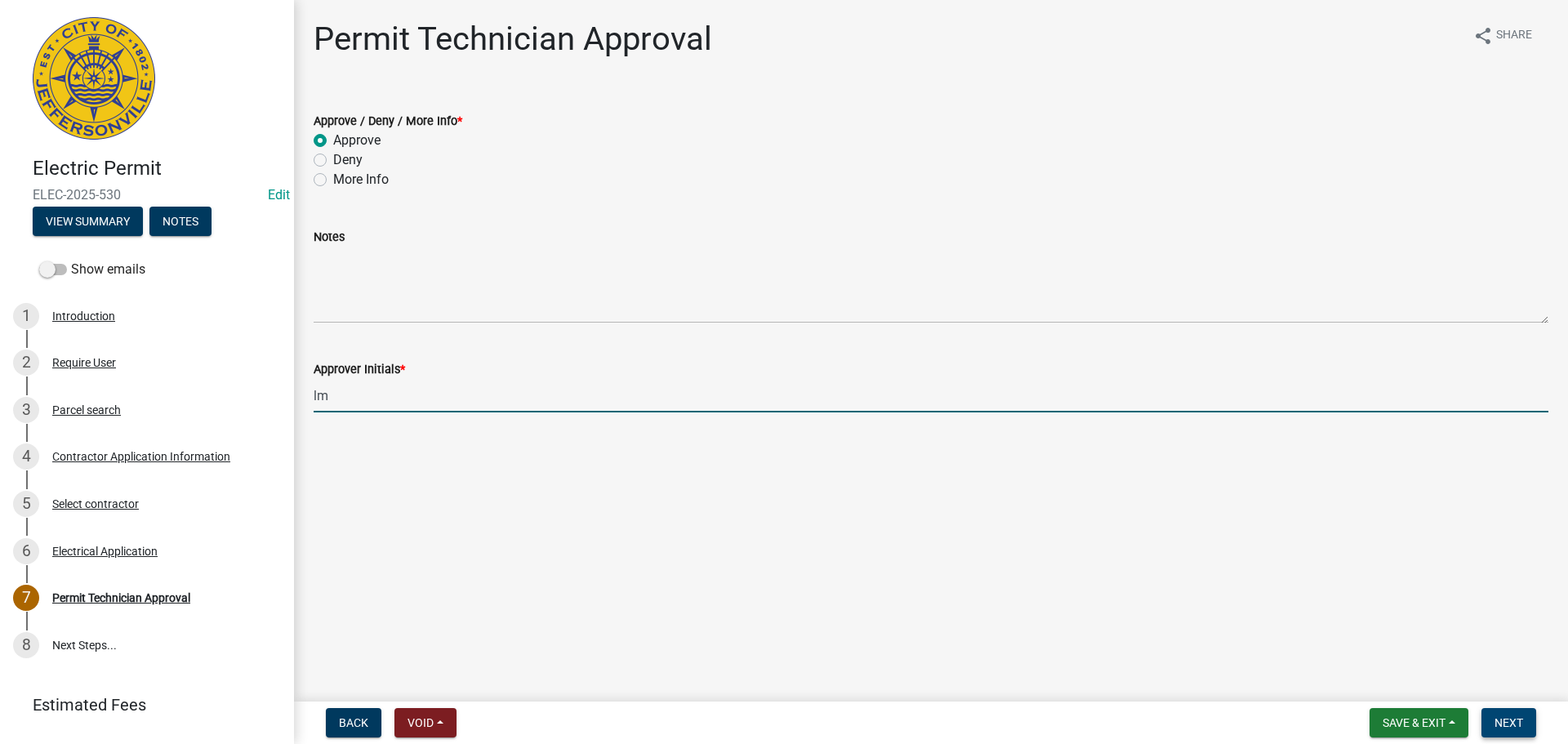
type input "lm"
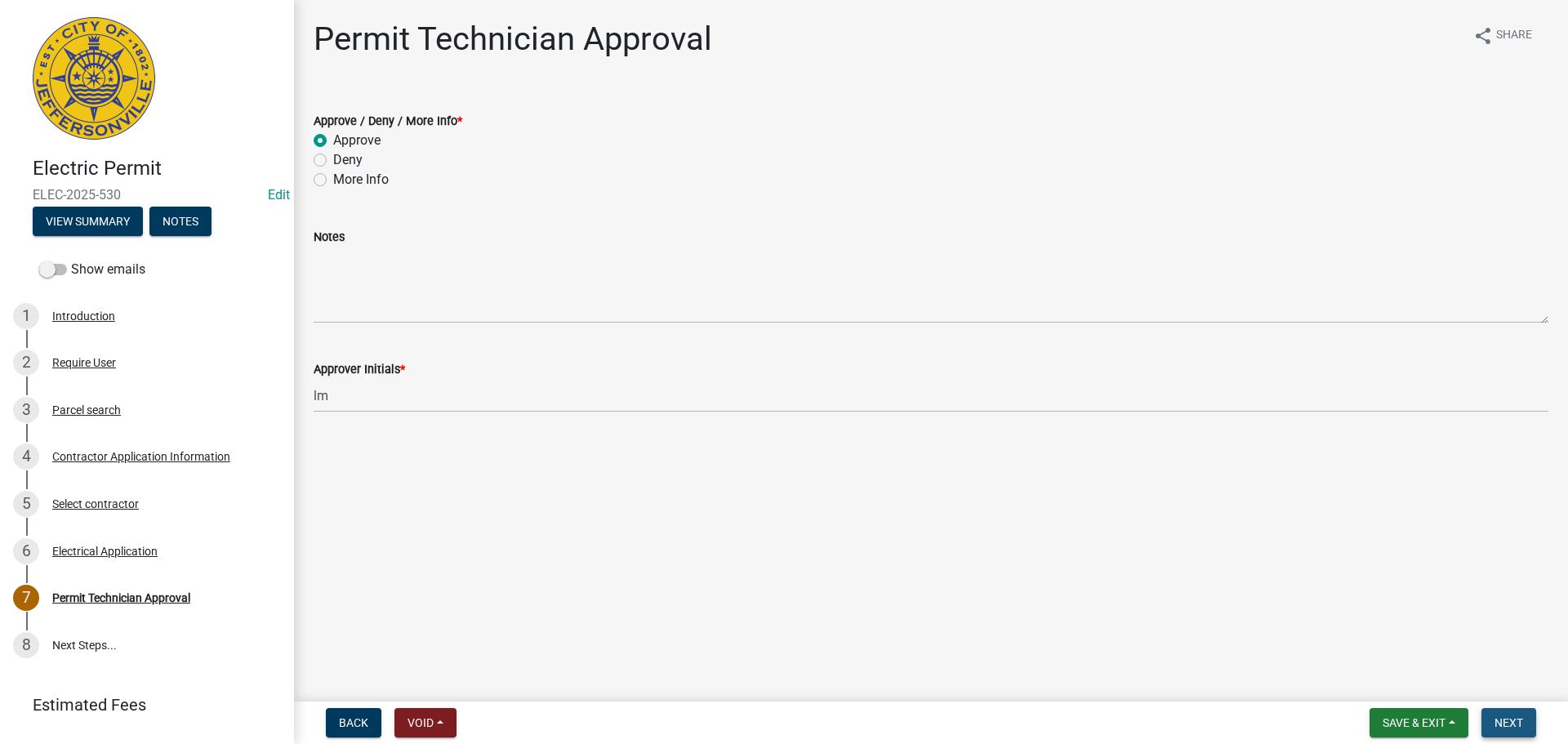
click at [1517, 728] on span "Next" at bounding box center [1508, 723] width 28 height 13
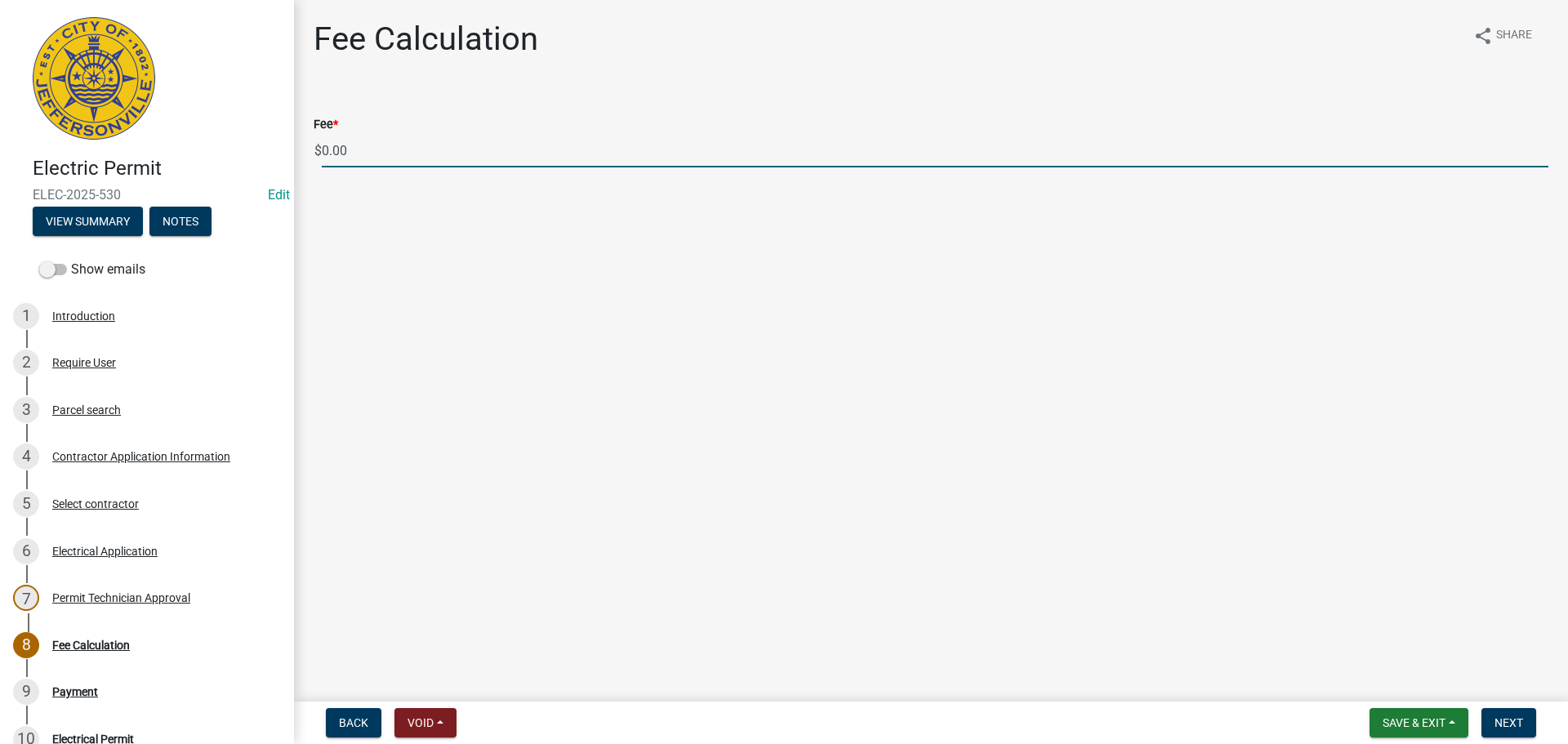
drag, startPoint x: 350, startPoint y: 151, endPoint x: 255, endPoint y: 151, distance: 95.0
click at [255, 151] on div "Electric Permit ELEC-2025-530 Edit View Summary Notes Show emails 1 Introductio…" at bounding box center [784, 372] width 1568 height 744
type input "85.00"
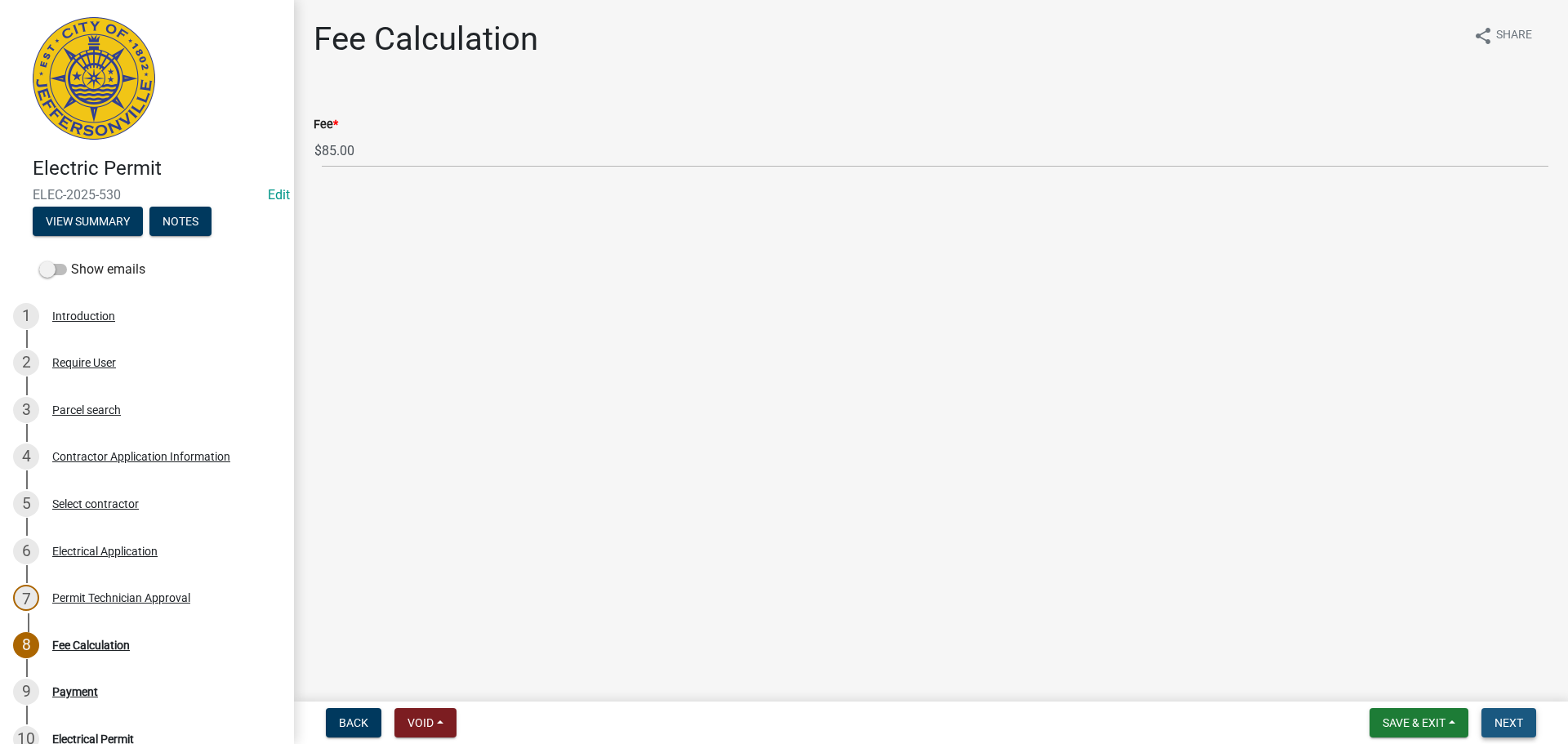
click at [1522, 725] on span "Next" at bounding box center [1508, 723] width 28 height 13
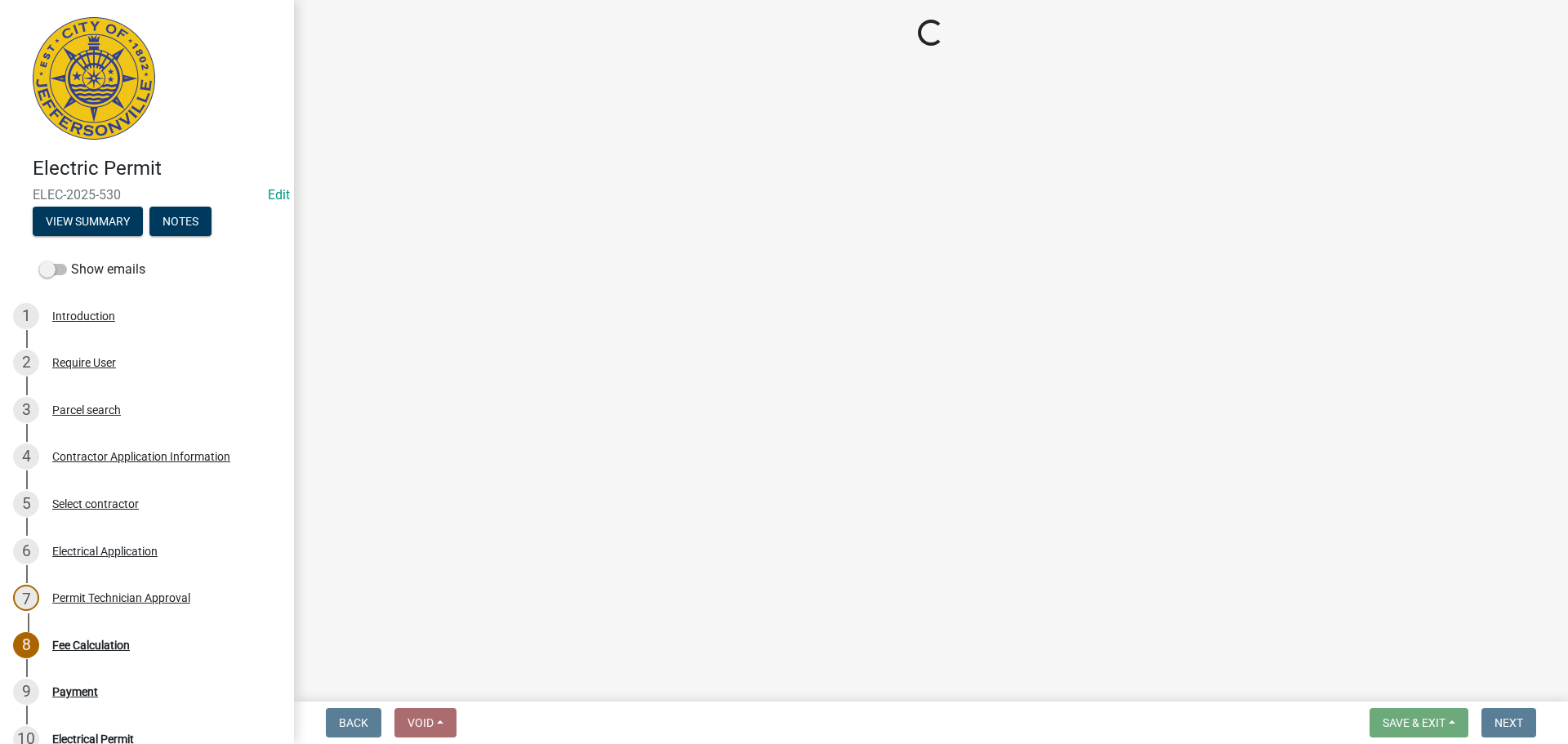
select select "3: 3"
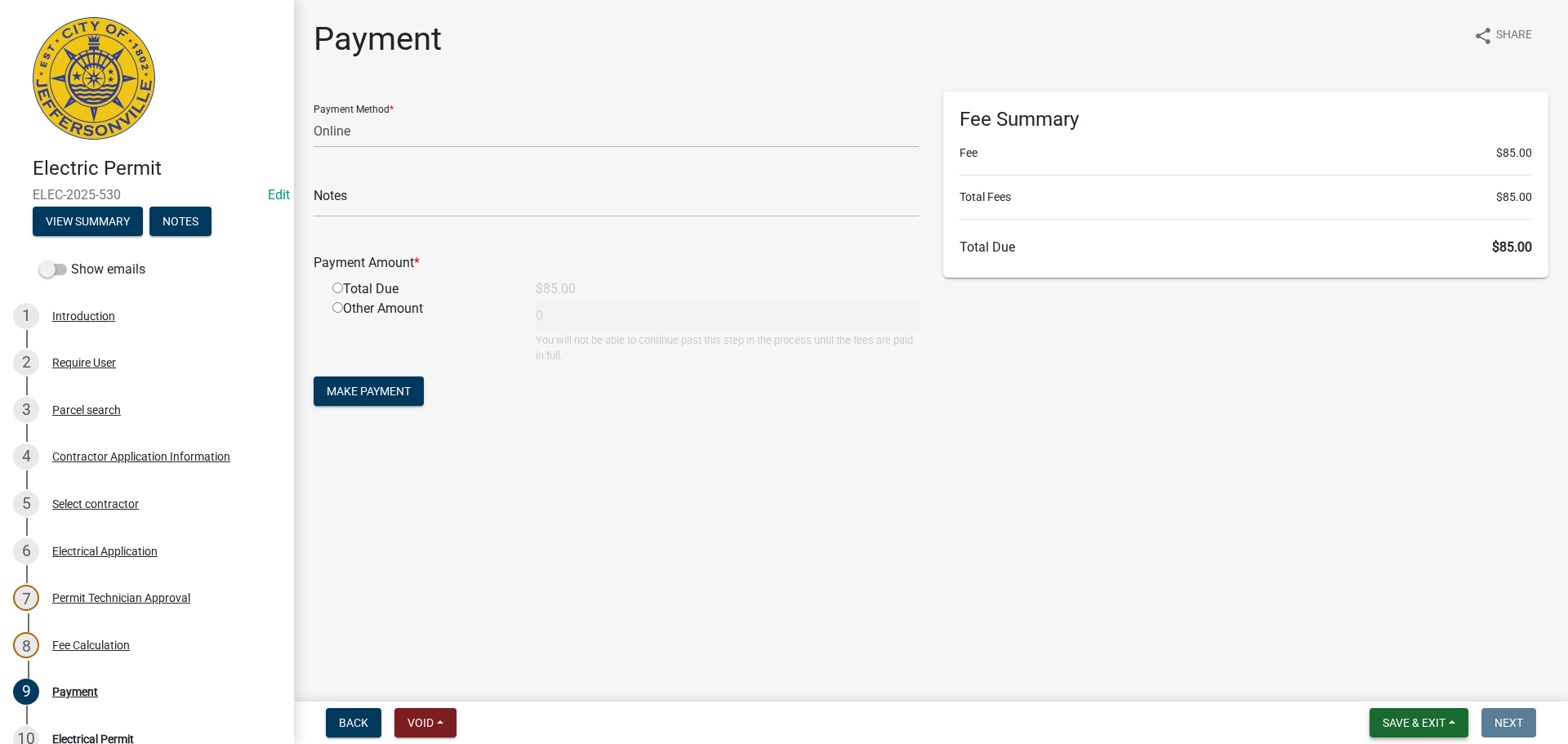
click at [1440, 715] on button "Save & Exit" at bounding box center [1419, 723] width 99 height 29
click at [1440, 683] on button "Save & Exit" at bounding box center [1403, 680] width 131 height 39
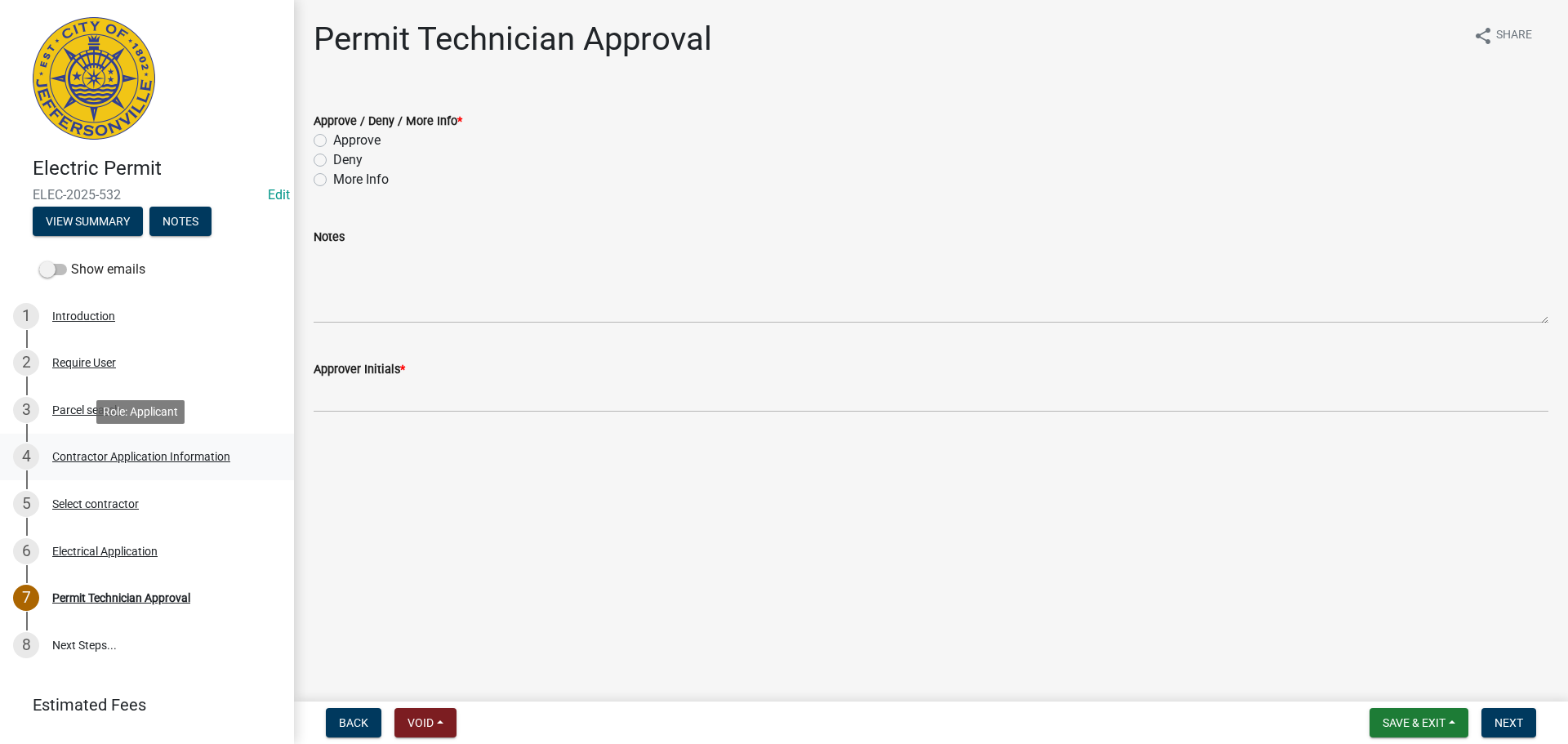
click at [154, 452] on div "Contractor Application Information" at bounding box center [141, 457] width 178 height 12
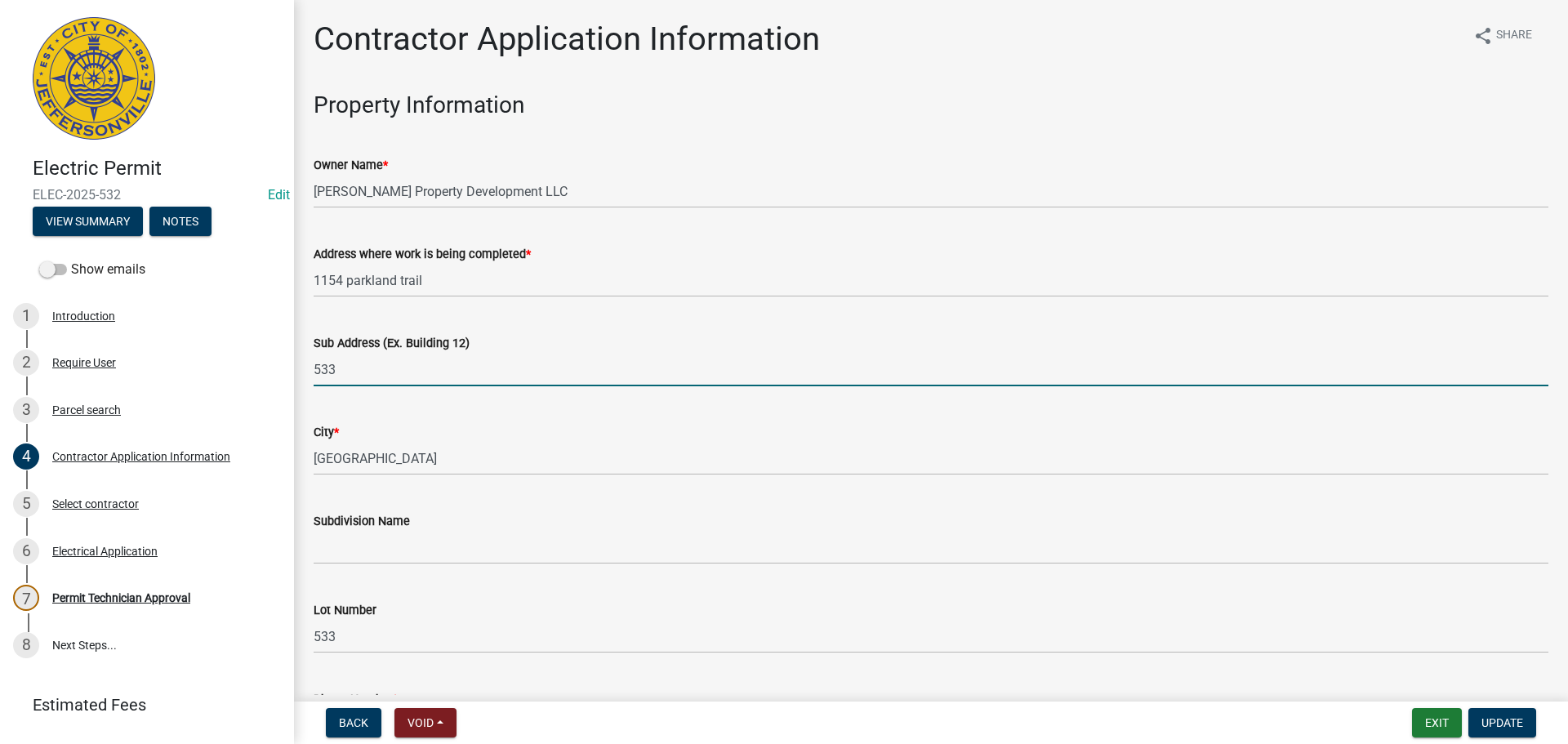
click at [319, 361] on input "533" at bounding box center [931, 369] width 1234 height 34
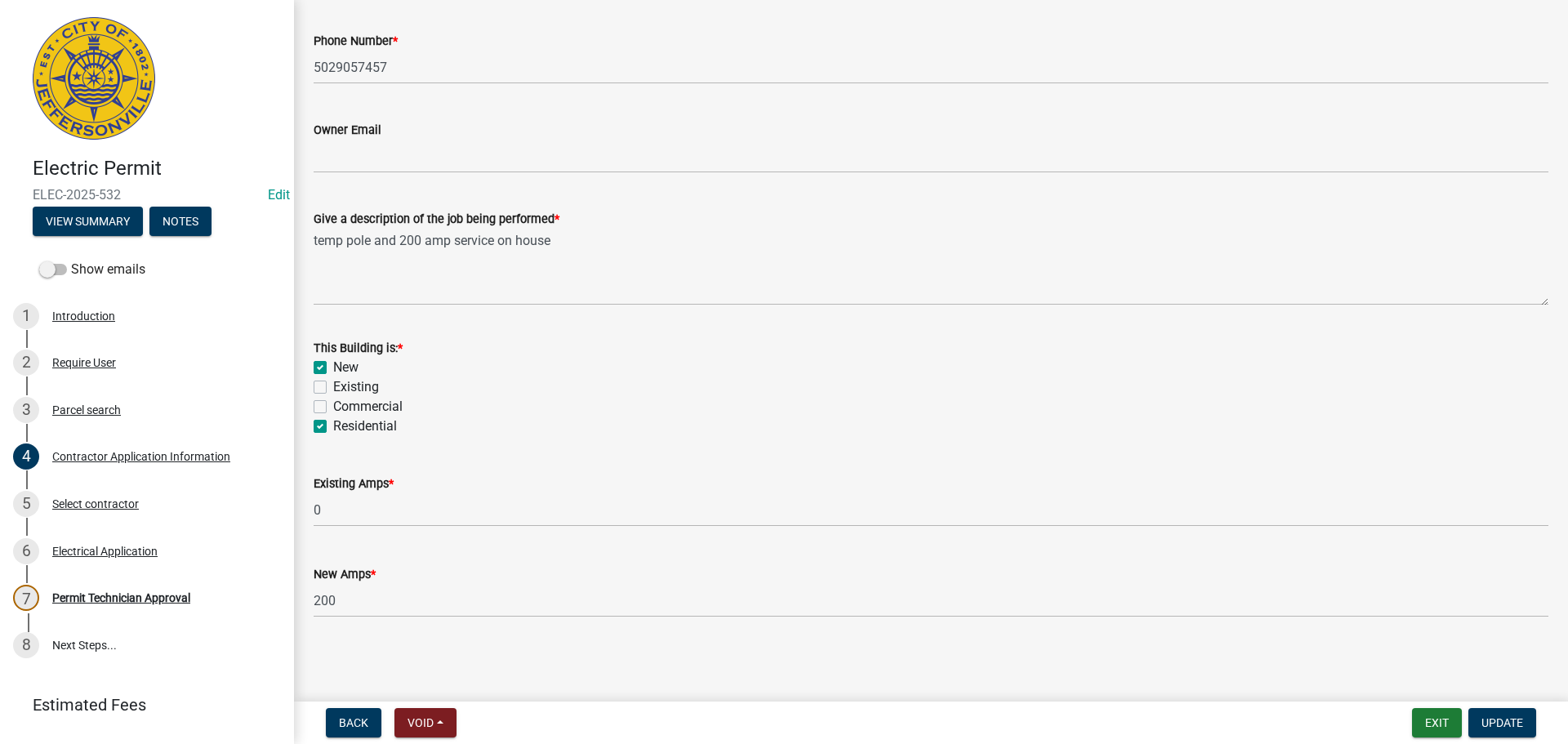
scroll to position [659, 0]
type input "[STREET_ADDRESS]"
click at [1520, 727] on span "Update" at bounding box center [1503, 723] width 42 height 13
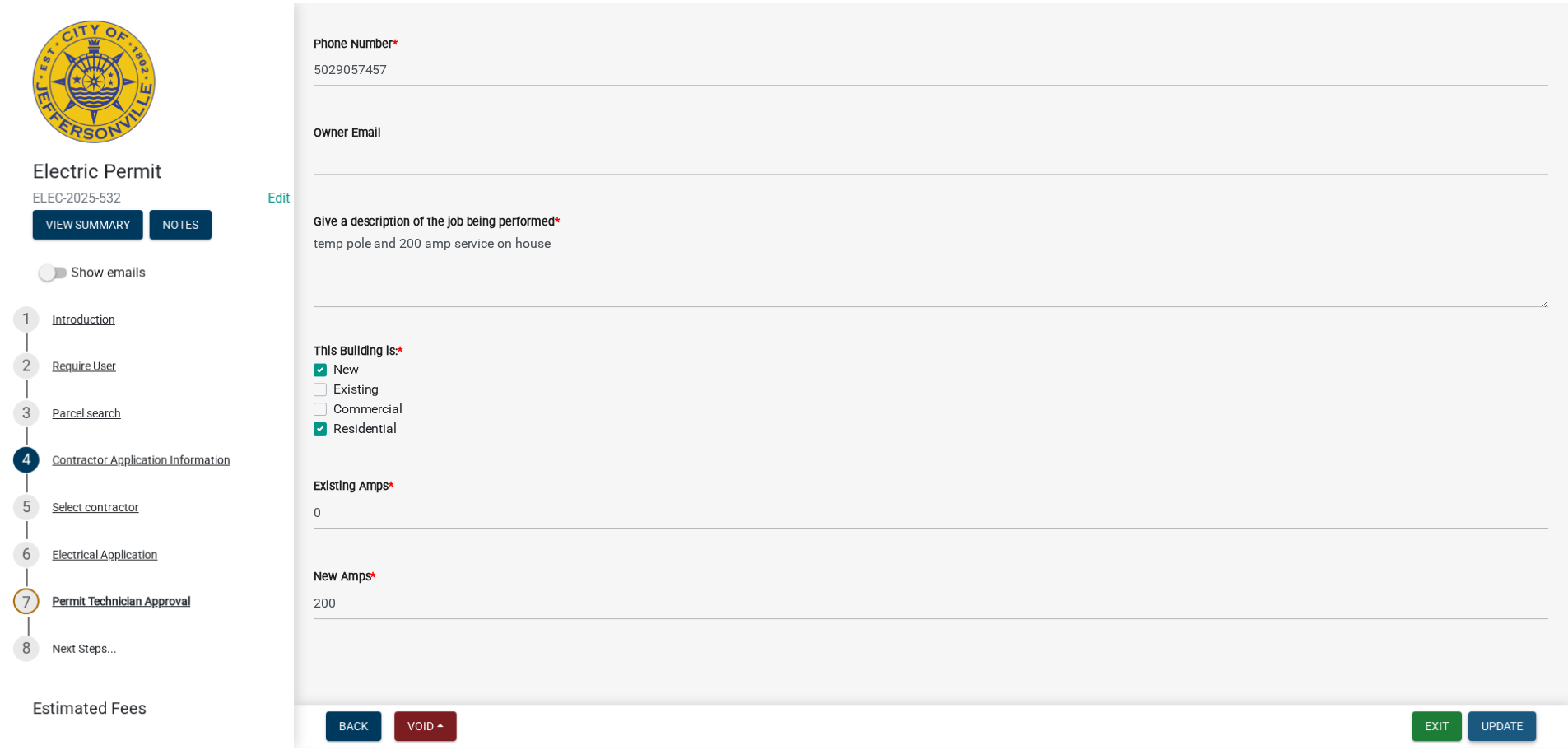
scroll to position [0, 0]
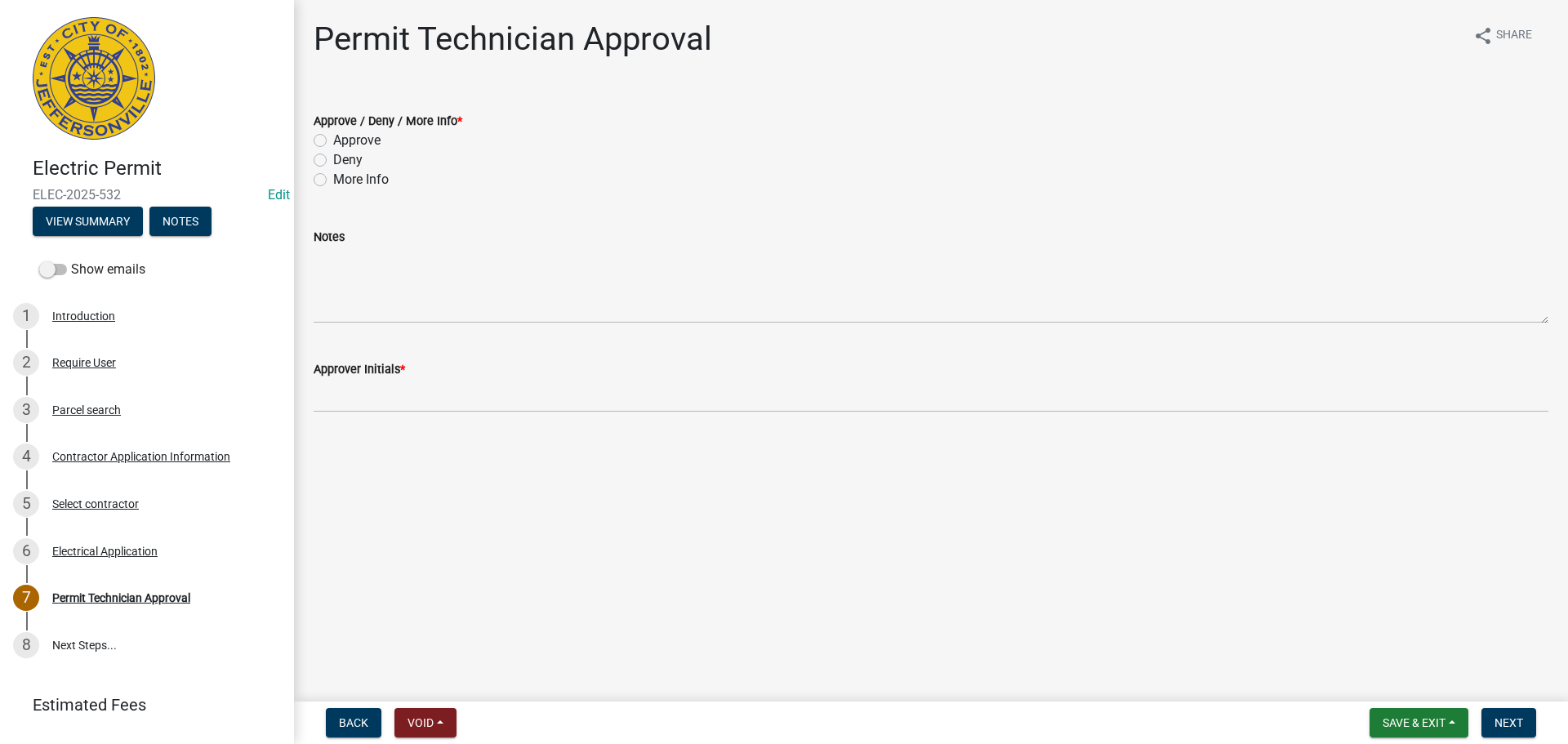
click at [368, 141] on label "Approve" at bounding box center [357, 141] width 47 height 20
click at [344, 141] on input "Approve" at bounding box center [339, 136] width 11 height 11
radio input "true"
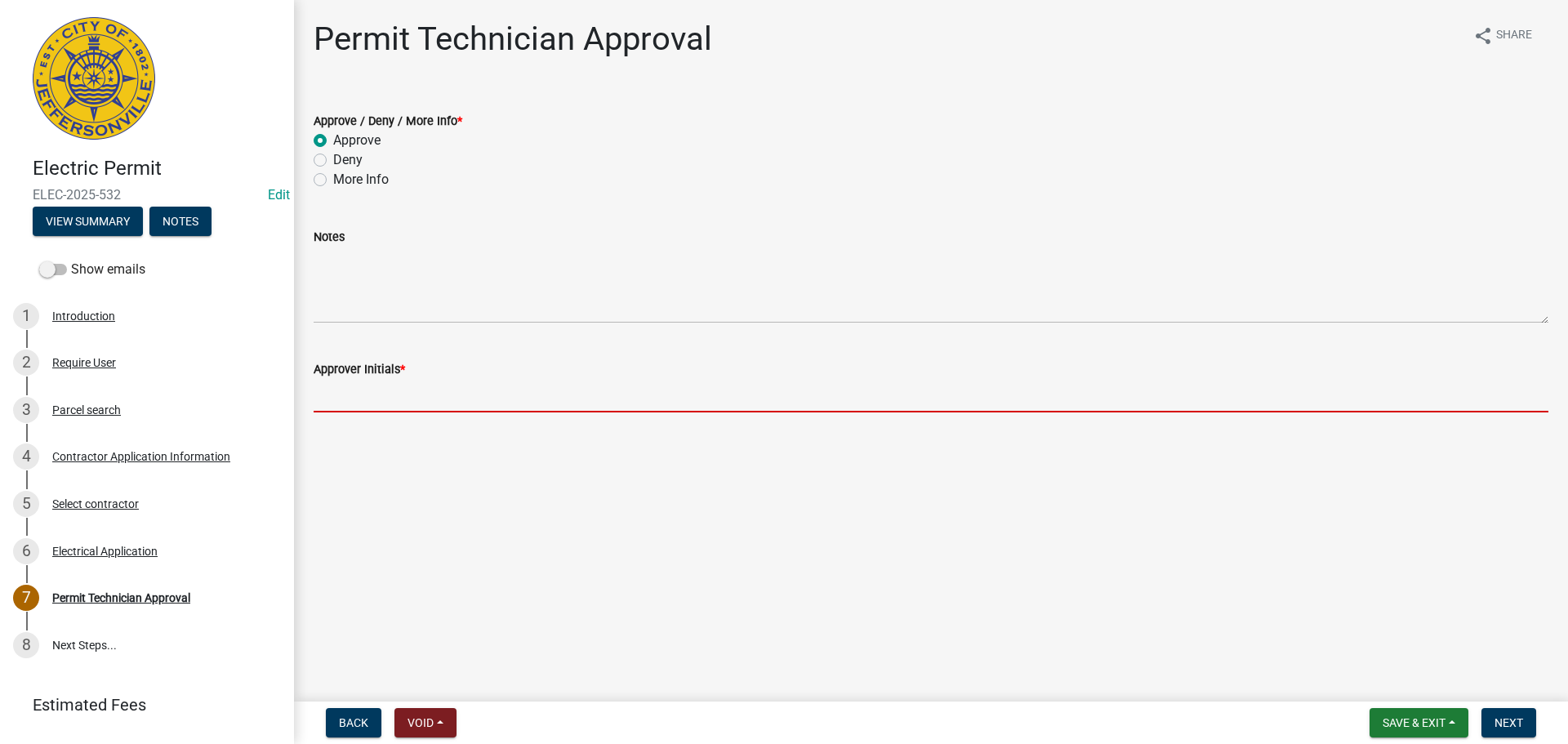
click at [366, 399] on input "Approver Initials *" at bounding box center [931, 396] width 1234 height 34
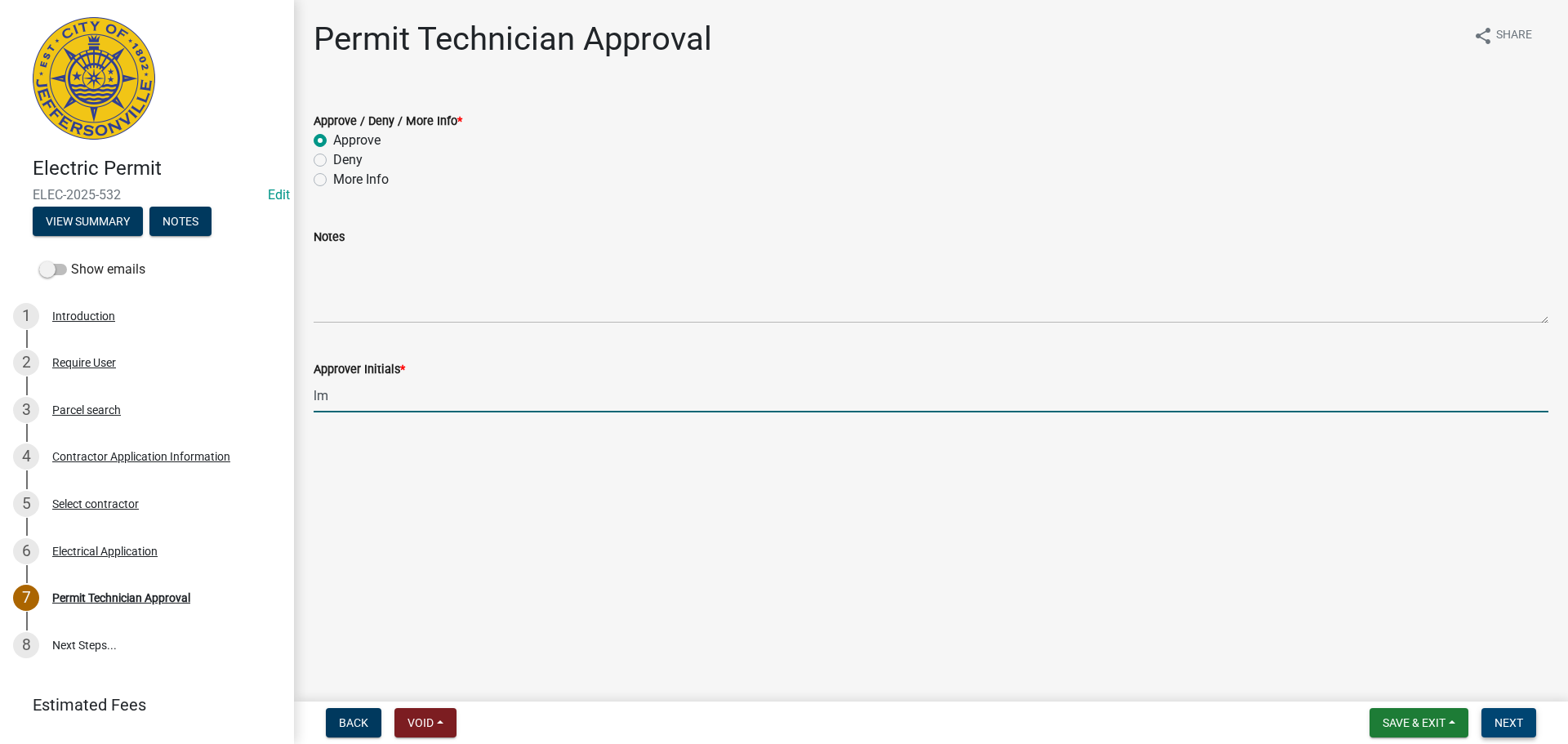
type input "lm"
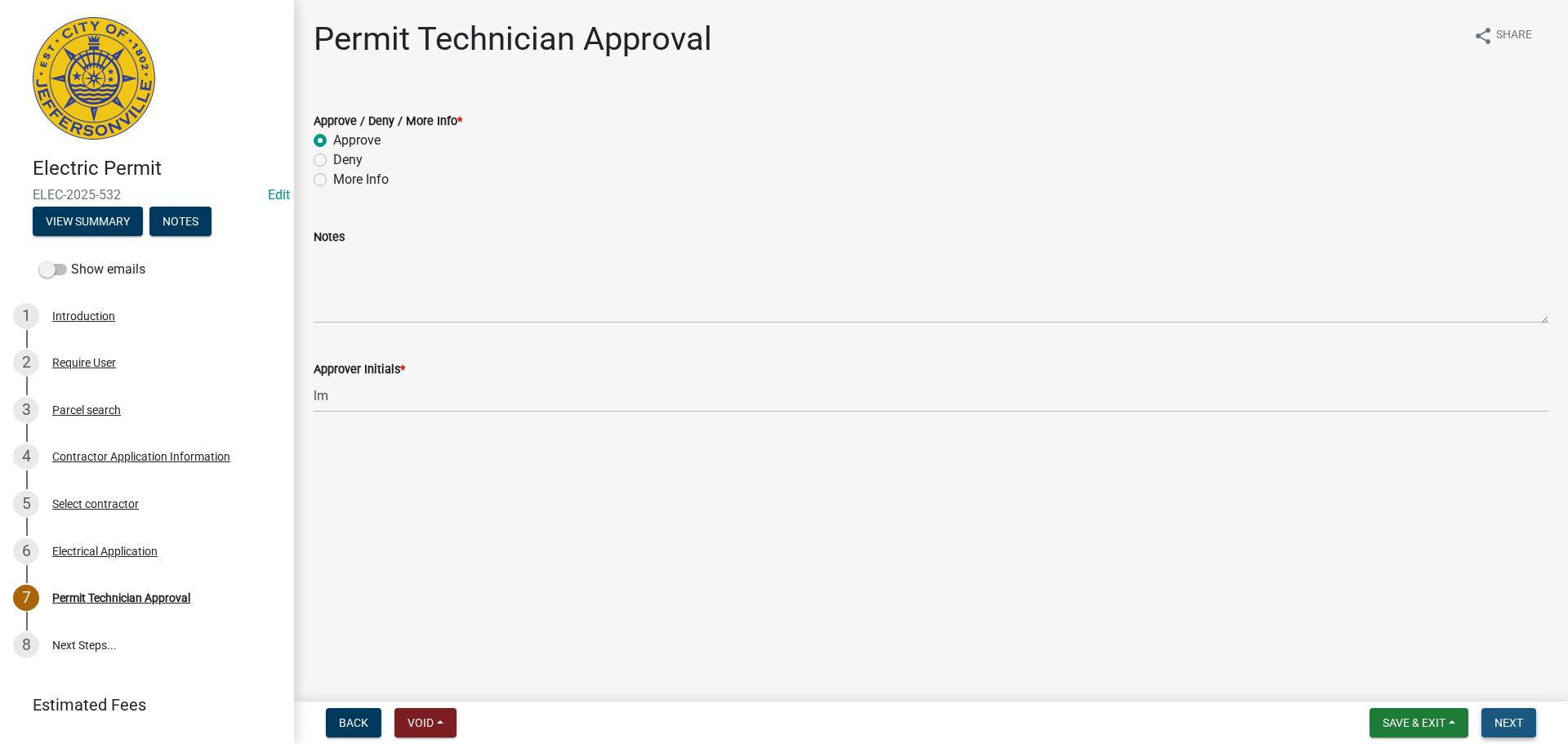
click at [1532, 721] on button "Next" at bounding box center [1509, 723] width 55 height 29
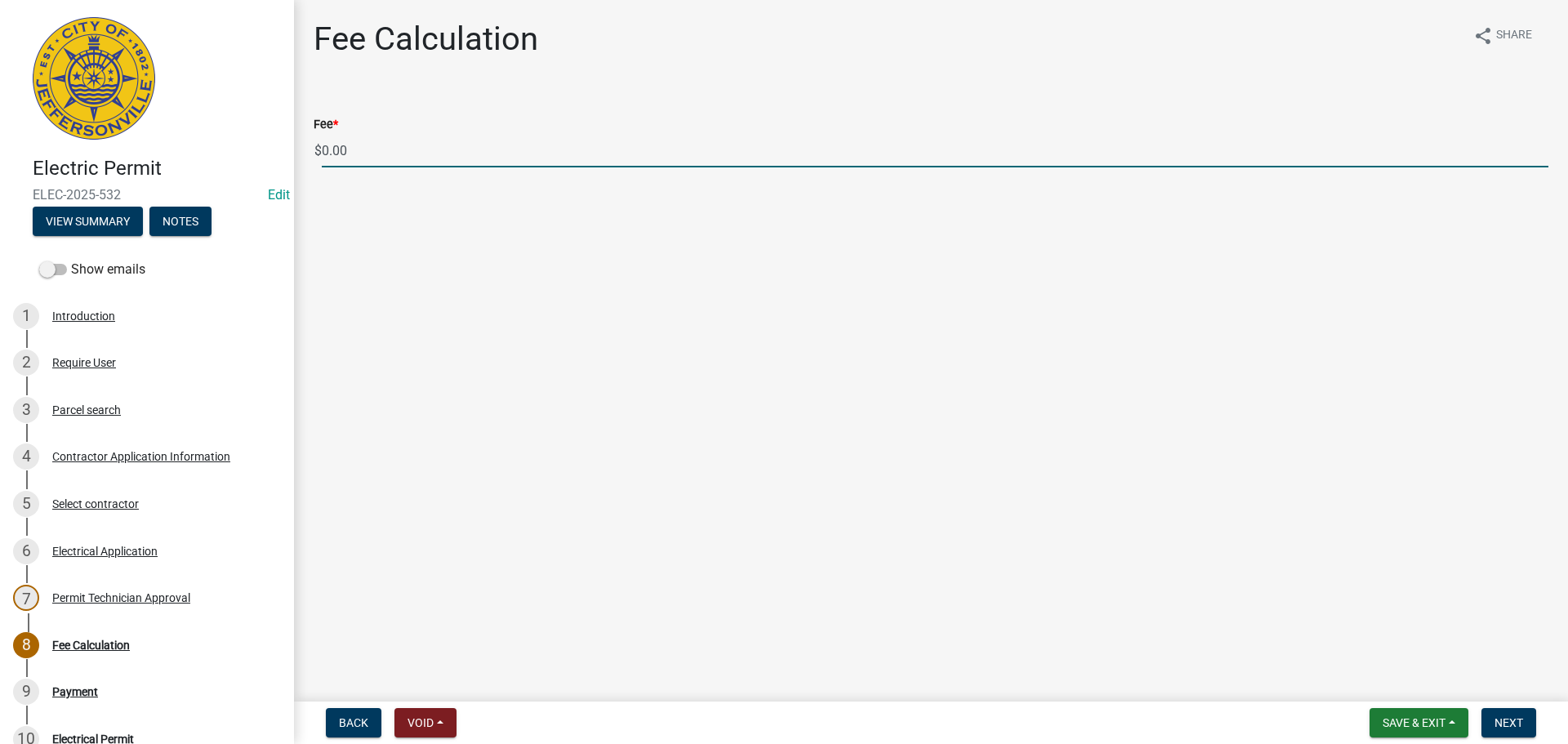
drag, startPoint x: 333, startPoint y: 145, endPoint x: 279, endPoint y: 150, distance: 54.2
click at [279, 150] on div "Electric Permit ELEC-2025-532 Edit View Summary Notes Show emails 1 Introductio…" at bounding box center [784, 372] width 1568 height 744
type input "135.00"
click at [1521, 728] on span "Next" at bounding box center [1508, 723] width 28 height 13
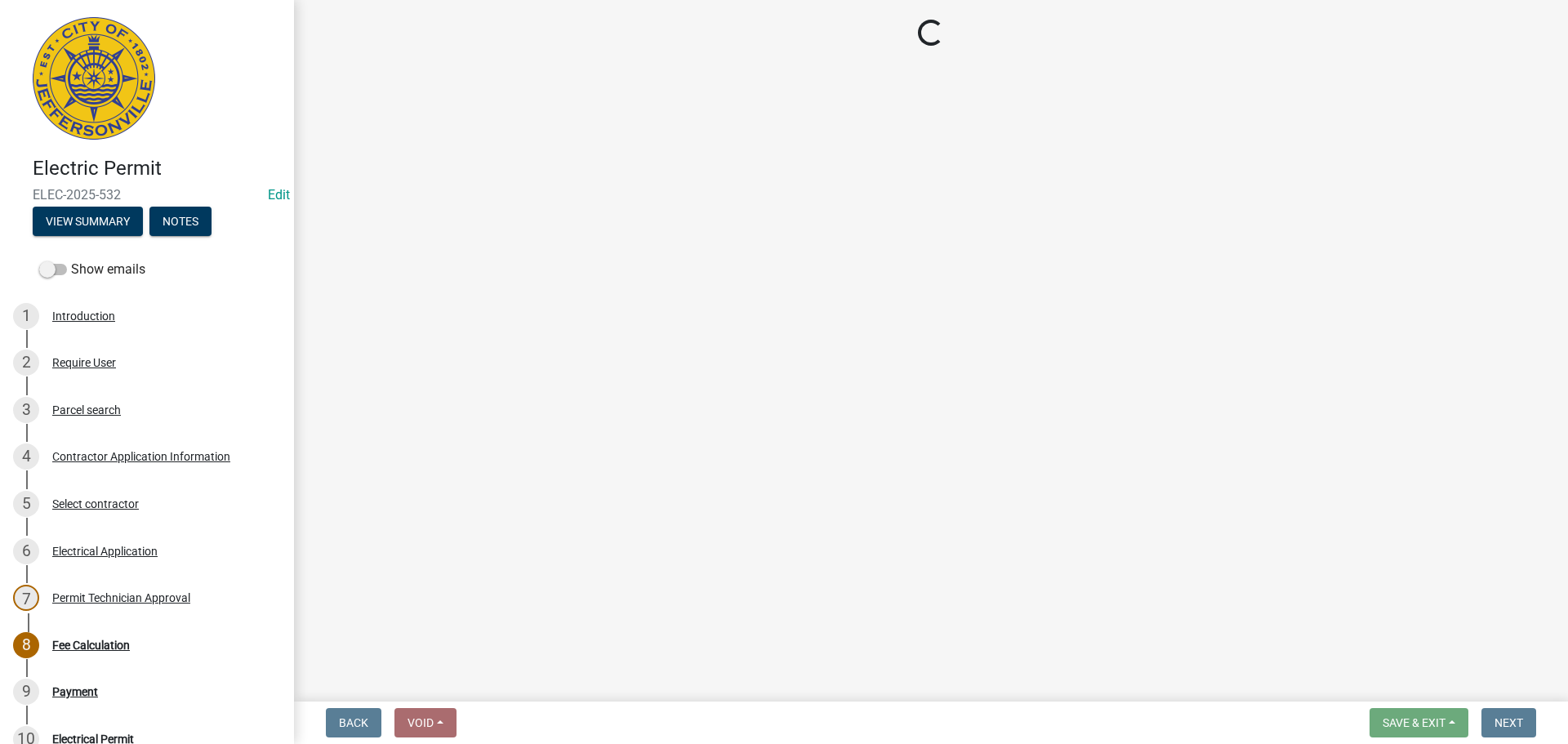
select select "3: 3"
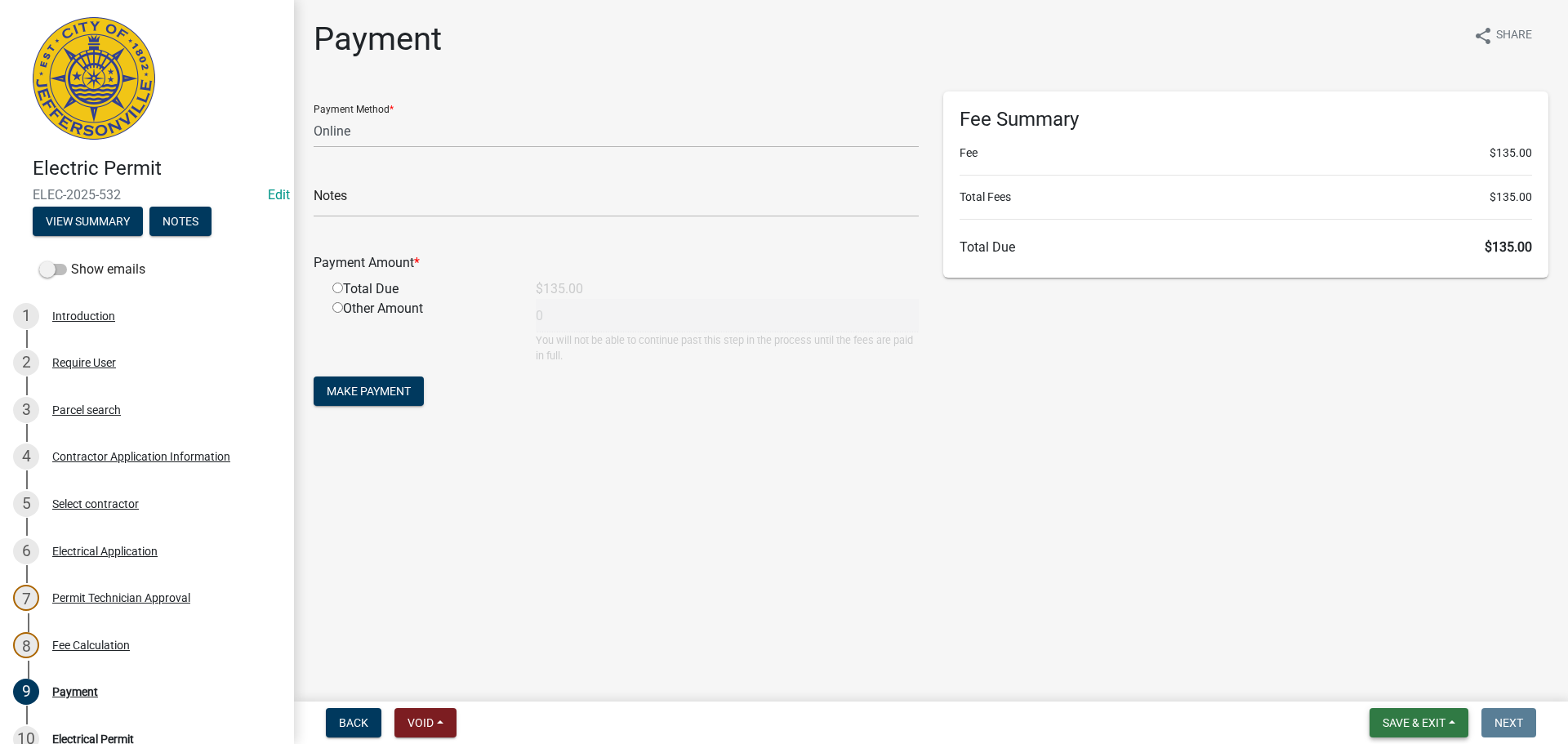
click at [1427, 732] on button "Save & Exit" at bounding box center [1419, 723] width 99 height 29
click at [1422, 681] on button "Save & Exit" at bounding box center [1403, 680] width 131 height 39
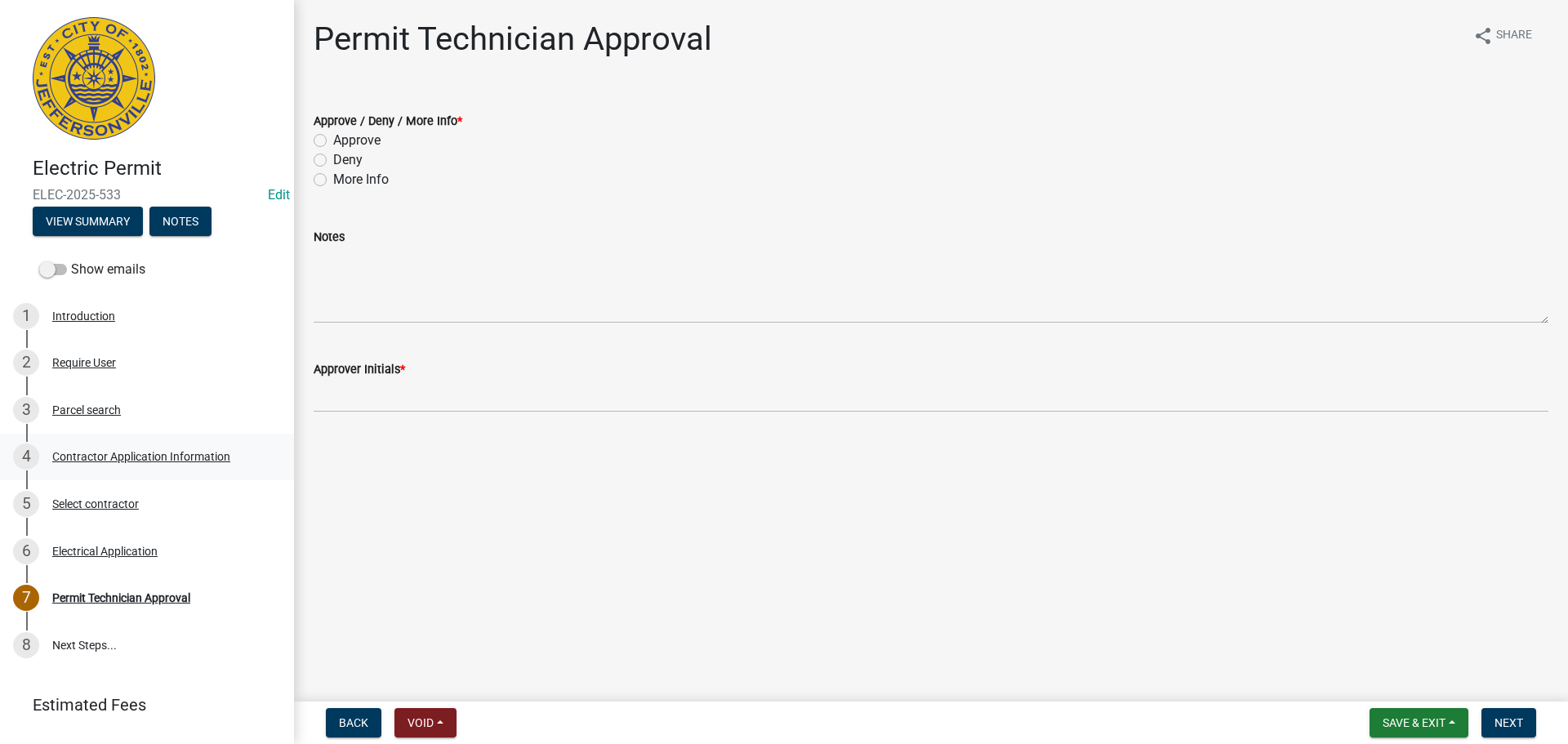
click at [100, 455] on div "Contractor Application Information" at bounding box center [141, 457] width 178 height 12
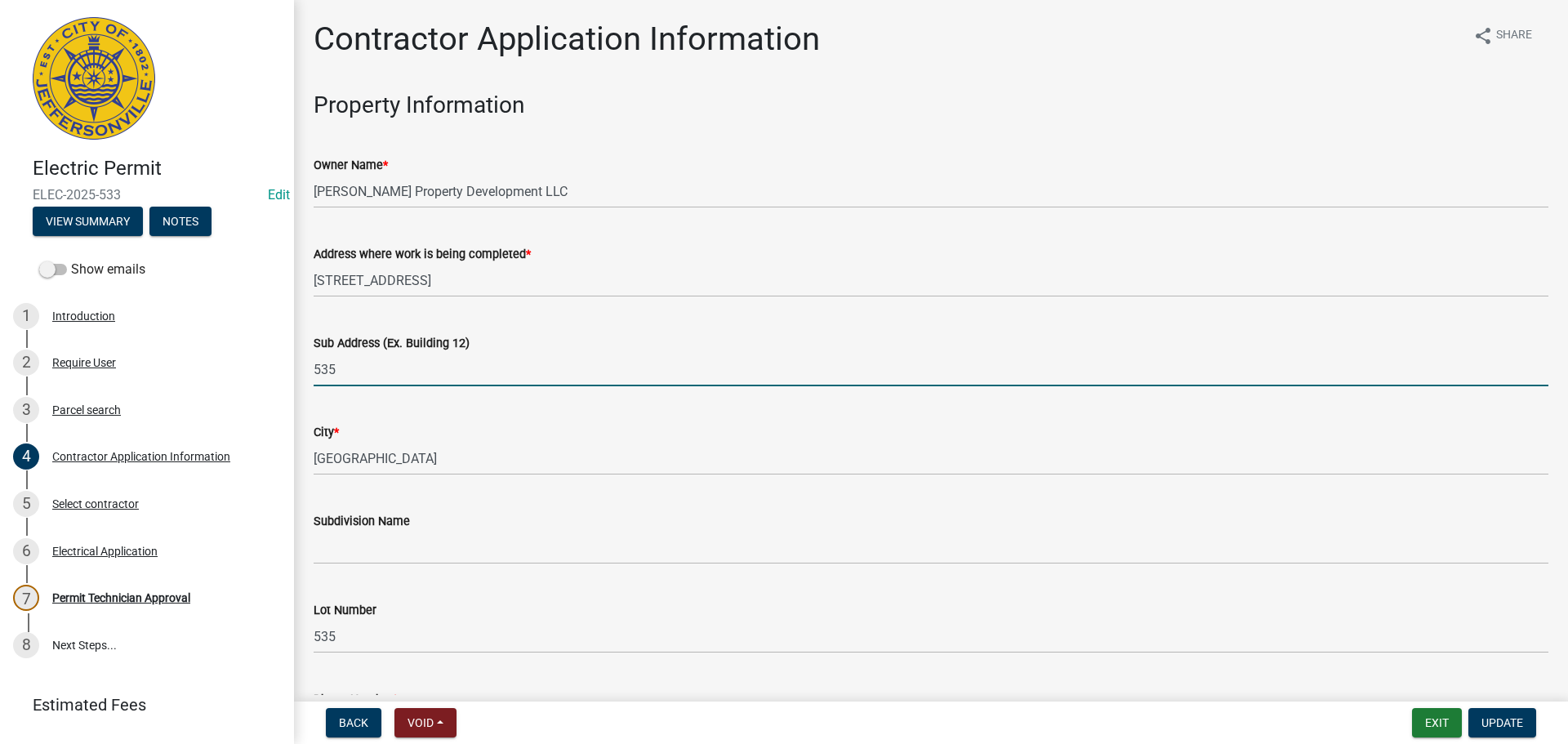
click at [316, 367] on input "535" at bounding box center [931, 369] width 1234 height 34
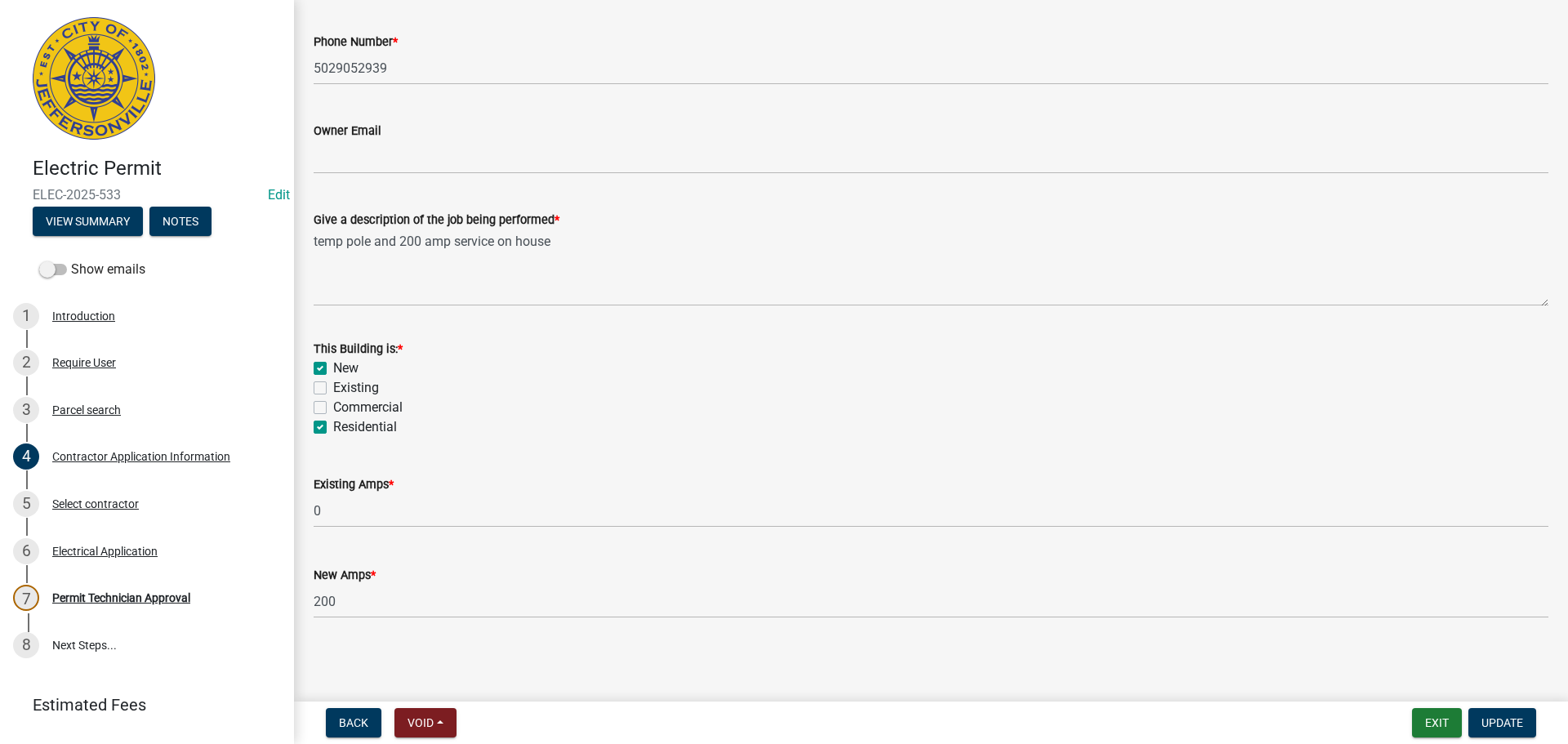
scroll to position [659, 0]
type input "1158 Parkland Trail, Lot 535"
click at [1513, 726] on span "Update" at bounding box center [1503, 723] width 42 height 13
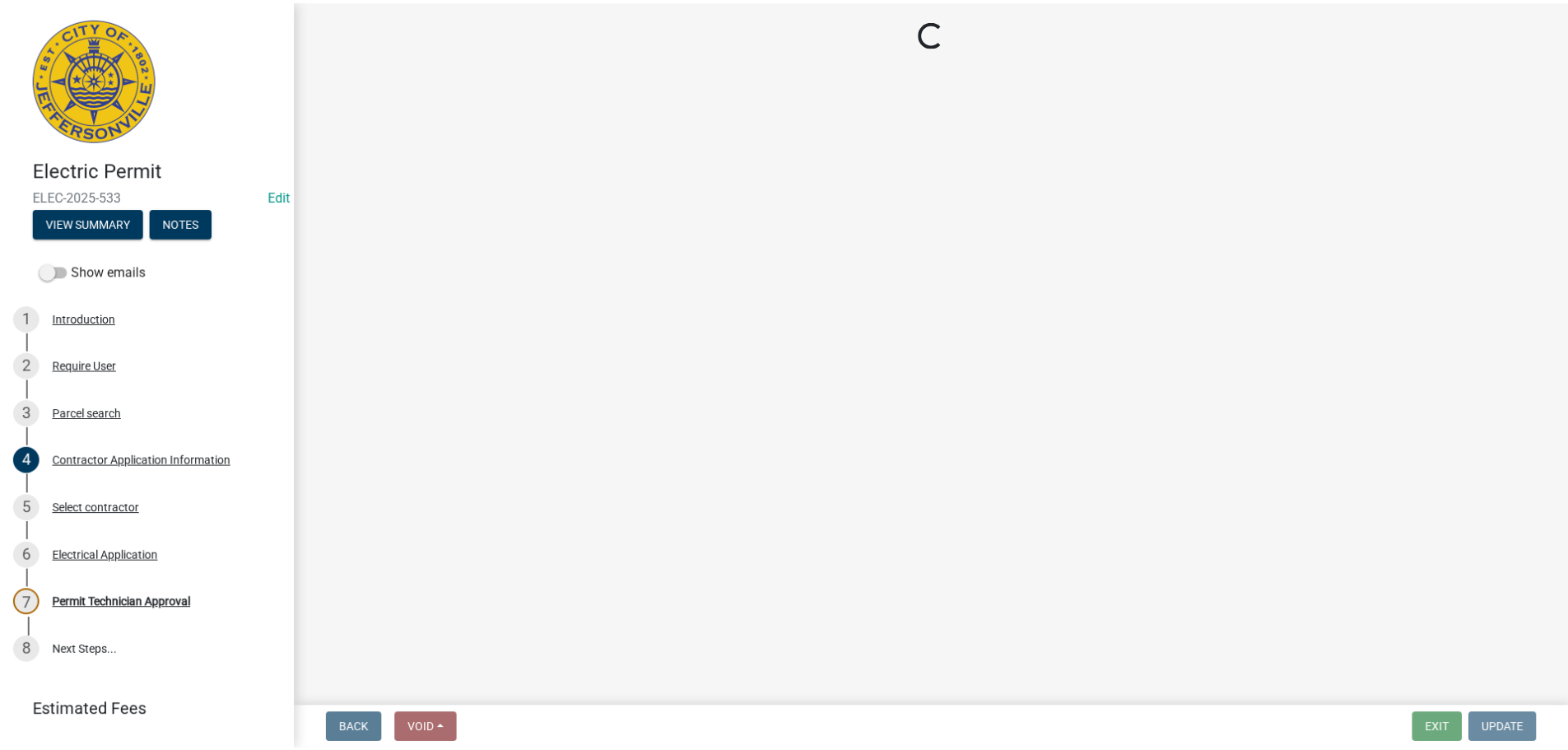
scroll to position [0, 0]
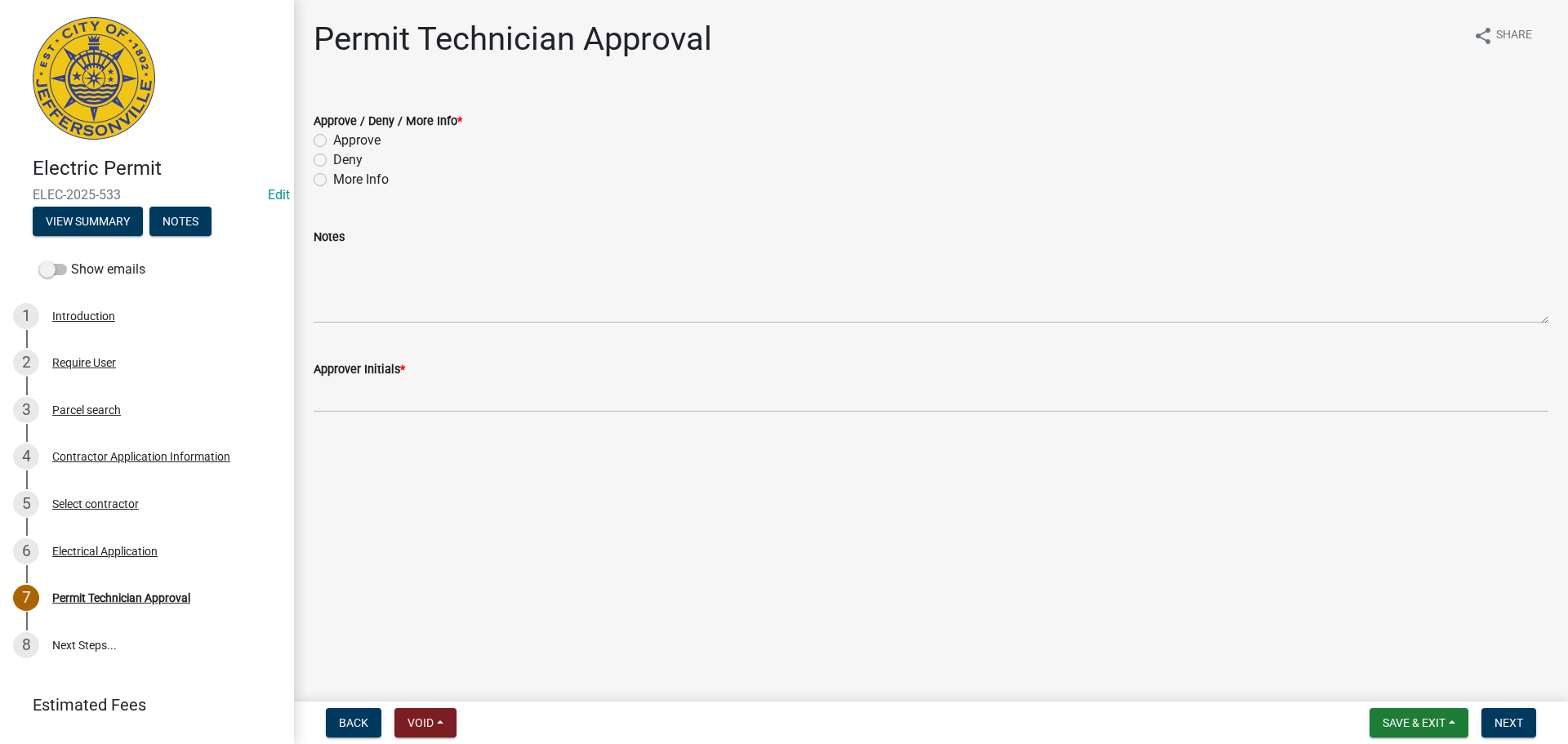
click at [353, 134] on label "Approve" at bounding box center [357, 141] width 47 height 20
click at [344, 134] on input "Approve" at bounding box center [339, 136] width 11 height 11
radio input "true"
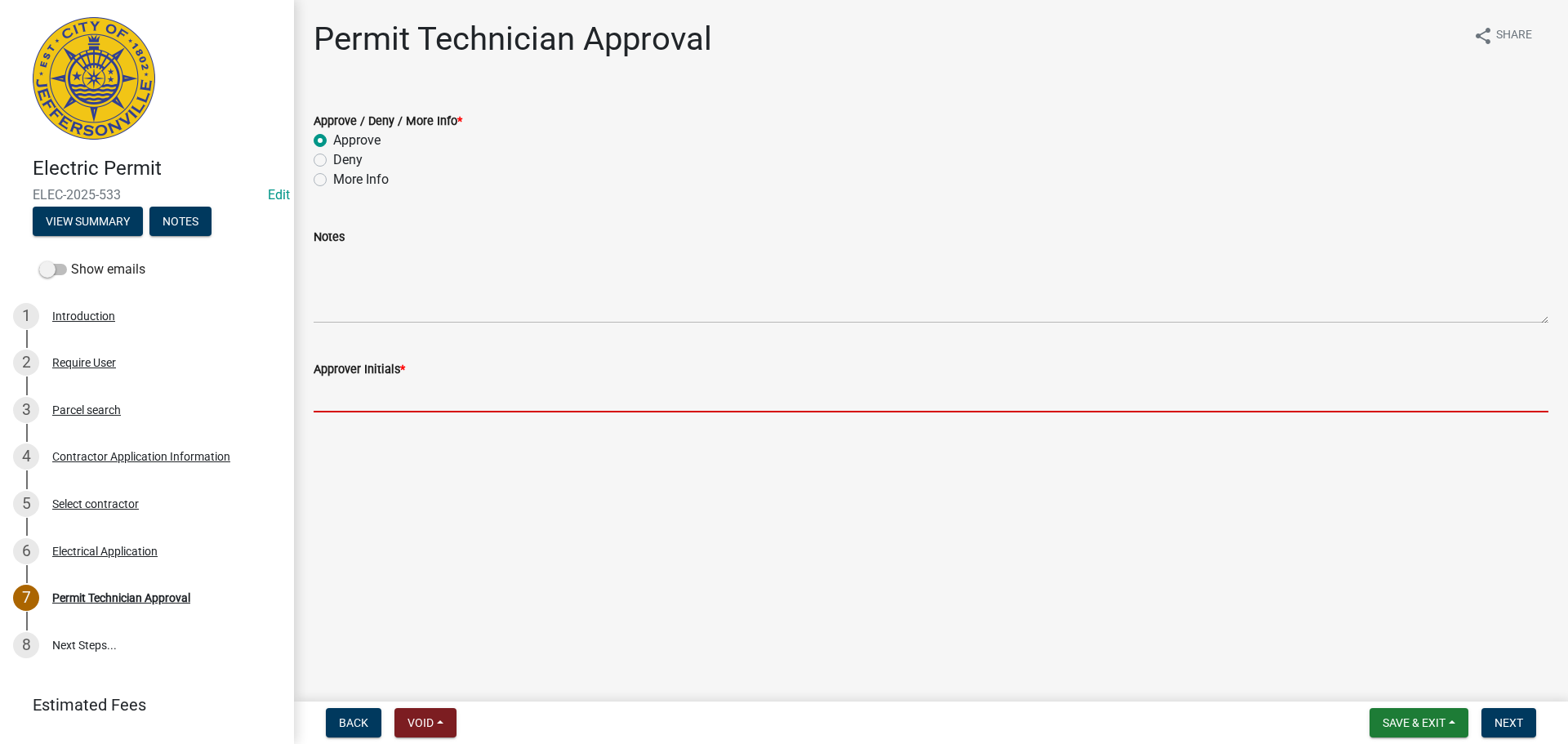
click at [442, 409] on input "Approver Initials *" at bounding box center [931, 396] width 1234 height 34
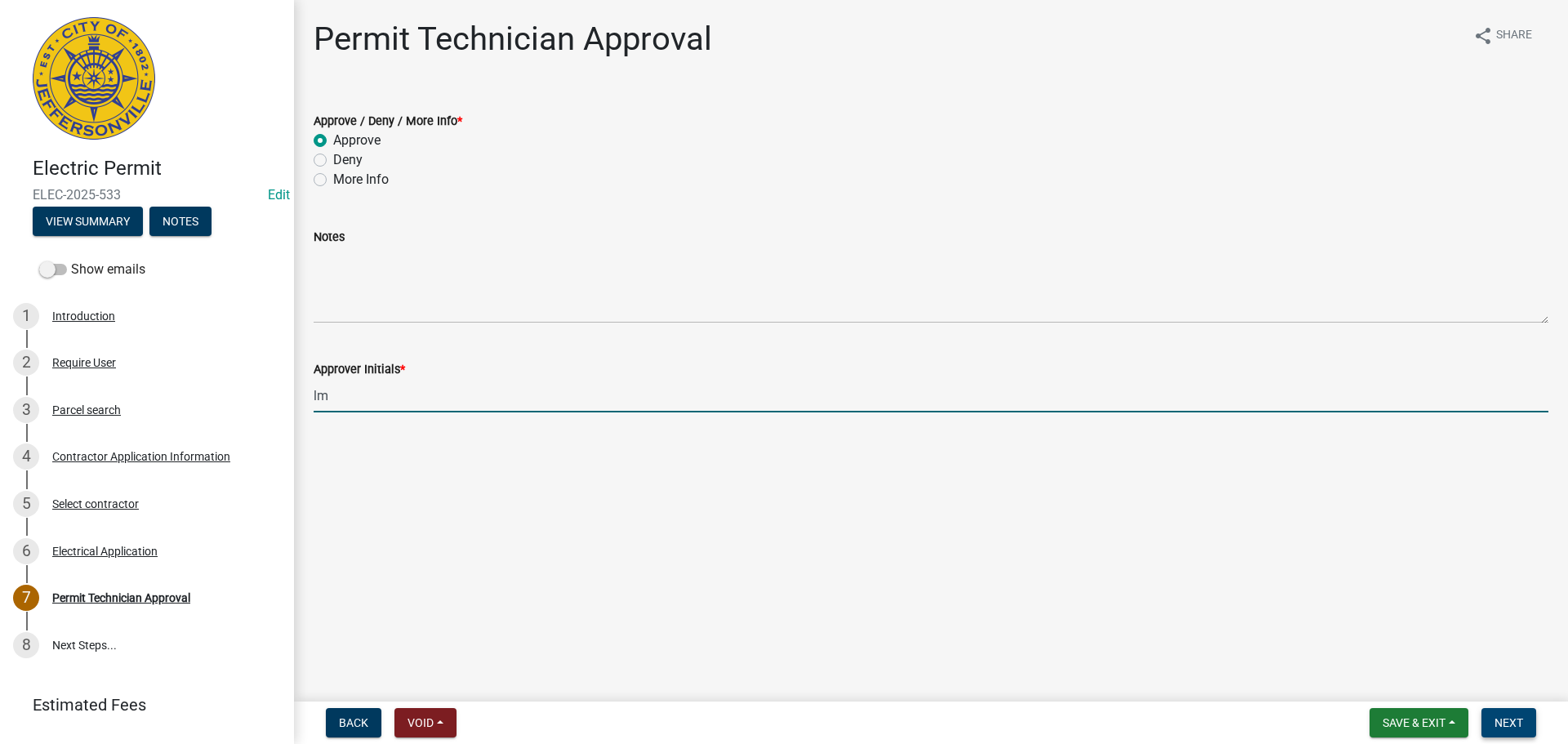
type input "lm"
click at [1523, 717] on span "Next" at bounding box center [1508, 723] width 28 height 13
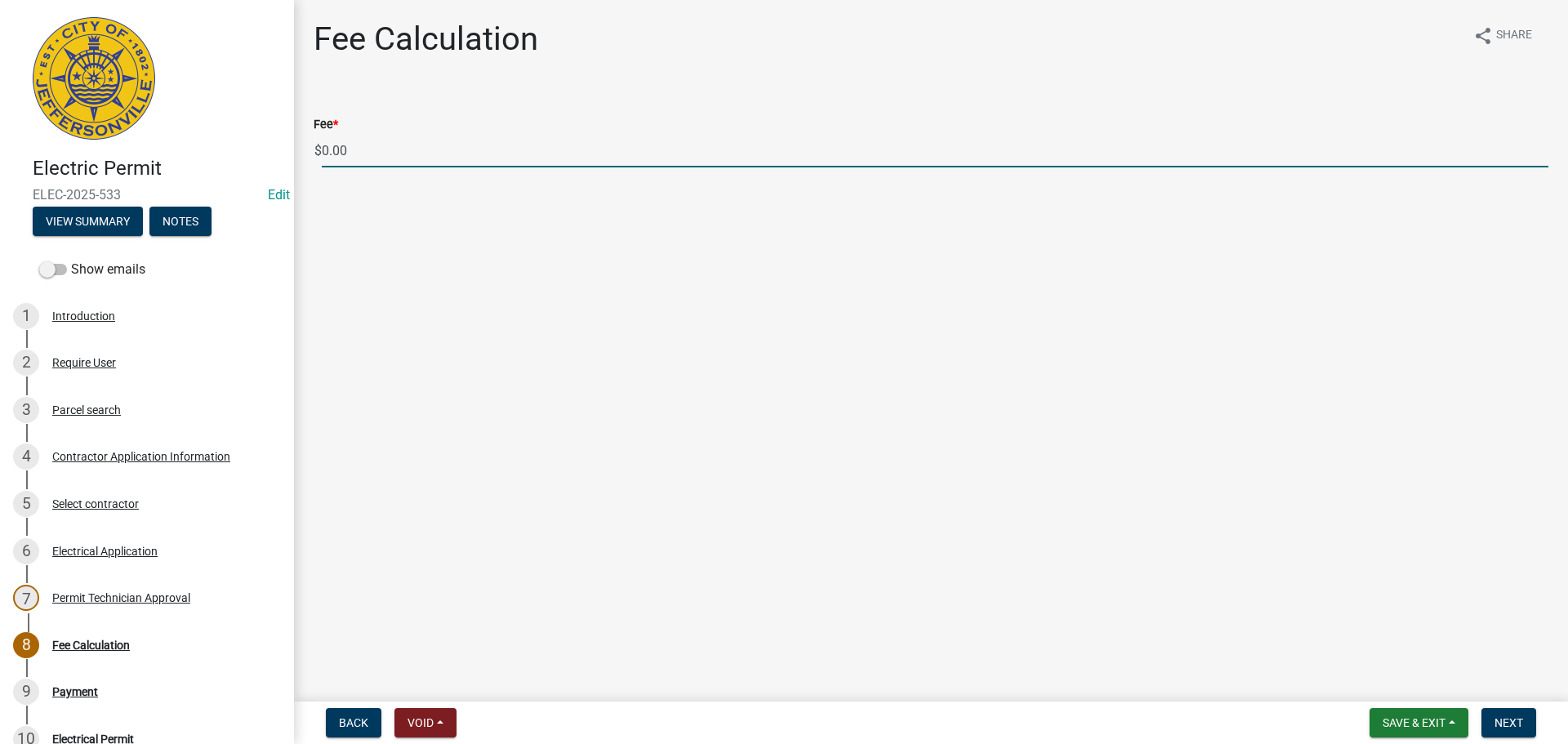
drag, startPoint x: 355, startPoint y: 159, endPoint x: 289, endPoint y: 156, distance: 66.1
click at [290, 156] on div "Electric Permit ELEC-2025-533 Edit View Summary Notes Show emails 1 Introductio…" at bounding box center [784, 372] width 1568 height 744
type input "135.00"
click at [1517, 717] on span "Next" at bounding box center [1508, 723] width 28 height 13
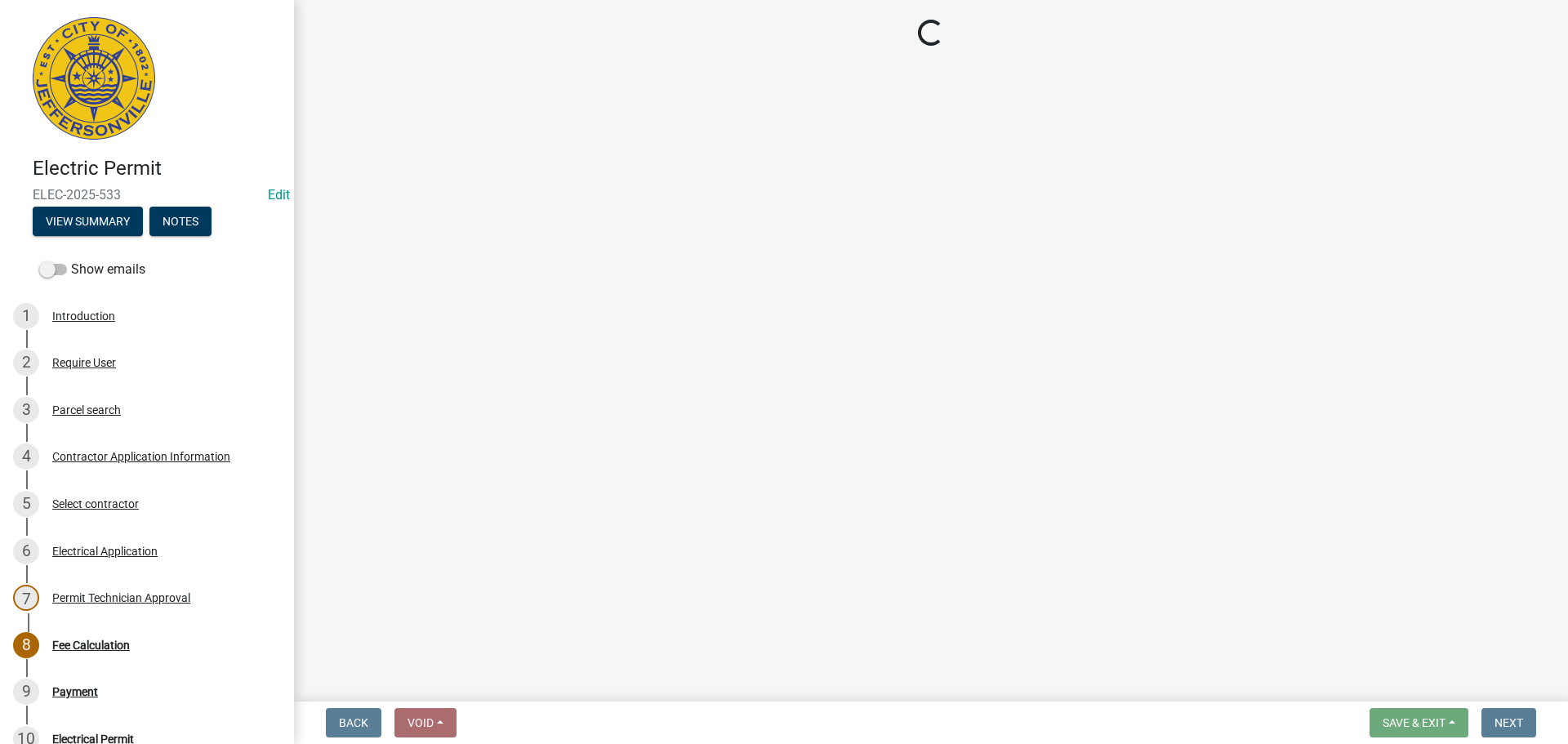
select select "3: 3"
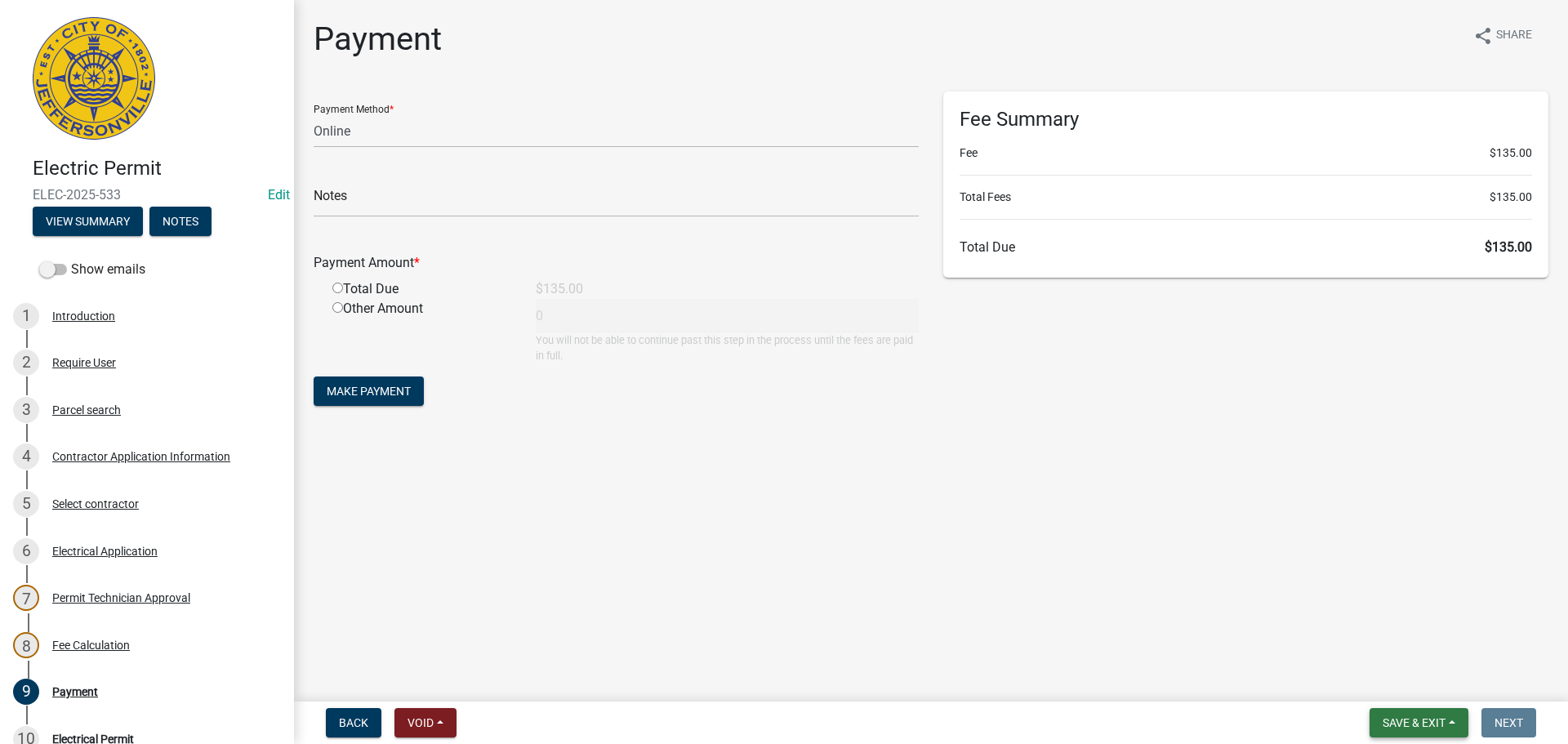
click at [1434, 717] on span "Save & Exit" at bounding box center [1413, 723] width 63 height 13
click at [1433, 689] on button "Save & Exit" at bounding box center [1403, 680] width 131 height 39
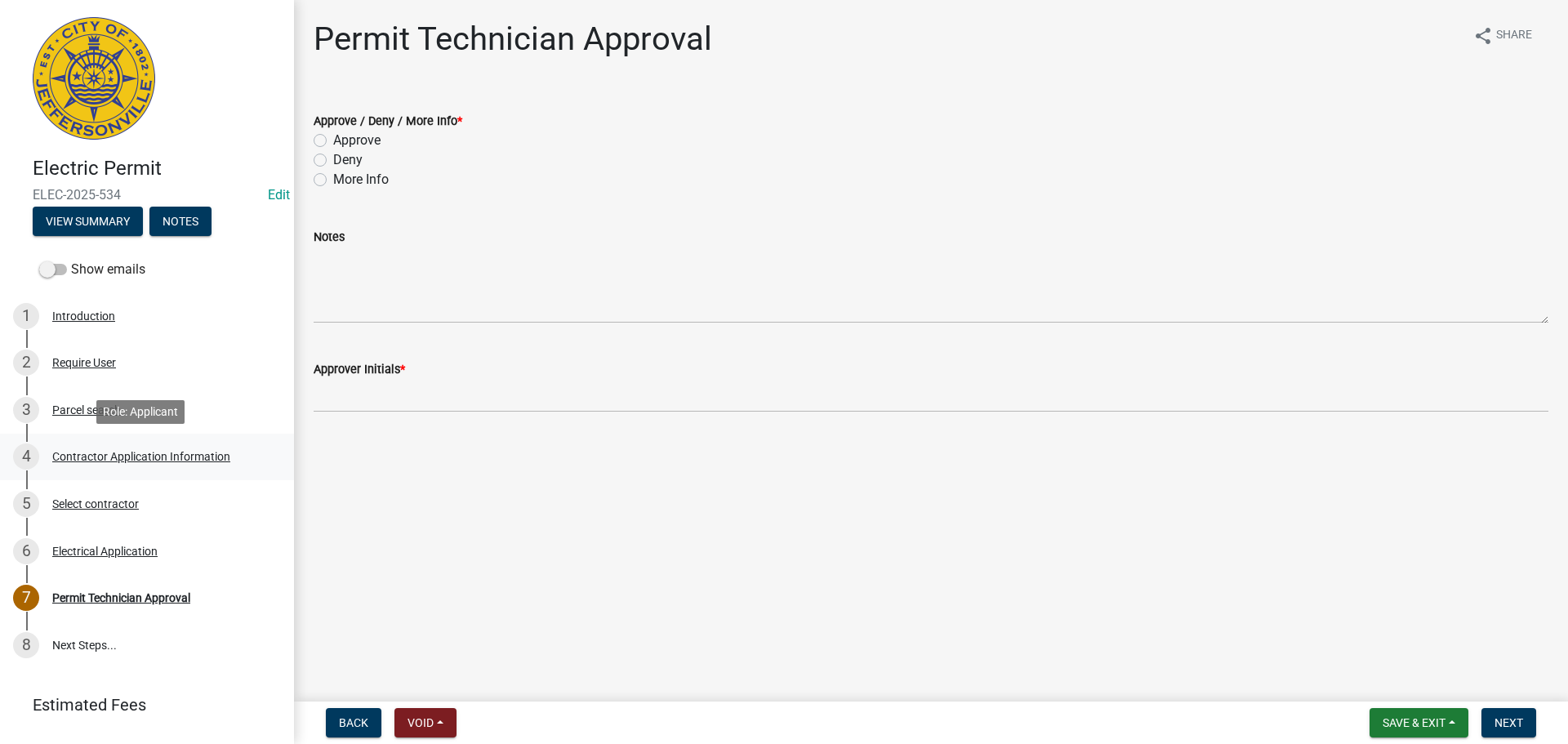
click at [140, 452] on div "Contractor Application Information" at bounding box center [141, 457] width 178 height 12
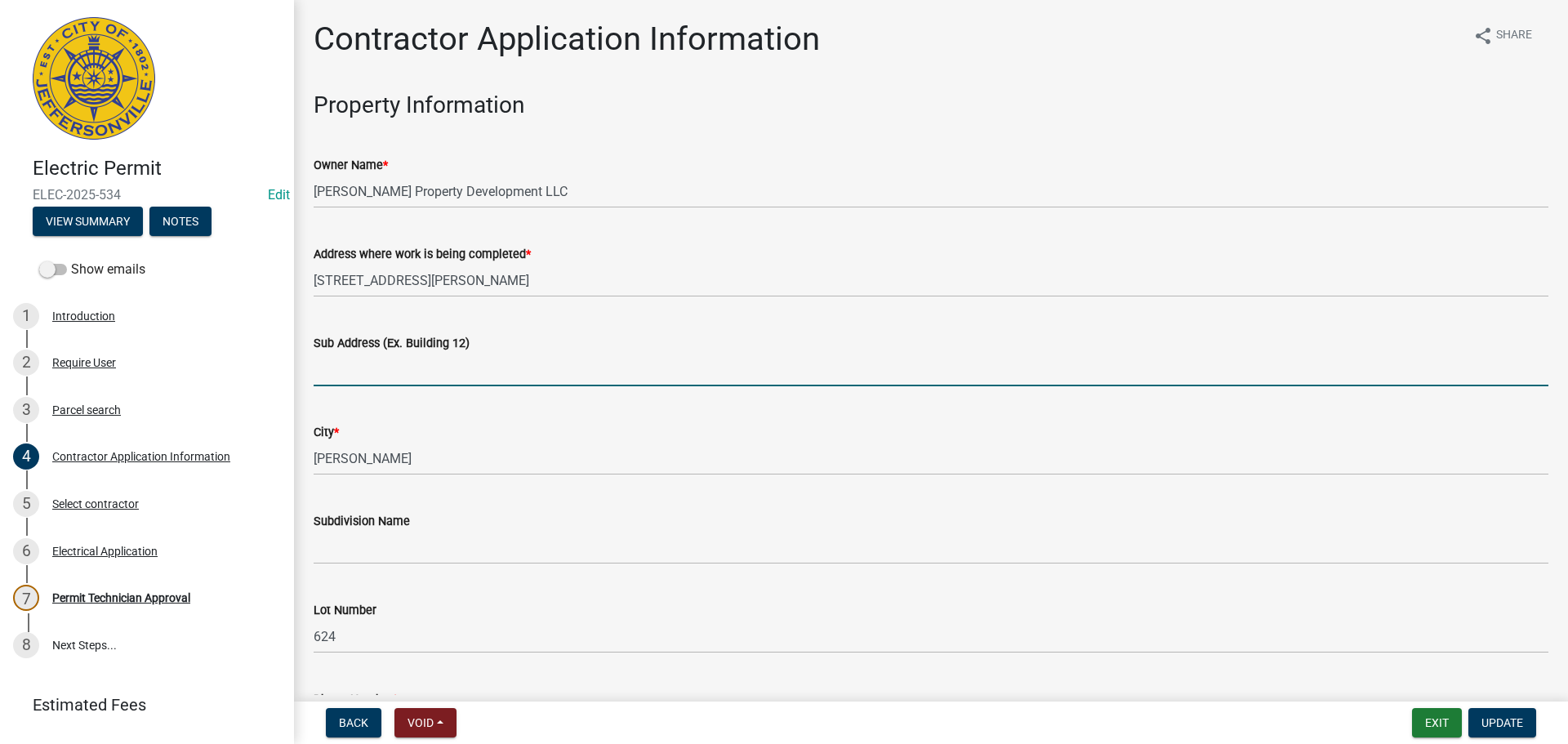
click at [375, 379] on input "Sub Address (Ex. Building 12)" at bounding box center [931, 369] width 1234 height 34
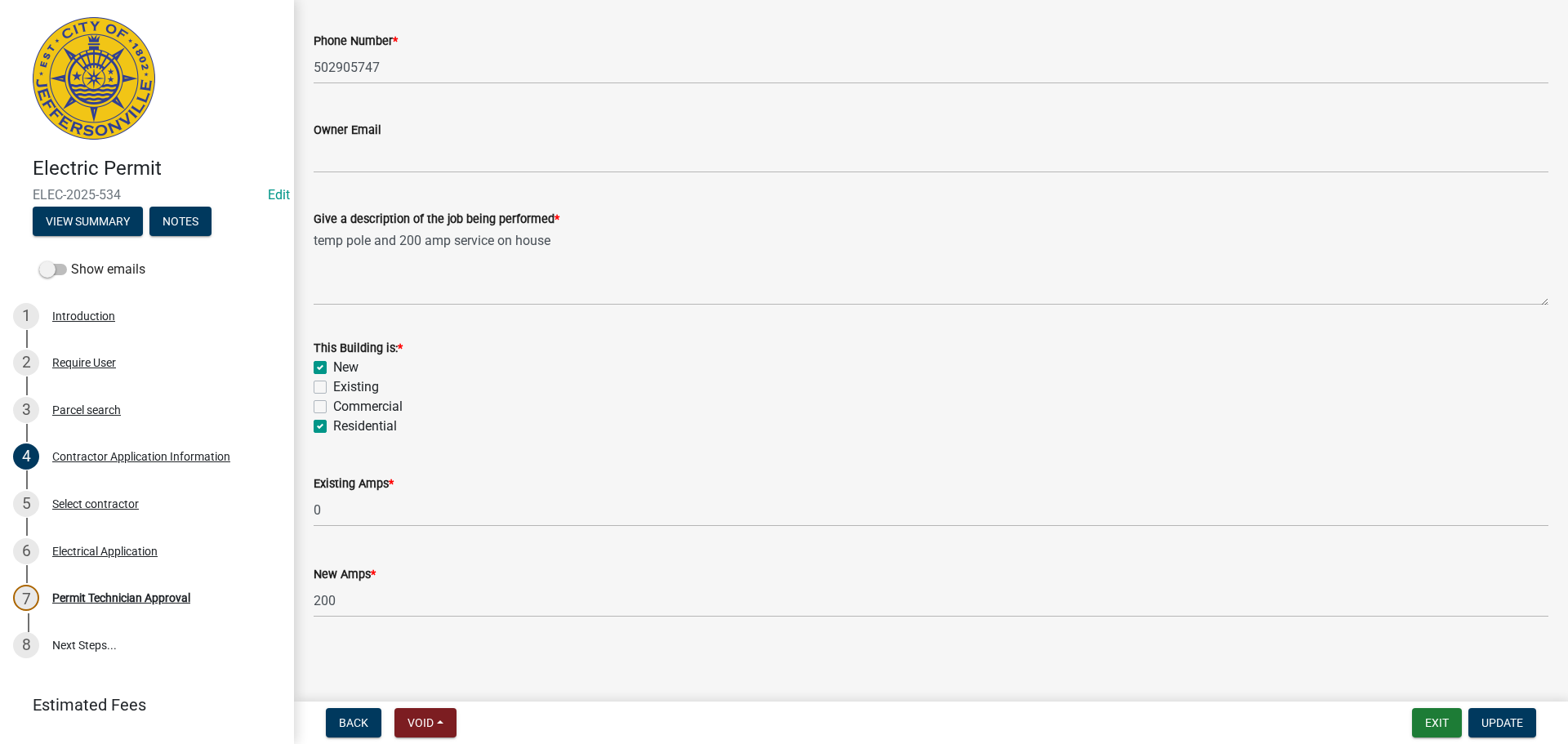
scroll to position [659, 0]
type input "1144 Dustin's Way"
click at [1513, 717] on span "Update" at bounding box center [1503, 723] width 42 height 13
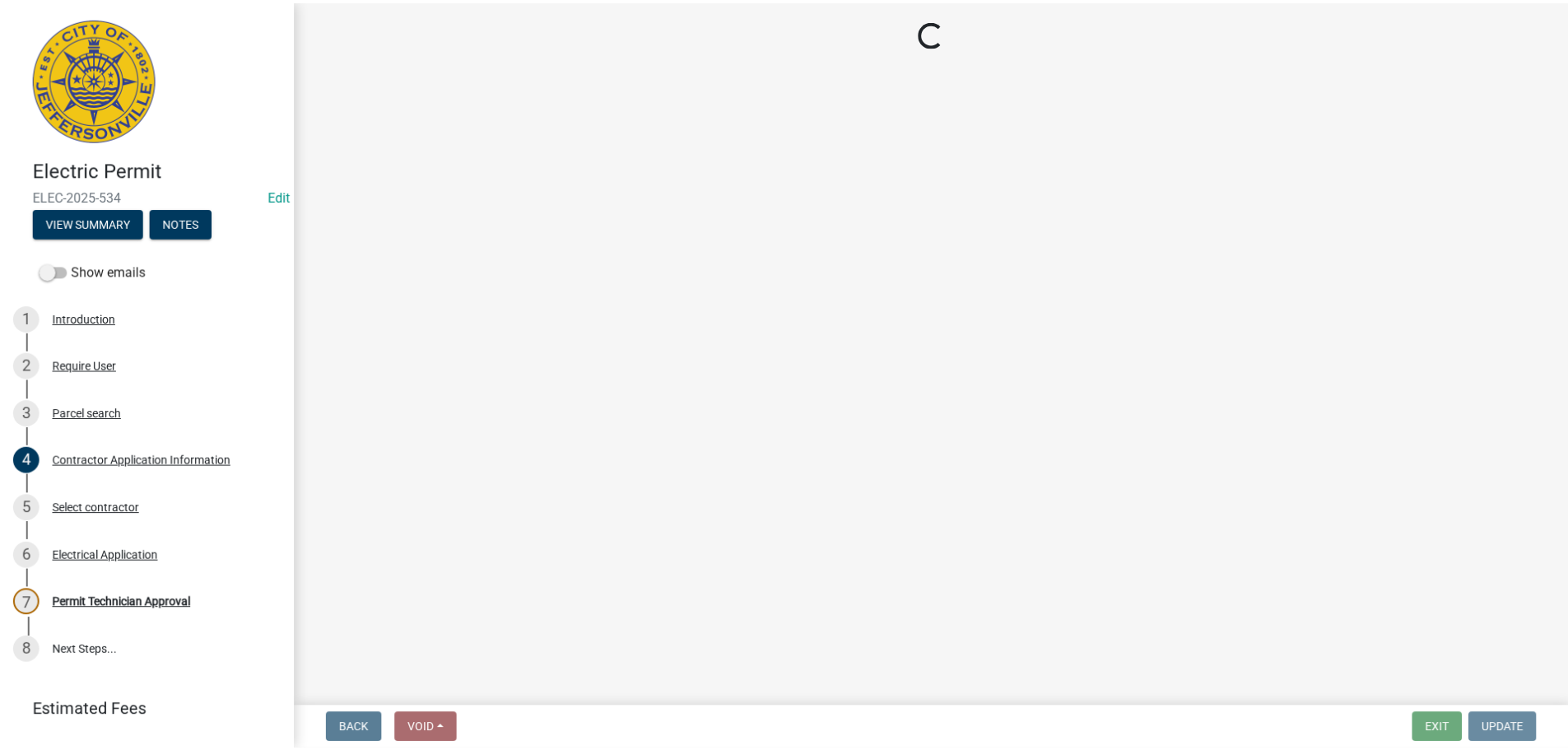
scroll to position [0, 0]
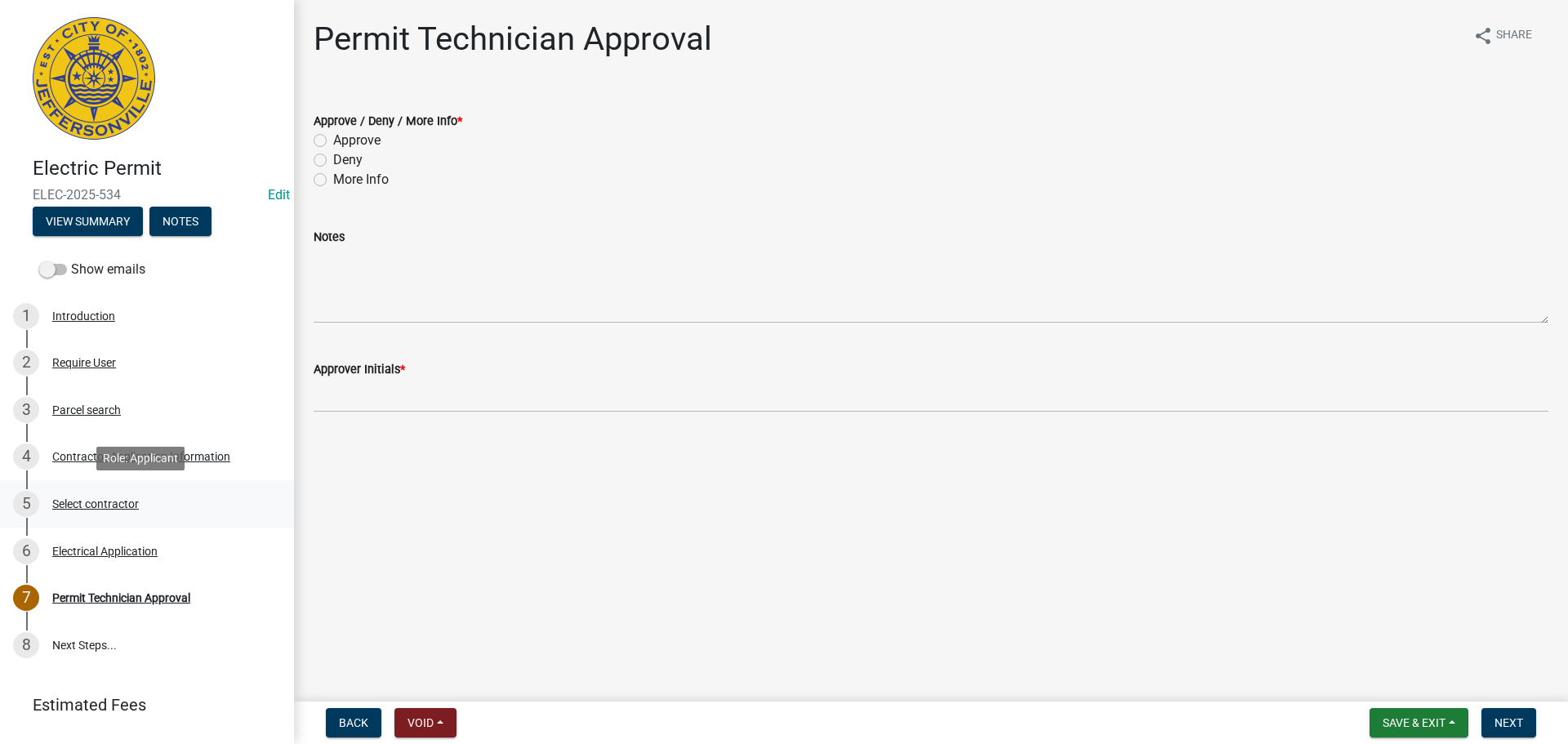
click at [88, 505] on div "Select contractor" at bounding box center [95, 504] width 86 height 12
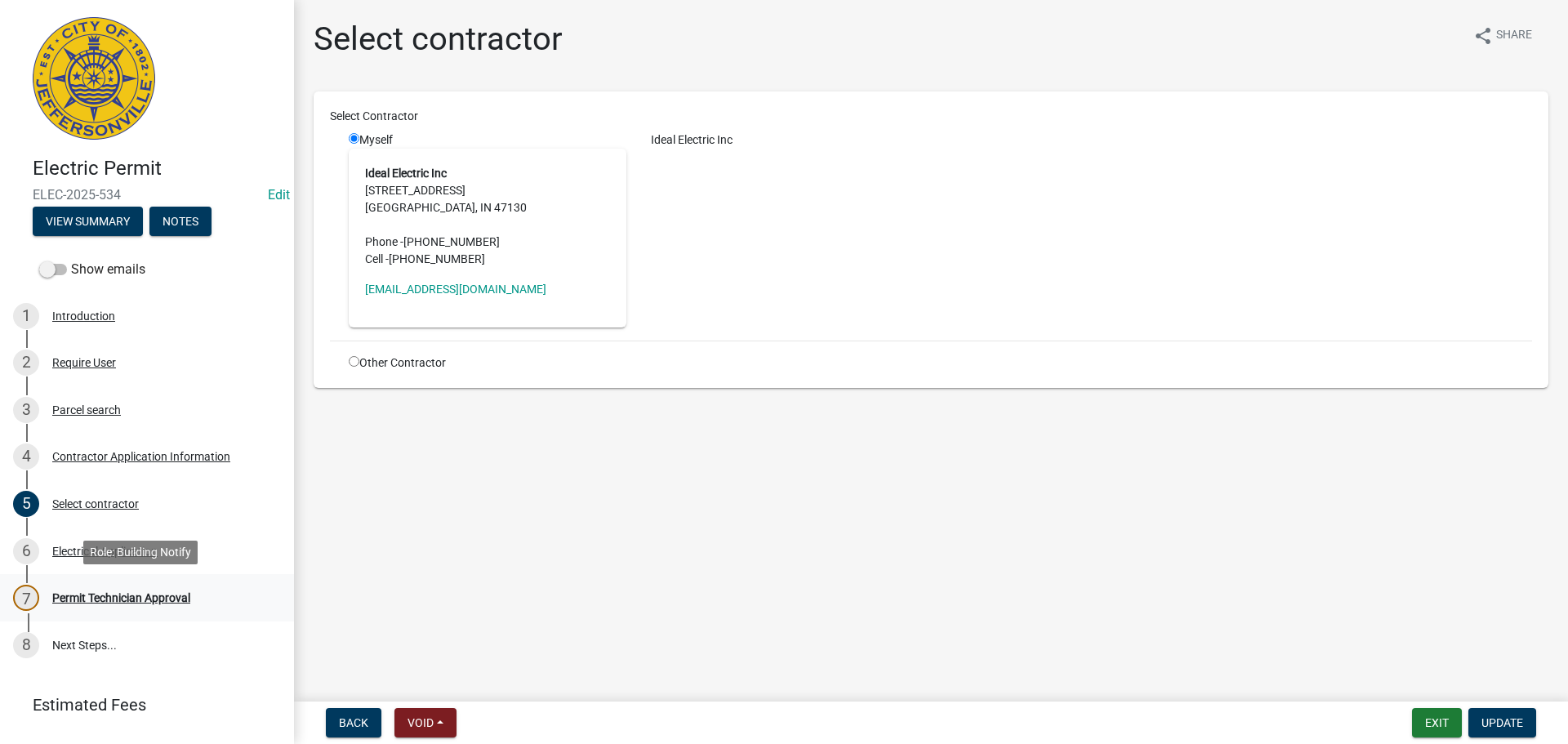
click at [85, 598] on div "Permit Technician Approval" at bounding box center [121, 598] width 138 height 12
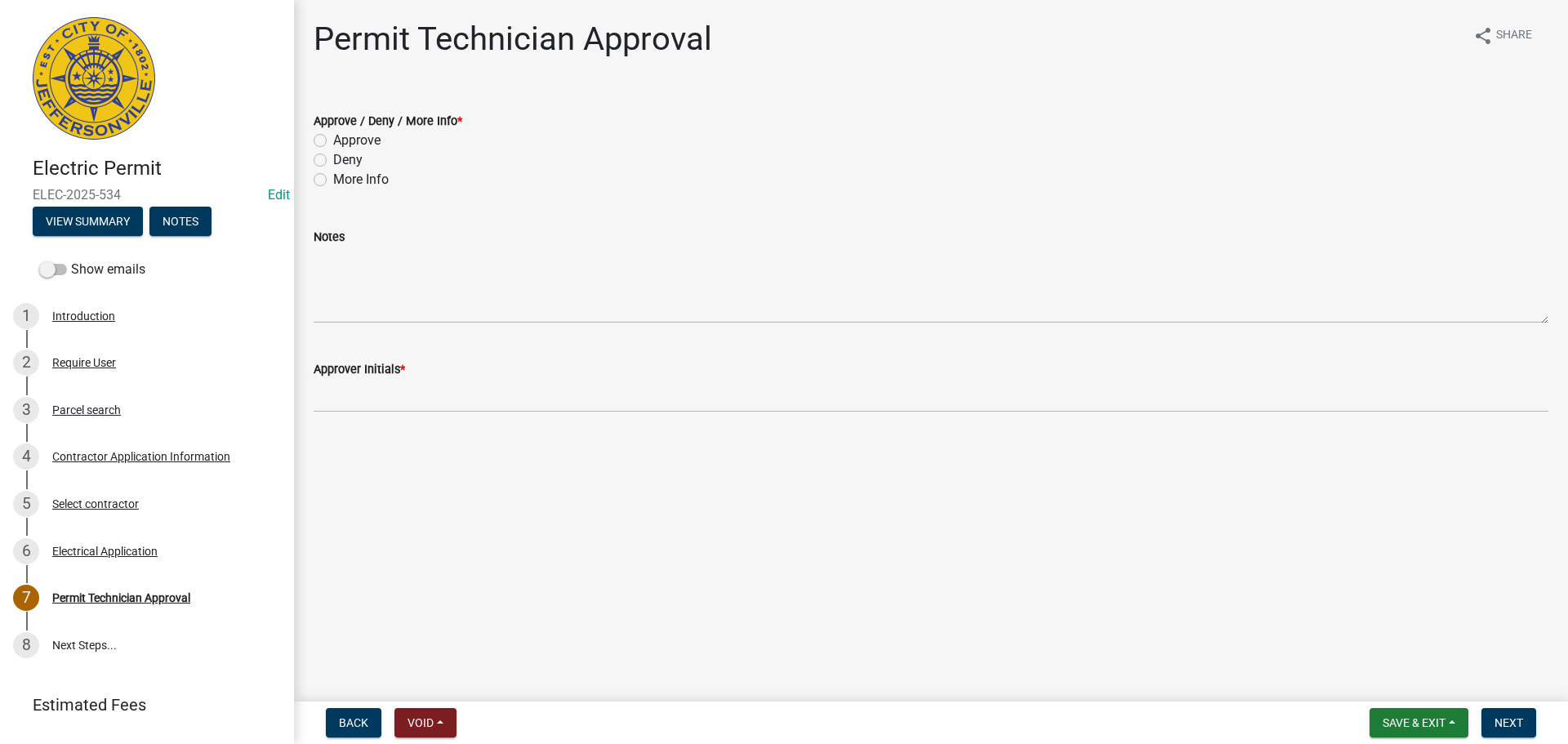
click at [381, 148] on label "Approve" at bounding box center [357, 141] width 47 height 20
click at [344, 141] on input "Approve" at bounding box center [339, 136] width 11 height 11
radio input "true"
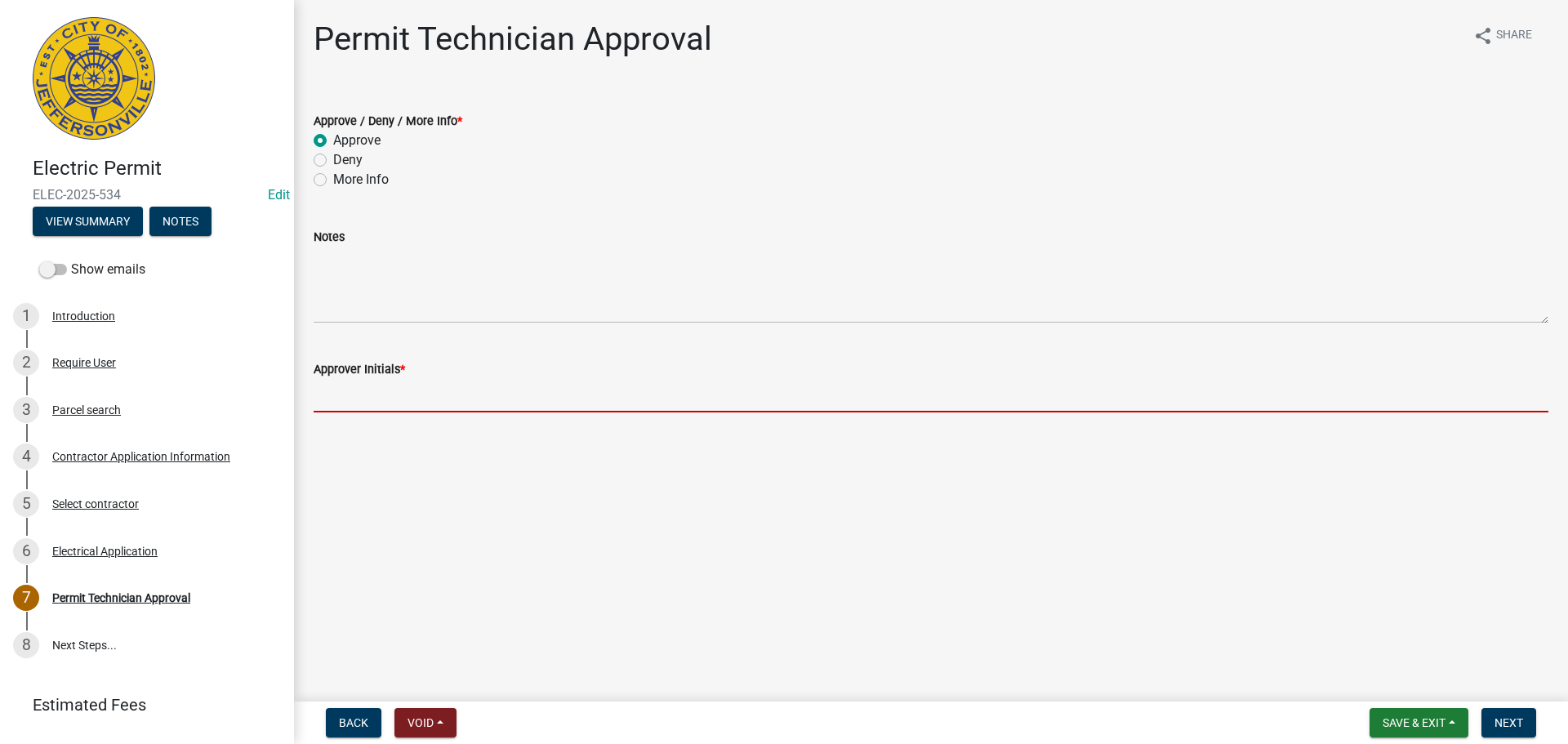
click at [372, 405] on input "Approver Initials *" at bounding box center [931, 396] width 1234 height 34
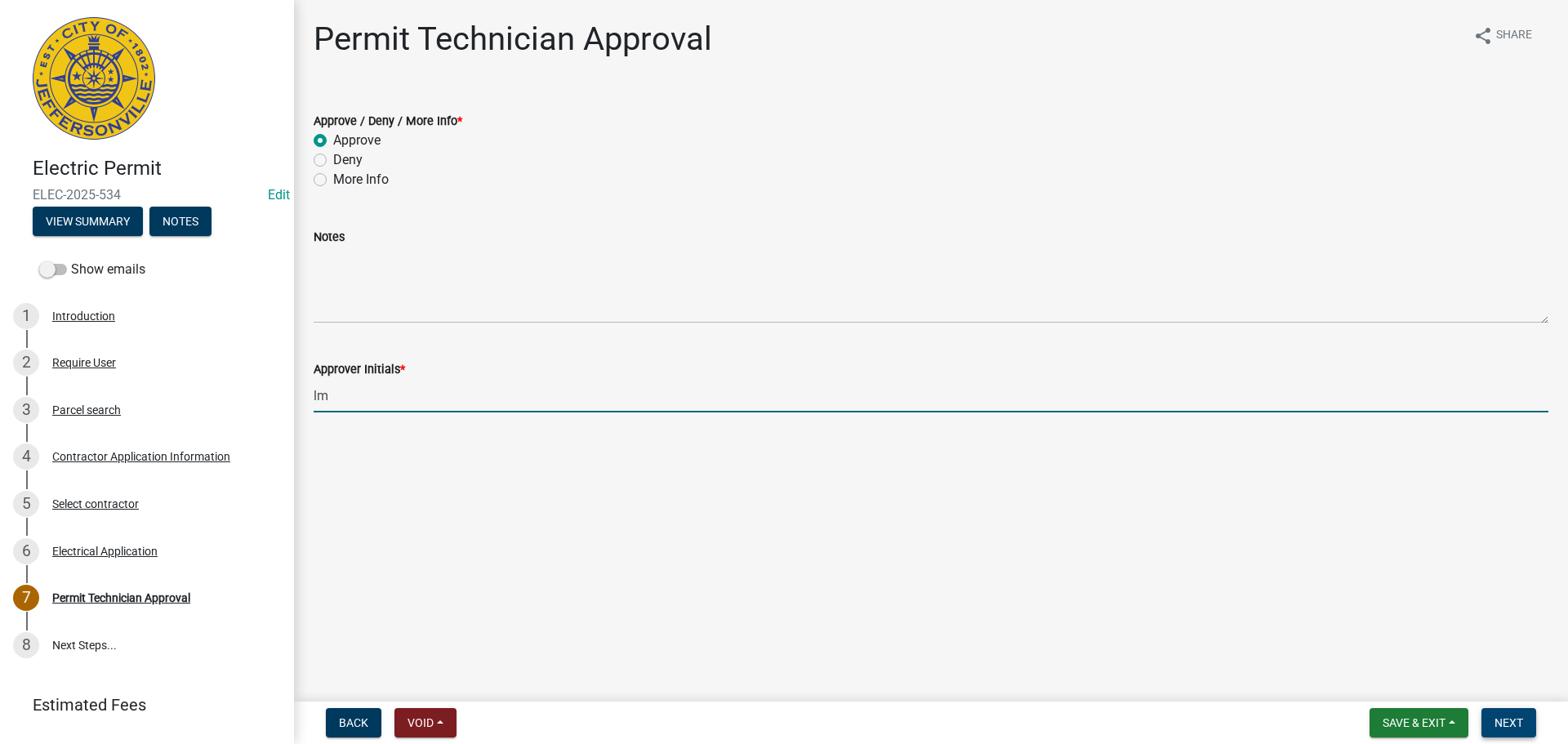
type input "lm"
click at [1488, 728] on button "Next" at bounding box center [1509, 723] width 55 height 29
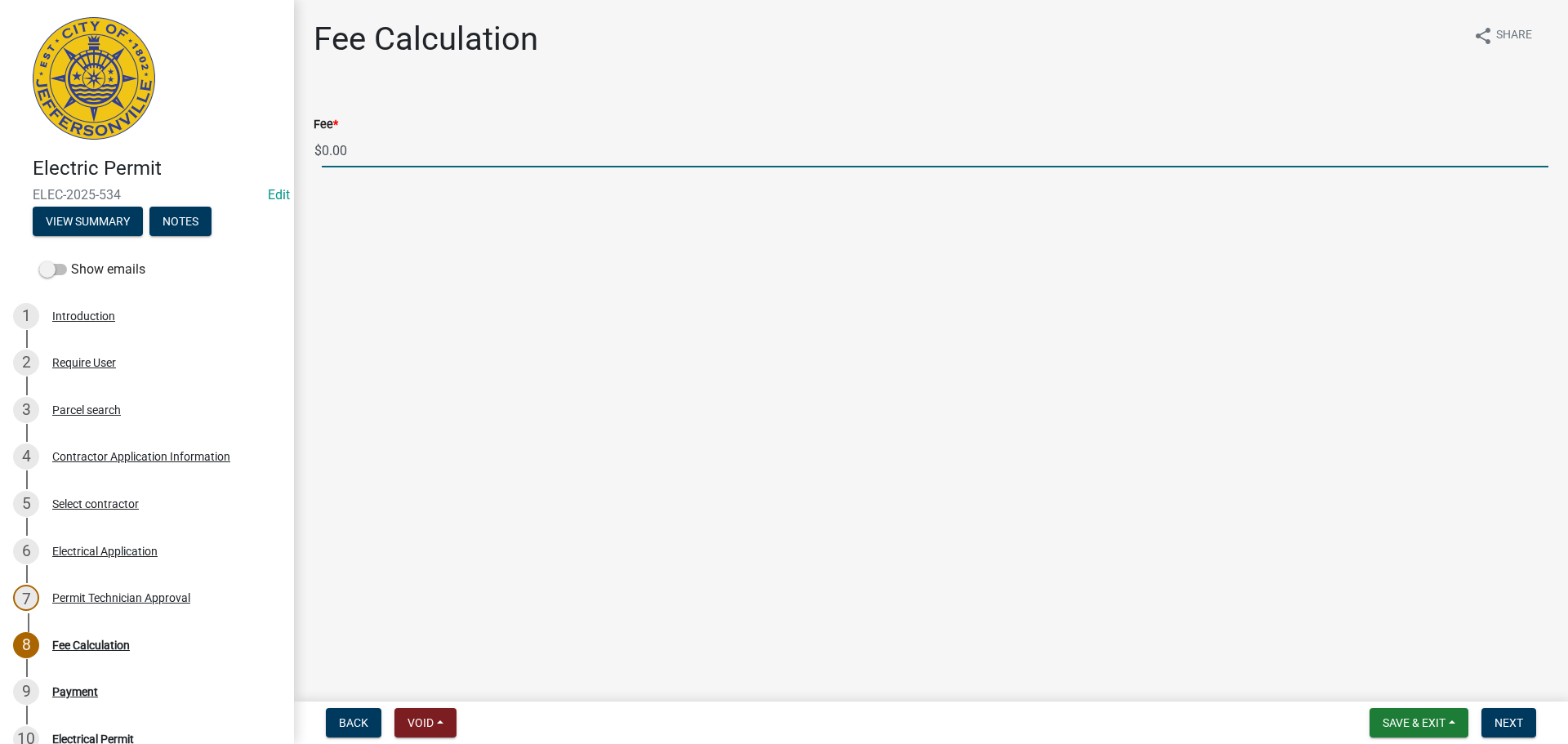
drag, startPoint x: 295, startPoint y: 149, endPoint x: 245, endPoint y: 148, distance: 50.0
click at [245, 148] on div "Electric Permit ELEC-2025-534 Edit View Summary Notes Show emails 1 Introductio…" at bounding box center [784, 372] width 1568 height 744
type input "135.00"
click at [1508, 728] on span "Next" at bounding box center [1508, 723] width 28 height 13
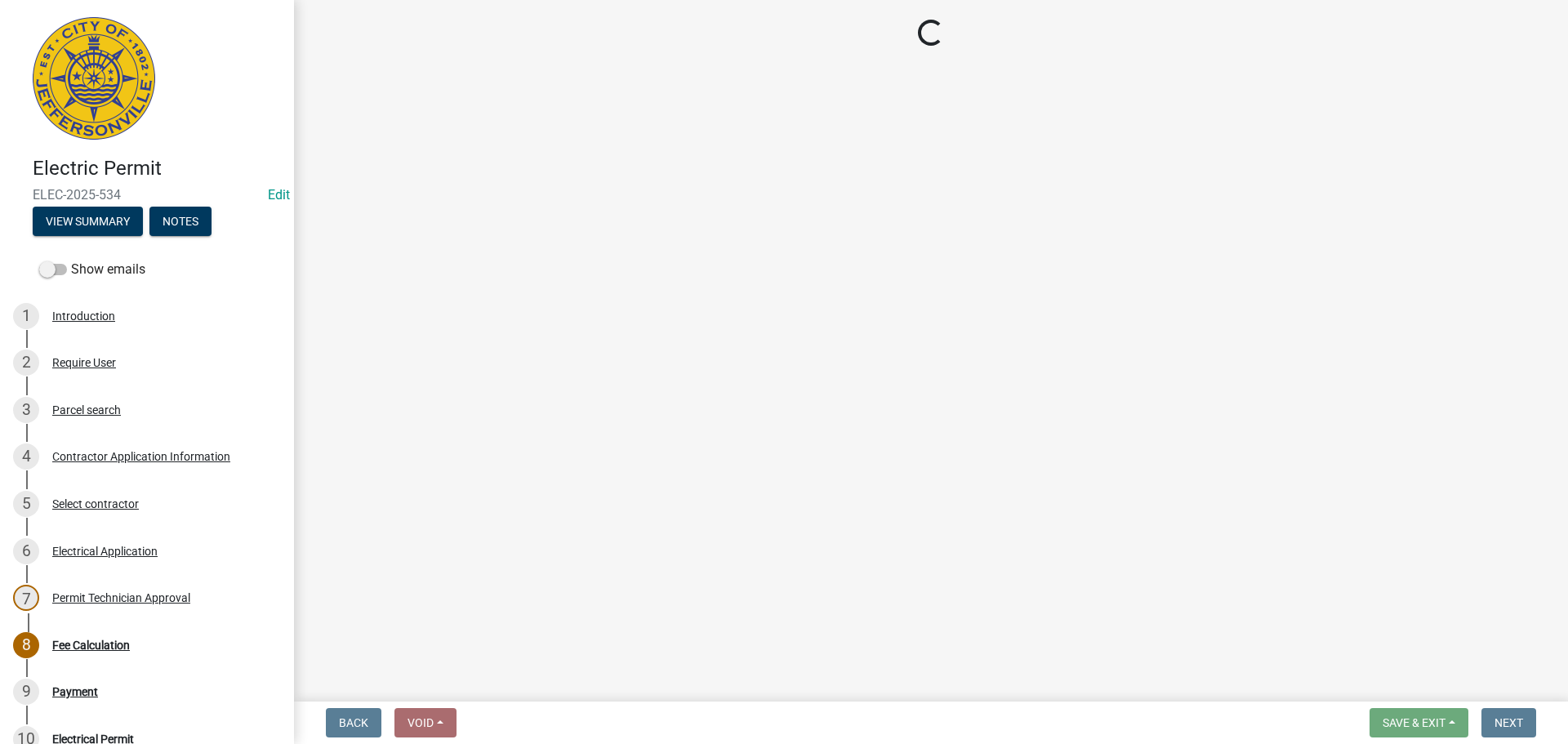
select select "3: 3"
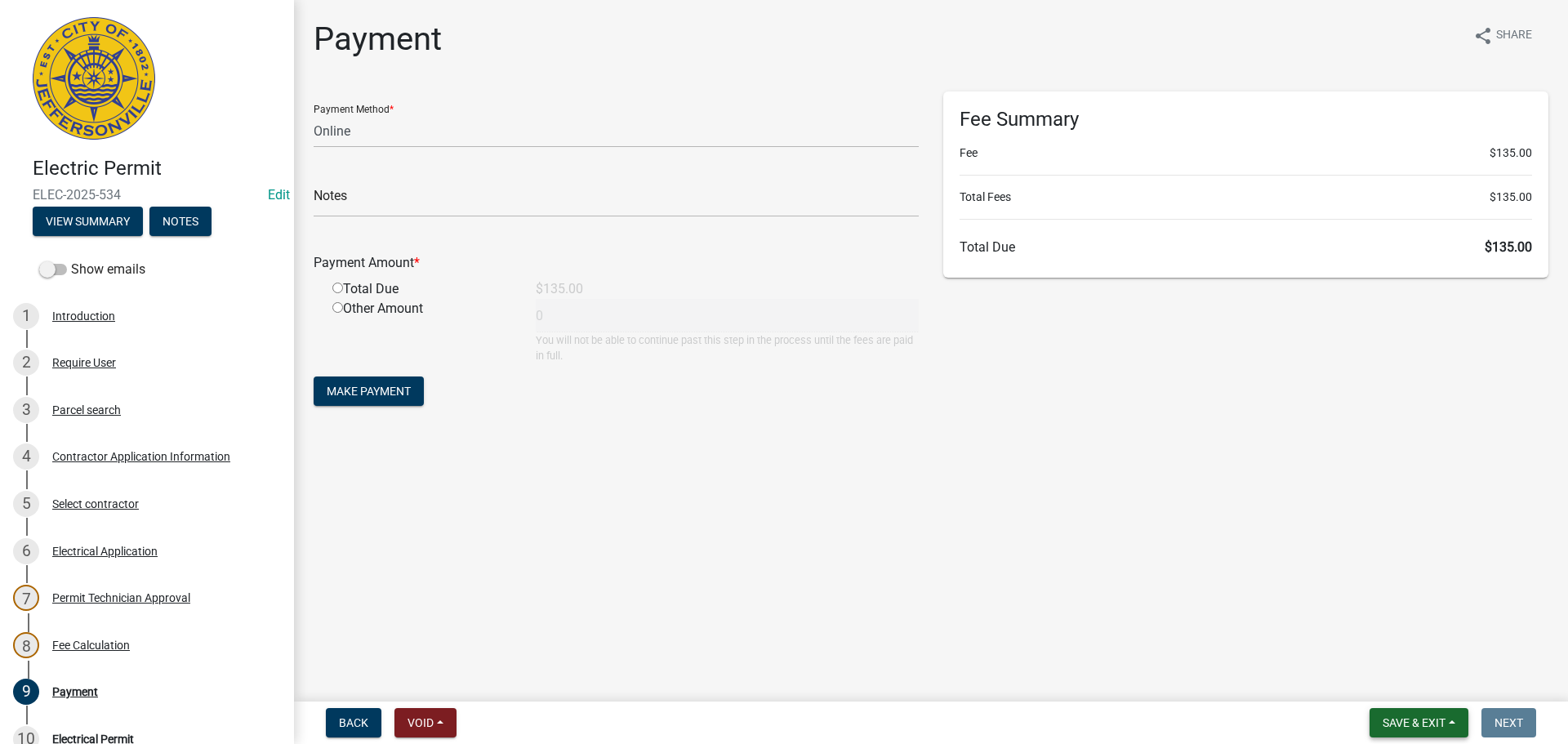
click at [1412, 719] on span "Save & Exit" at bounding box center [1413, 723] width 63 height 13
click at [1406, 677] on button "Save & Exit" at bounding box center [1403, 680] width 131 height 39
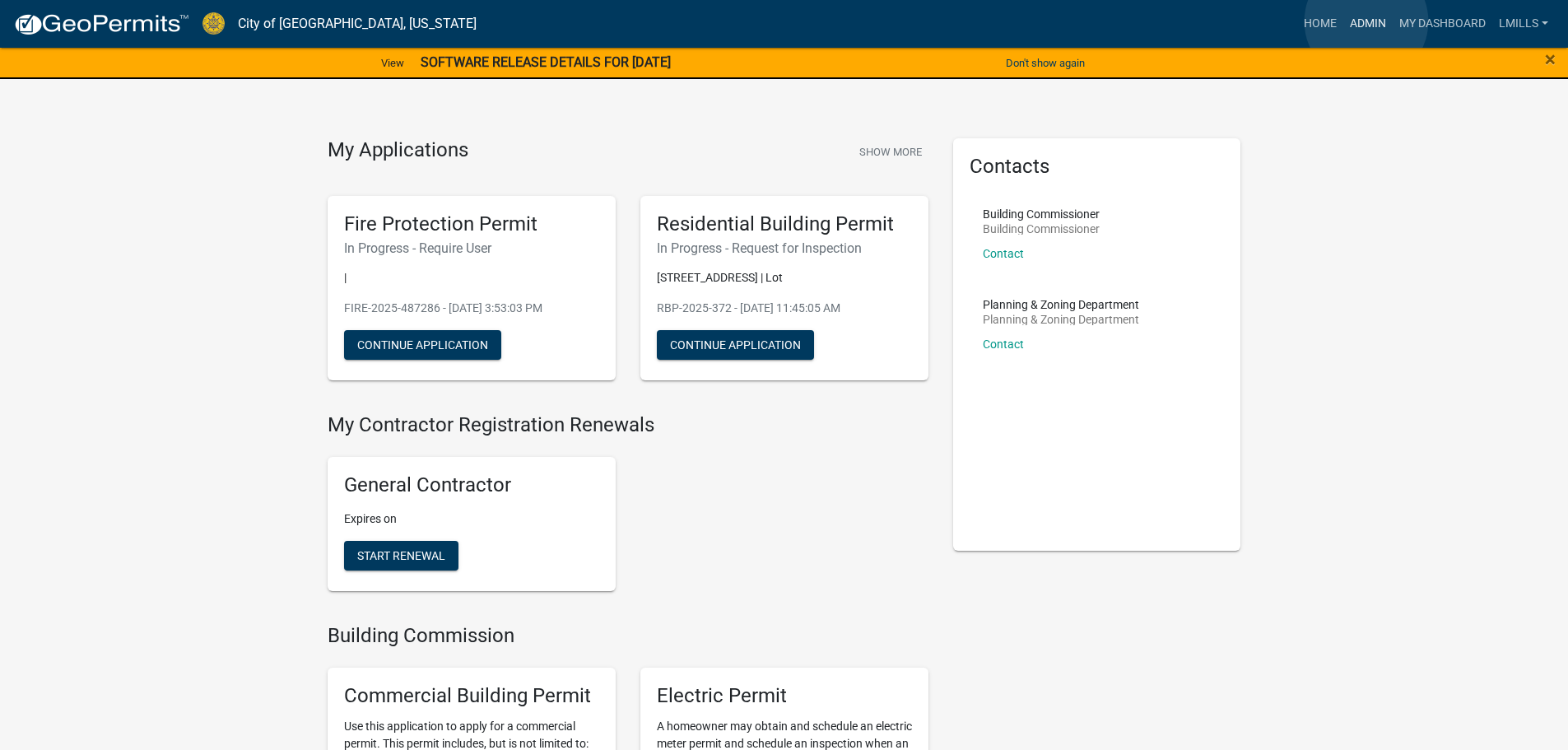
click at [1366, 21] on link "Admin" at bounding box center [1368, 24] width 49 height 31
